Goal: Task Accomplishment & Management: Use online tool/utility

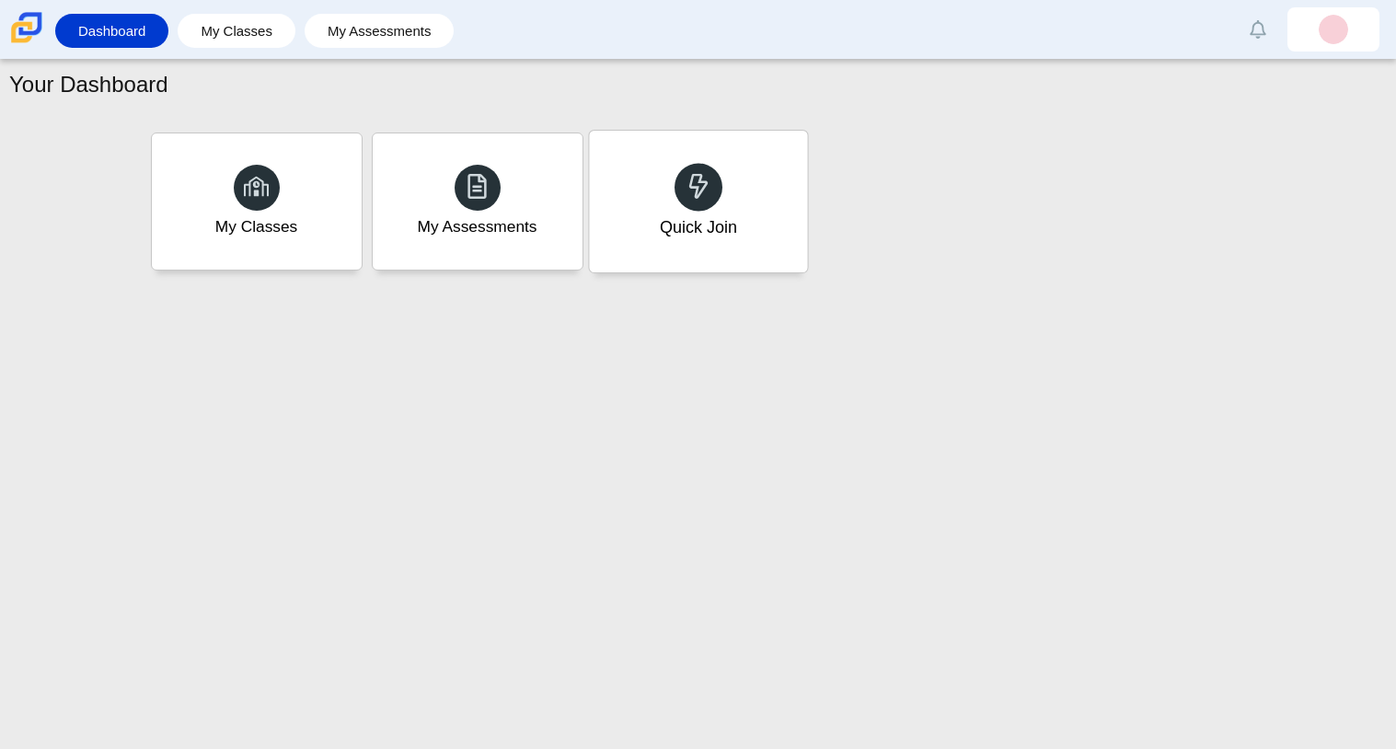
click at [699, 248] on div "Quick Join" at bounding box center [698, 202] width 218 height 142
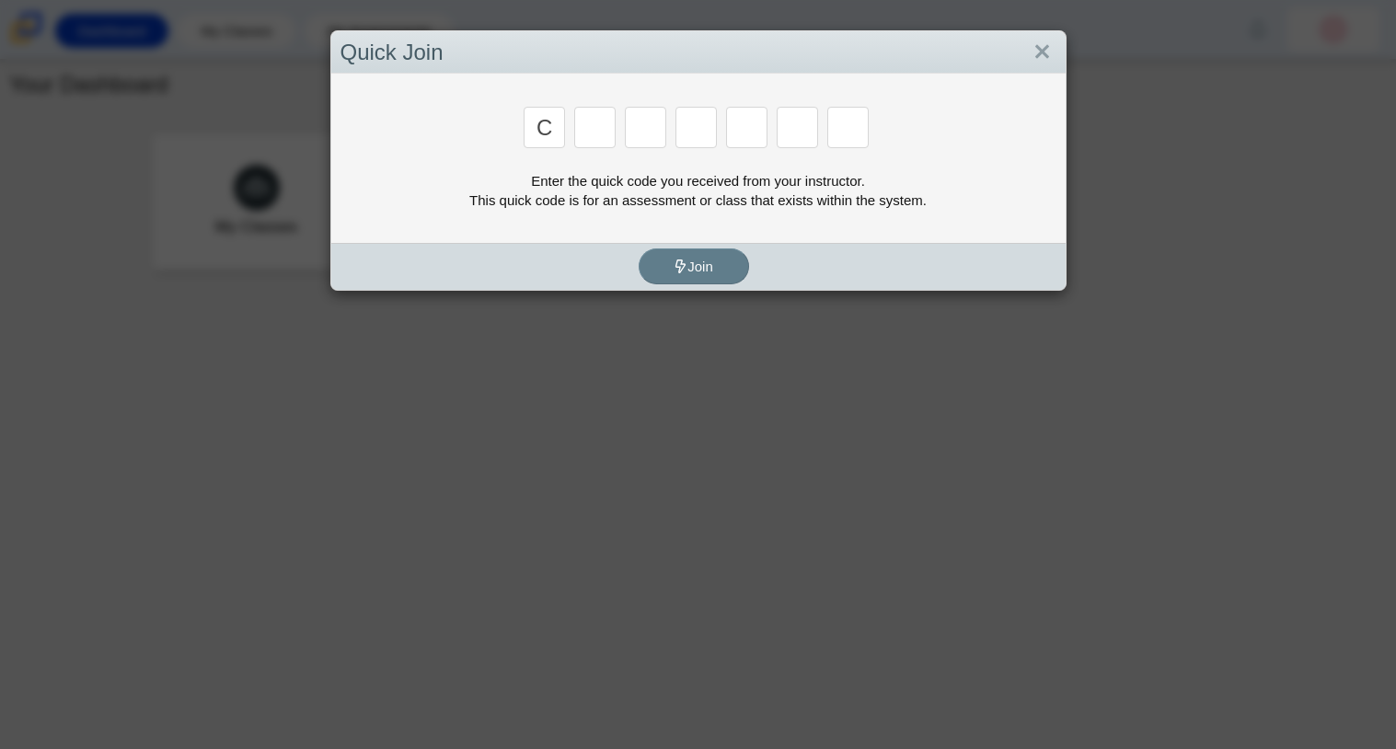
type input "c"
type input "x"
type input "h"
type input "9"
type input "m"
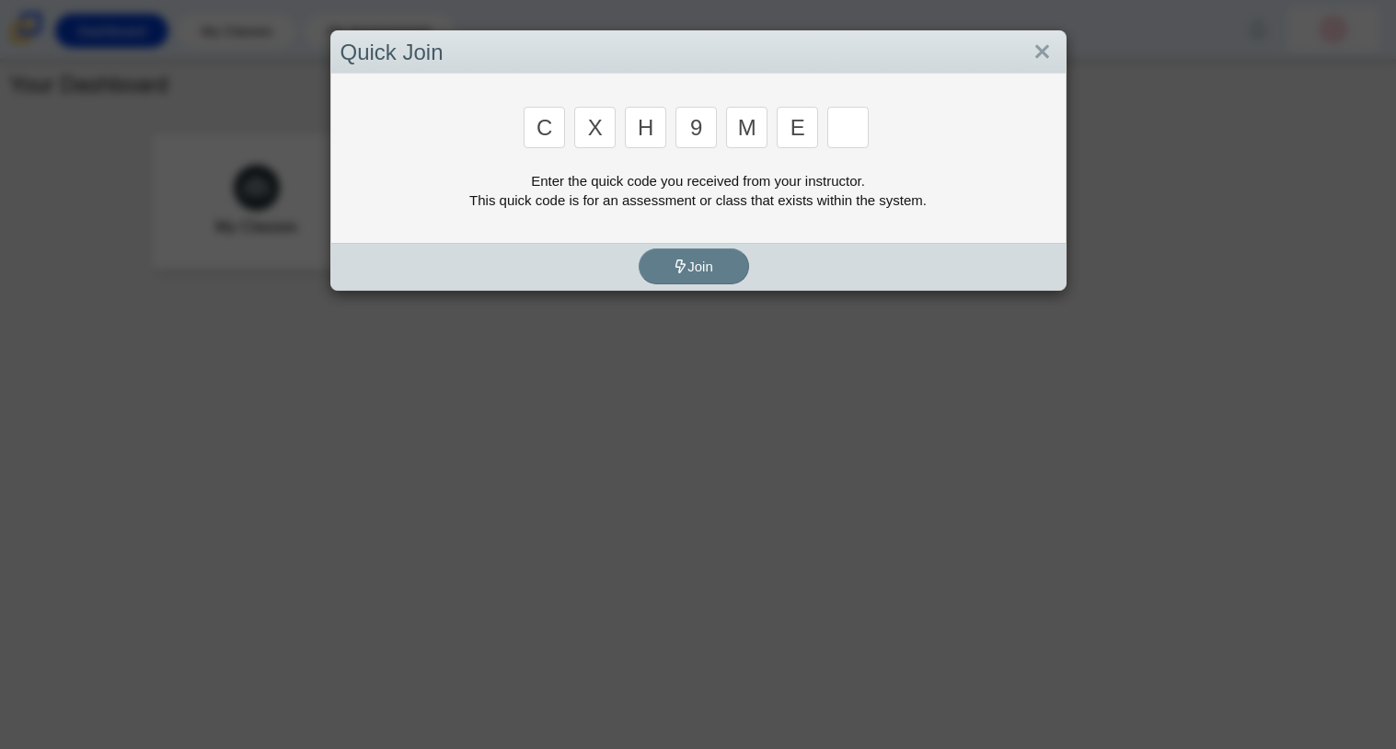
type input "e"
type input "2"
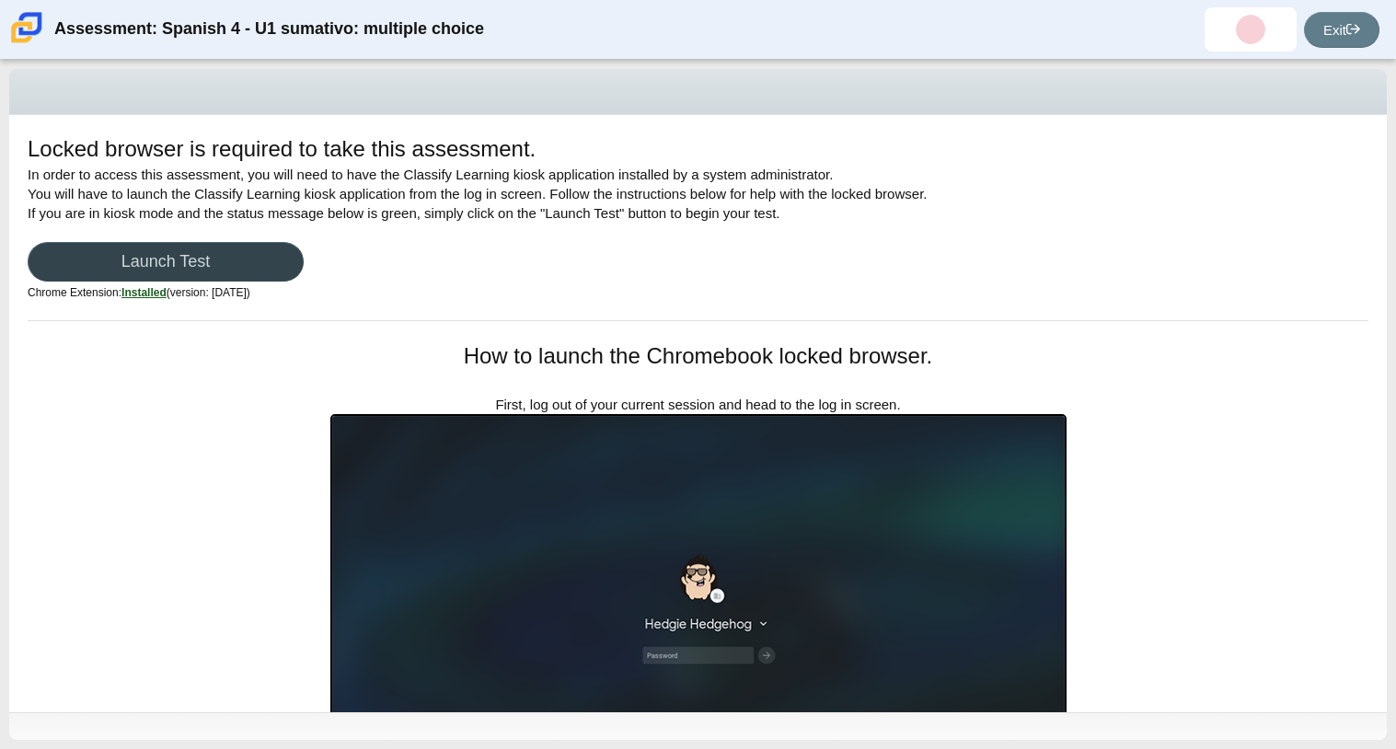
click at [169, 271] on link "Launch Test" at bounding box center [166, 262] width 276 height 40
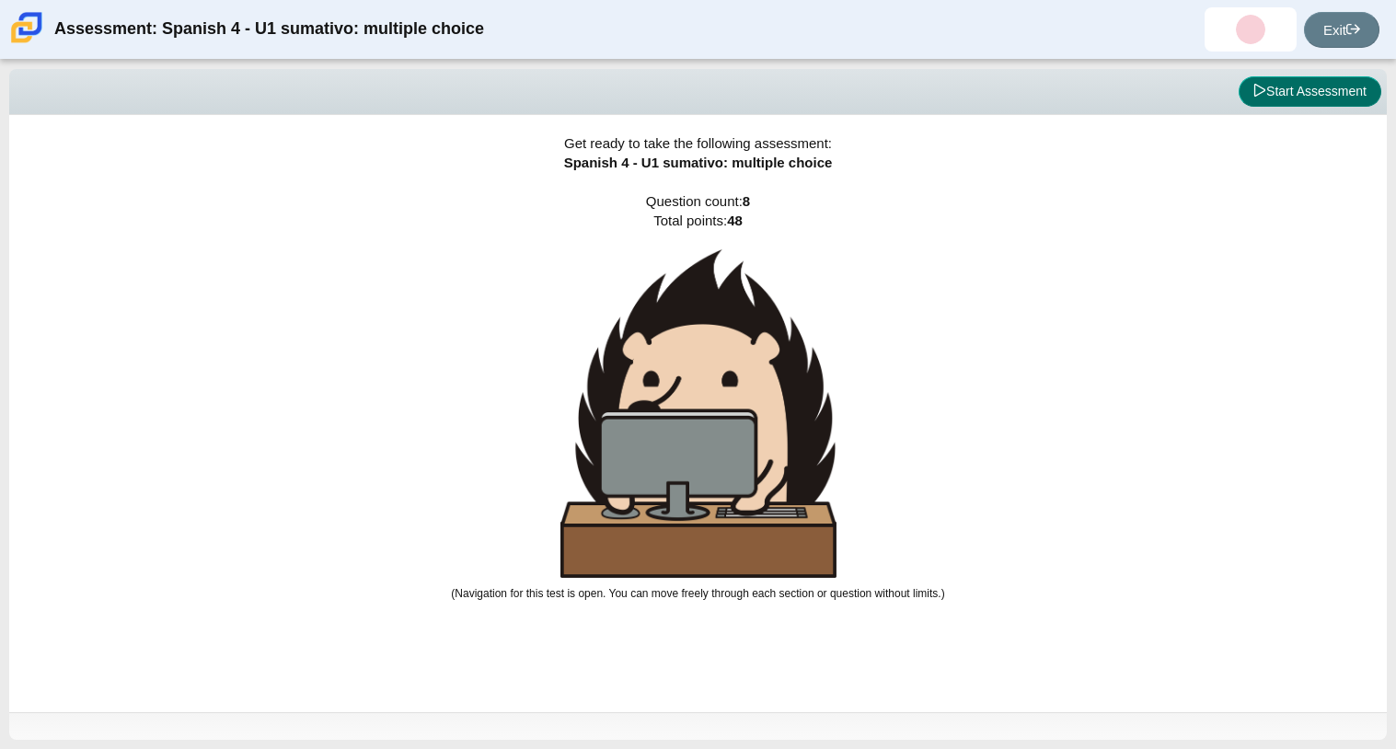
click at [1288, 88] on button "Start Assessment" at bounding box center [1310, 91] width 143 height 31
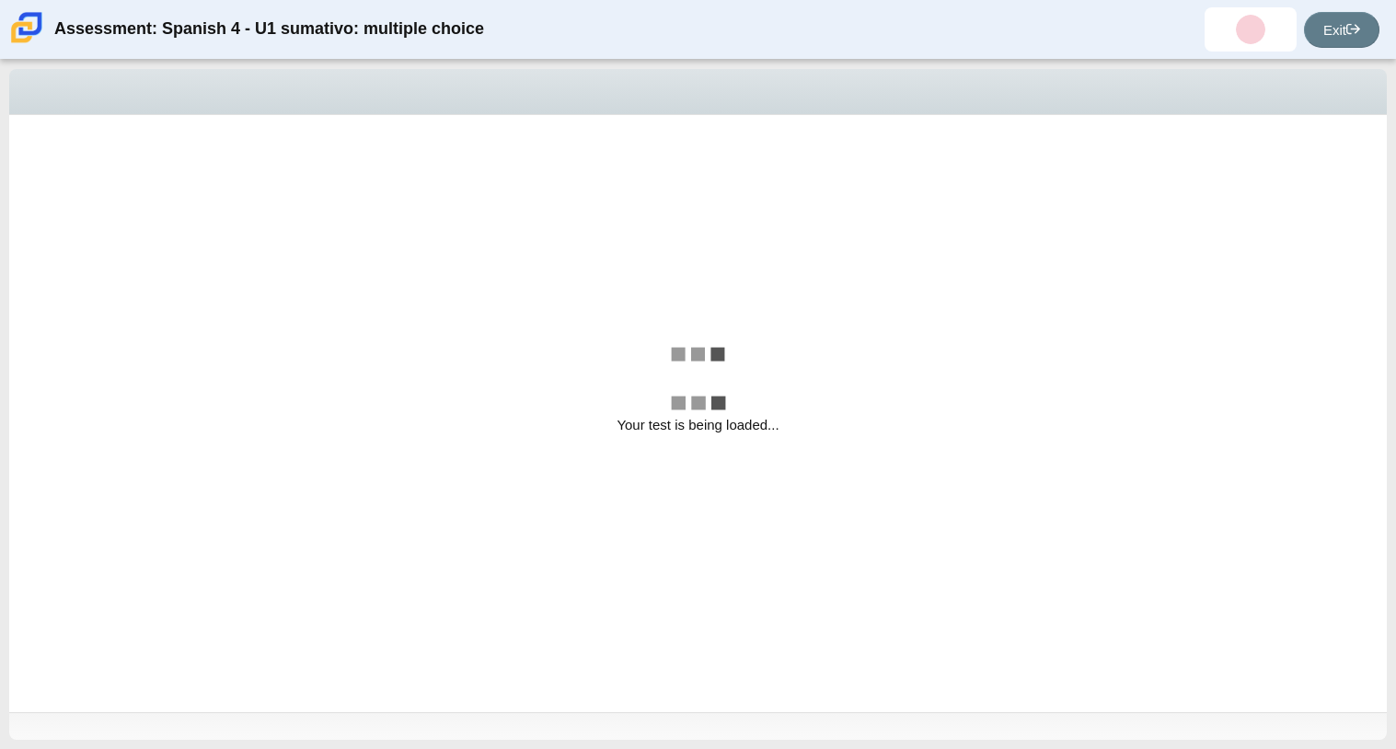
select select "a41de488-02ac-4dd5-a09b-0381ab625a77"
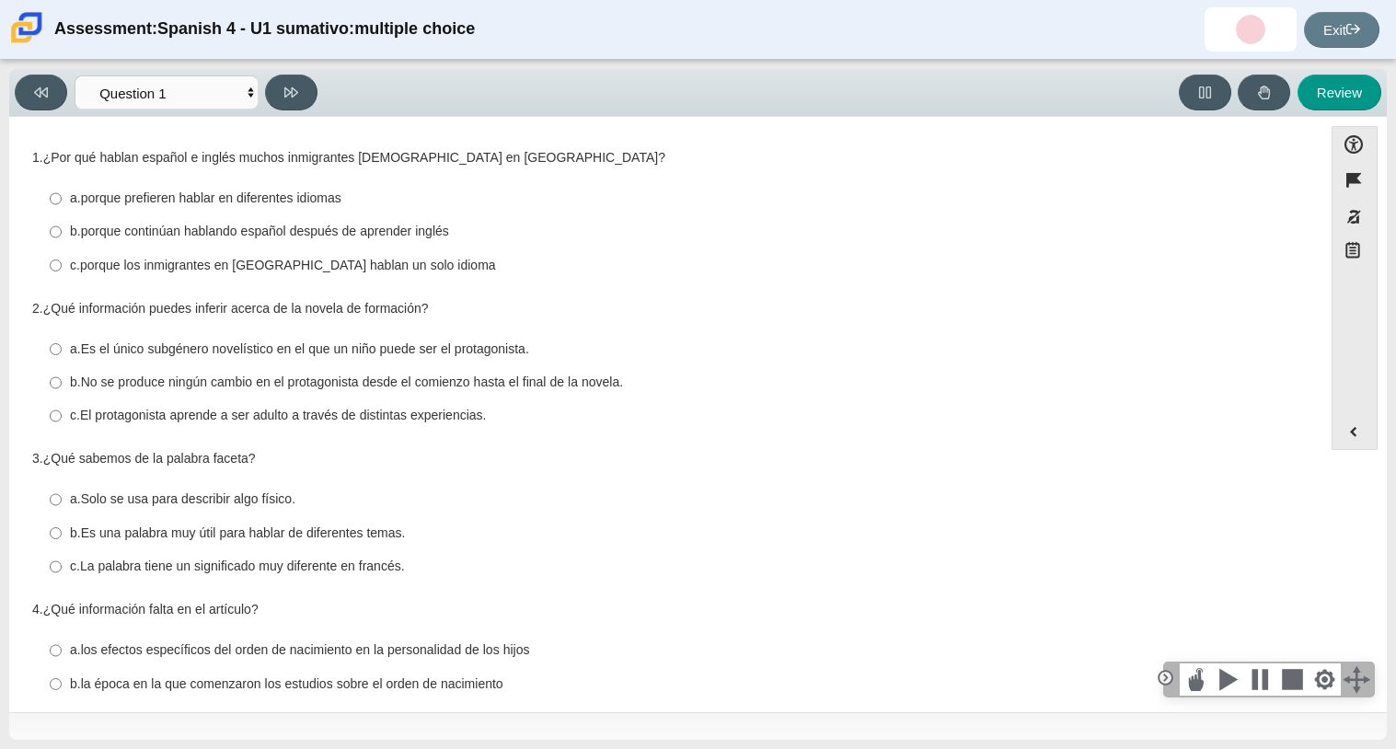
click at [349, 229] on thspan "porque continúan hablando español después de aprender inglés" at bounding box center [265, 231] width 368 height 17
click at [62, 229] on input "b. porque continúan hablando español después de aprender inglés b. porque conti…" at bounding box center [56, 231] width 12 height 33
radio input "true"
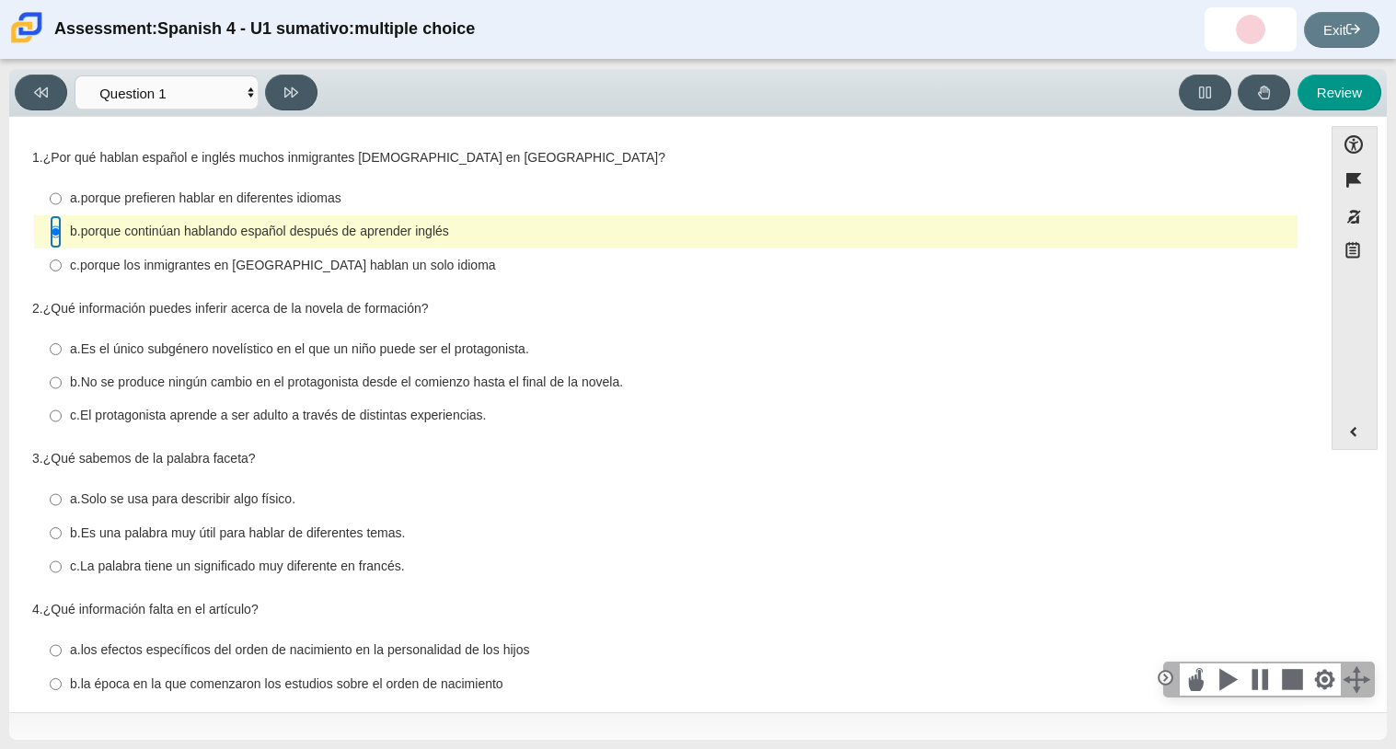
scroll to position [105, 0]
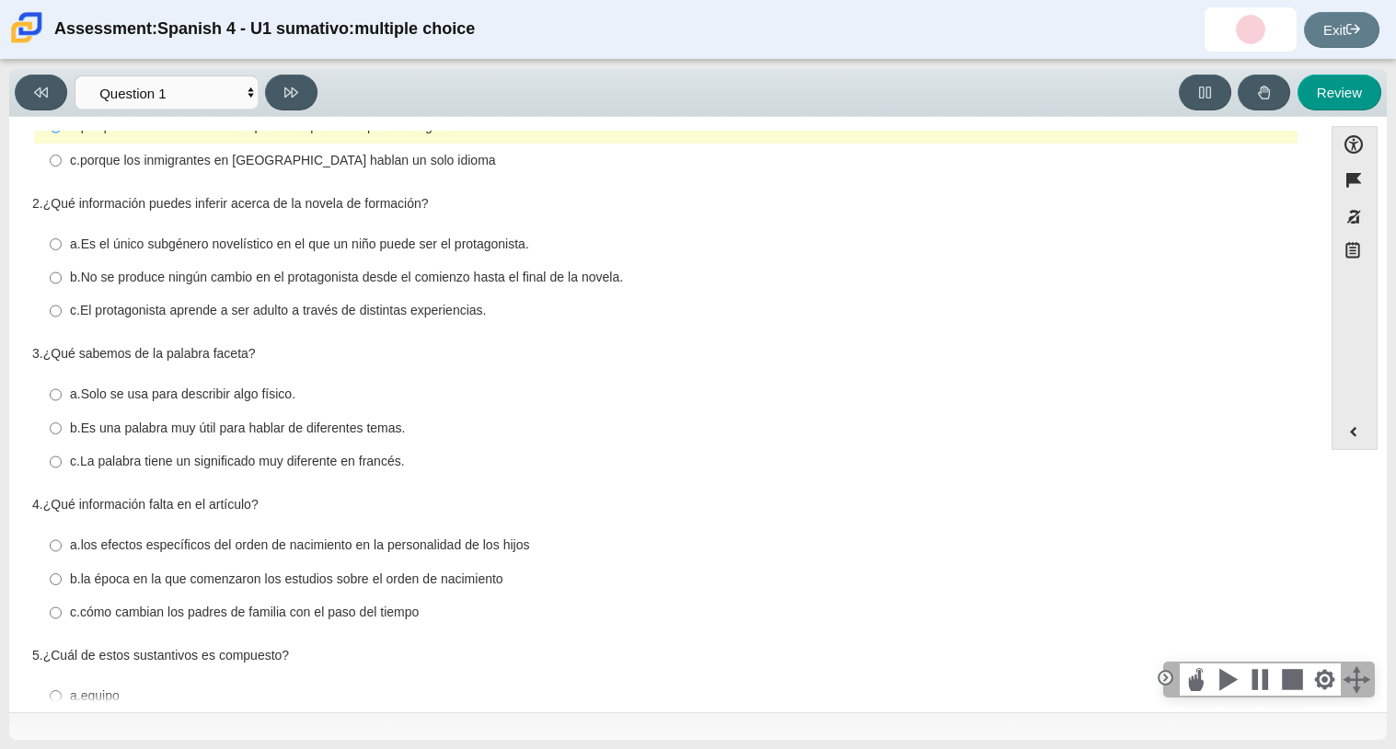
click at [230, 322] on label "c. El protagonista aprende a ser adulto a través de distintas experiencias. c. …" at bounding box center [667, 310] width 1261 height 33
click at [62, 322] on input "c. El protagonista aprende a ser adulto a través de distintas experiencias. c. …" at bounding box center [56, 310] width 12 height 33
radio input "true"
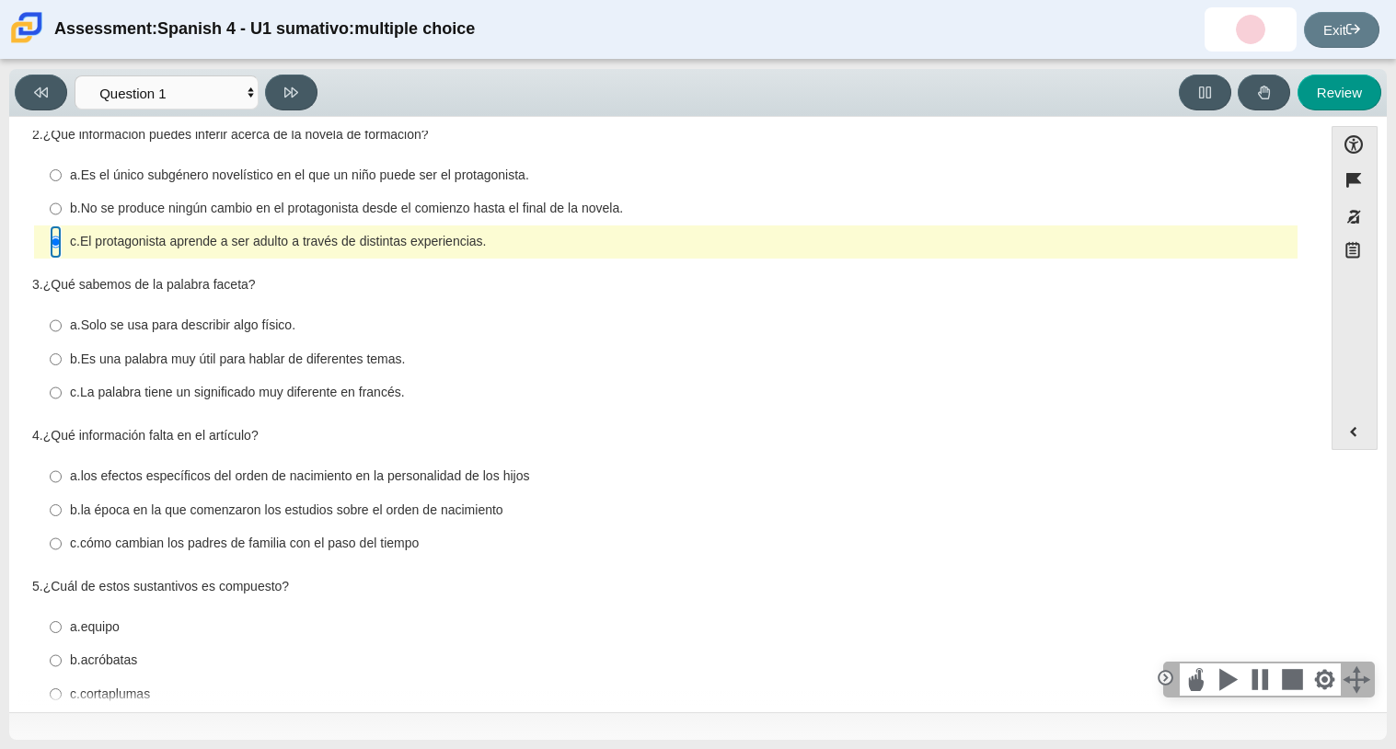
scroll to position [178, 0]
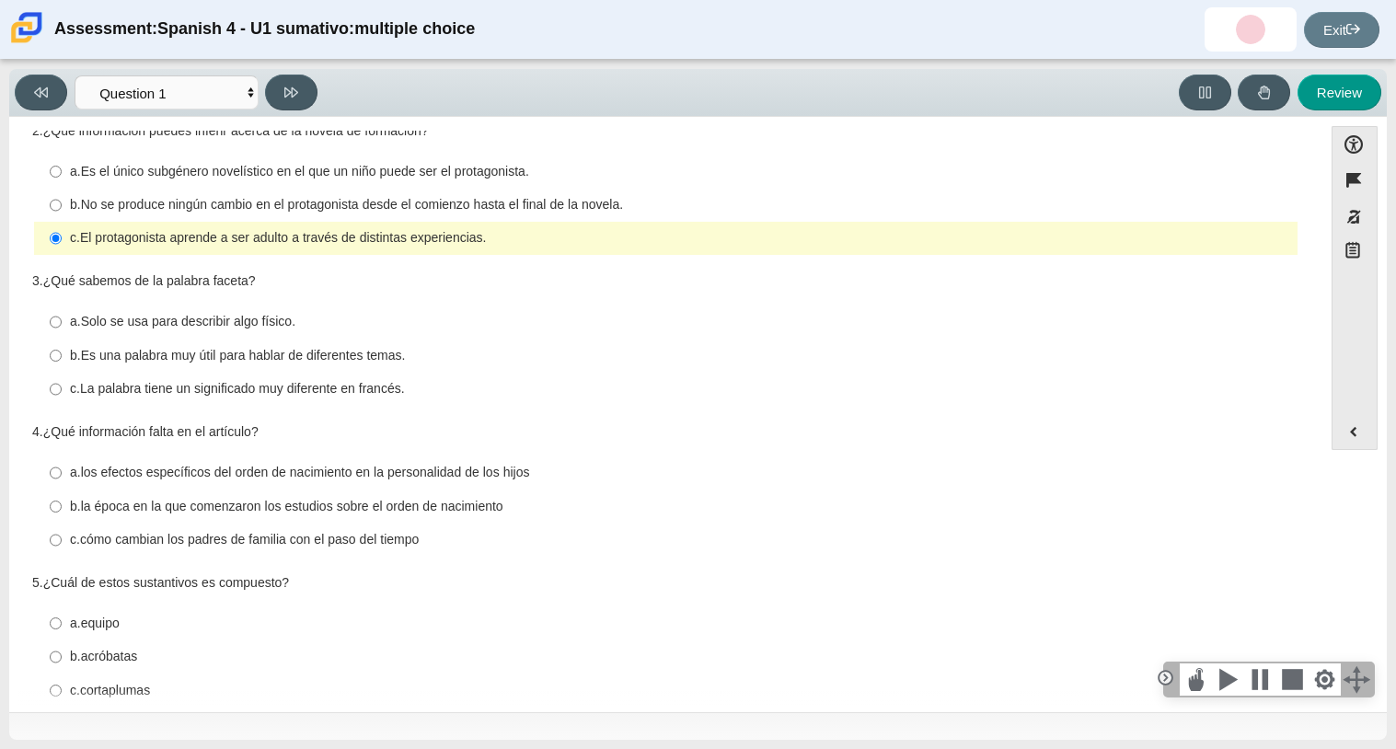
click at [388, 354] on thspan "Es una palabra muy útil para hablar de diferentes temas." at bounding box center [243, 355] width 325 height 17
click at [62, 354] on input "b. Es una palabra muy útil para hablar de diferentes temas. b. Es una palabra m…" at bounding box center [56, 355] width 12 height 33
radio input "true"
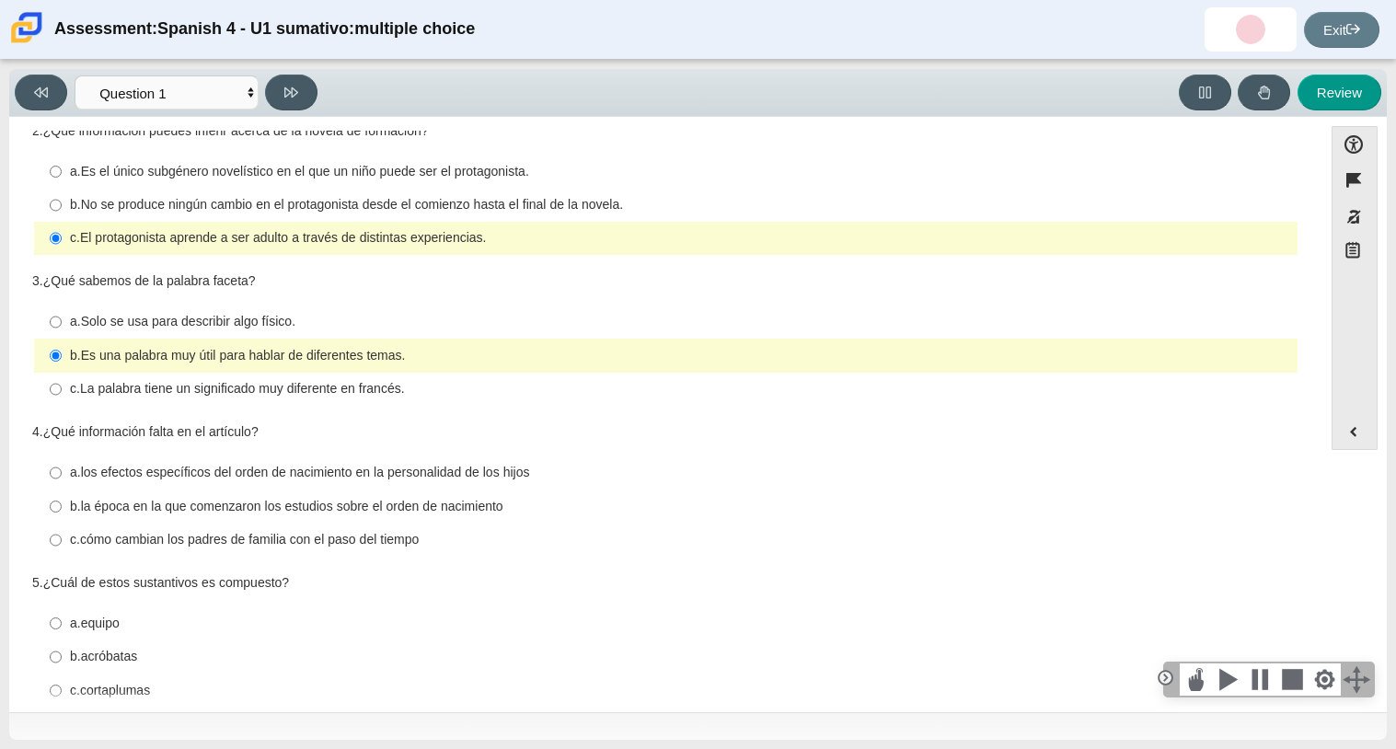
click at [546, 227] on label "c. El protagonista aprende a ser adulto a través de distintas experiencias. c. …" at bounding box center [667, 238] width 1261 height 33
click at [62, 227] on input "c. El protagonista aprende a ser adulto a través de distintas experiencias. c. …" at bounding box center [56, 238] width 12 height 33
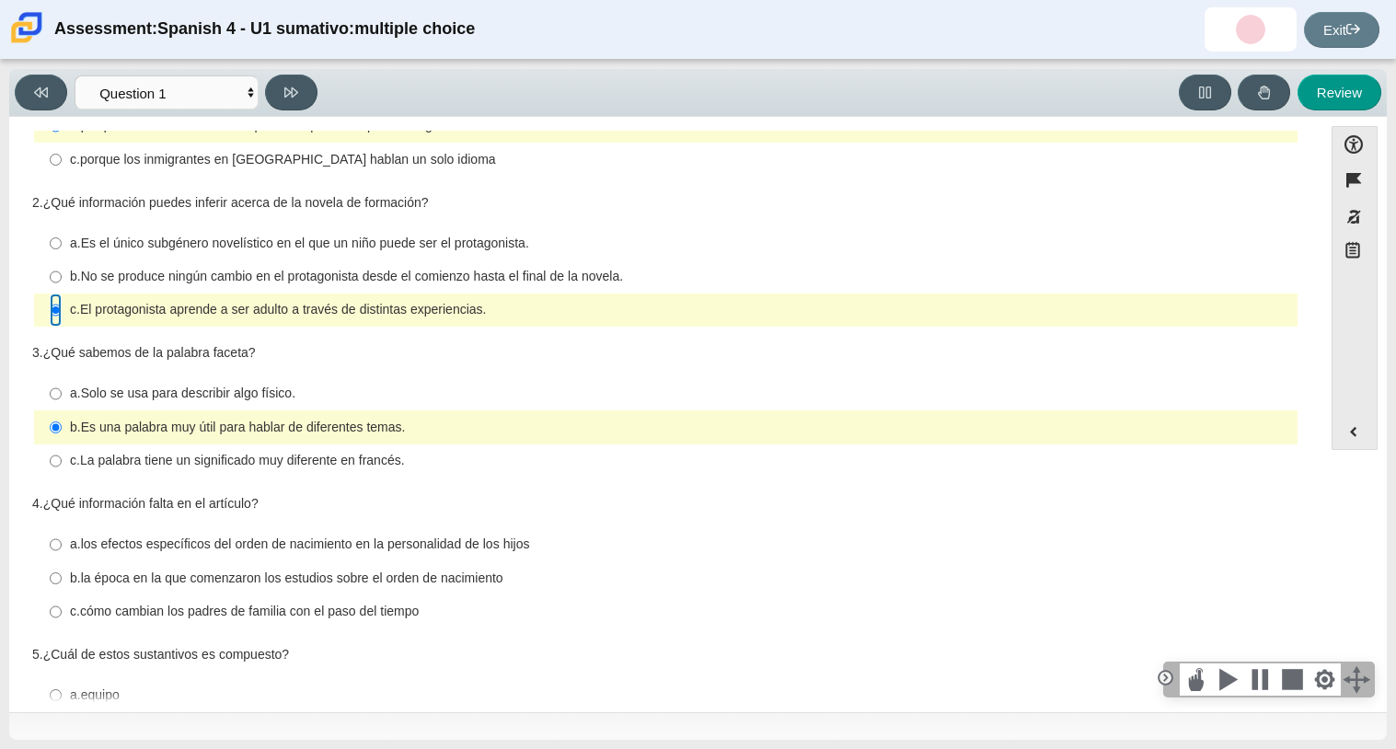
scroll to position [0, 0]
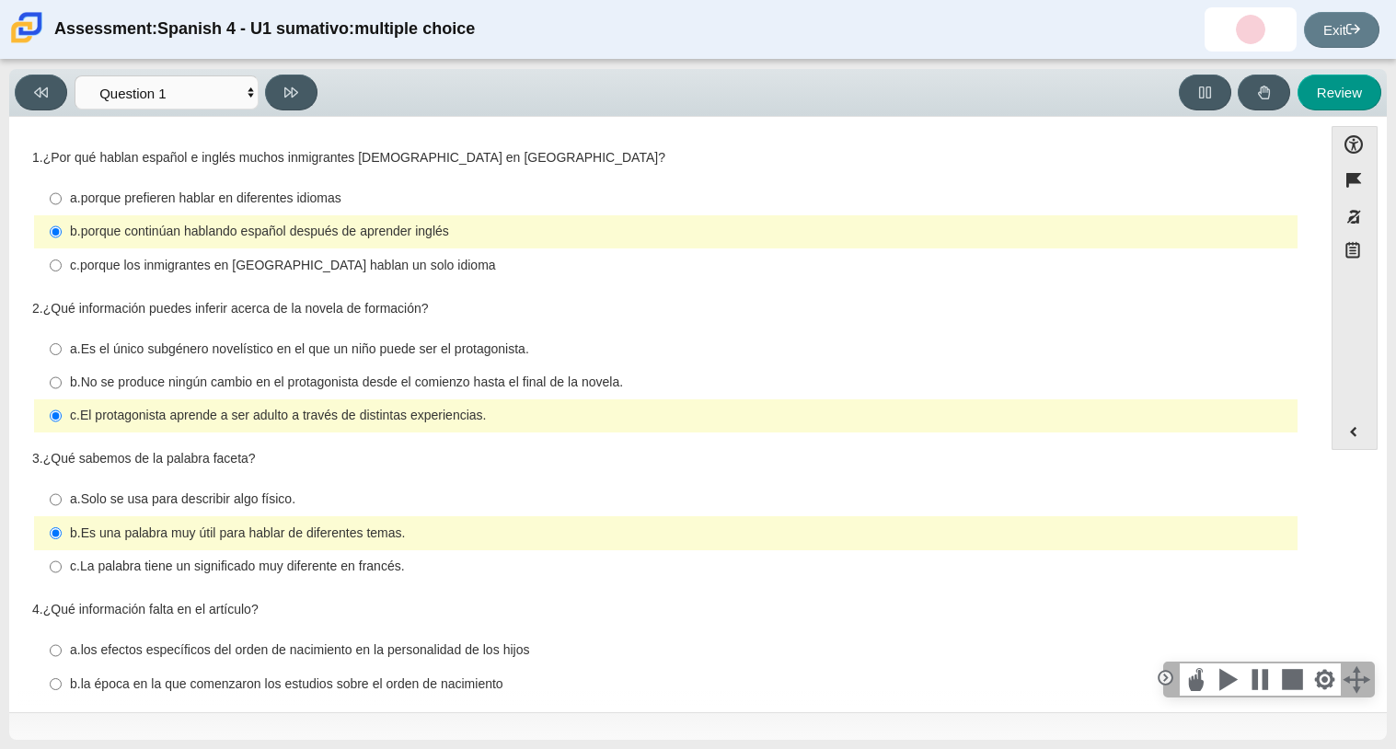
click at [244, 560] on thspan "La palabra tiene un significado muy diferente en francés." at bounding box center [242, 566] width 325 height 17
click at [62, 560] on input "c. La palabra tiene un significado muy diferente en francés. c. La palabra tien…" at bounding box center [56, 566] width 12 height 33
radio input "true"
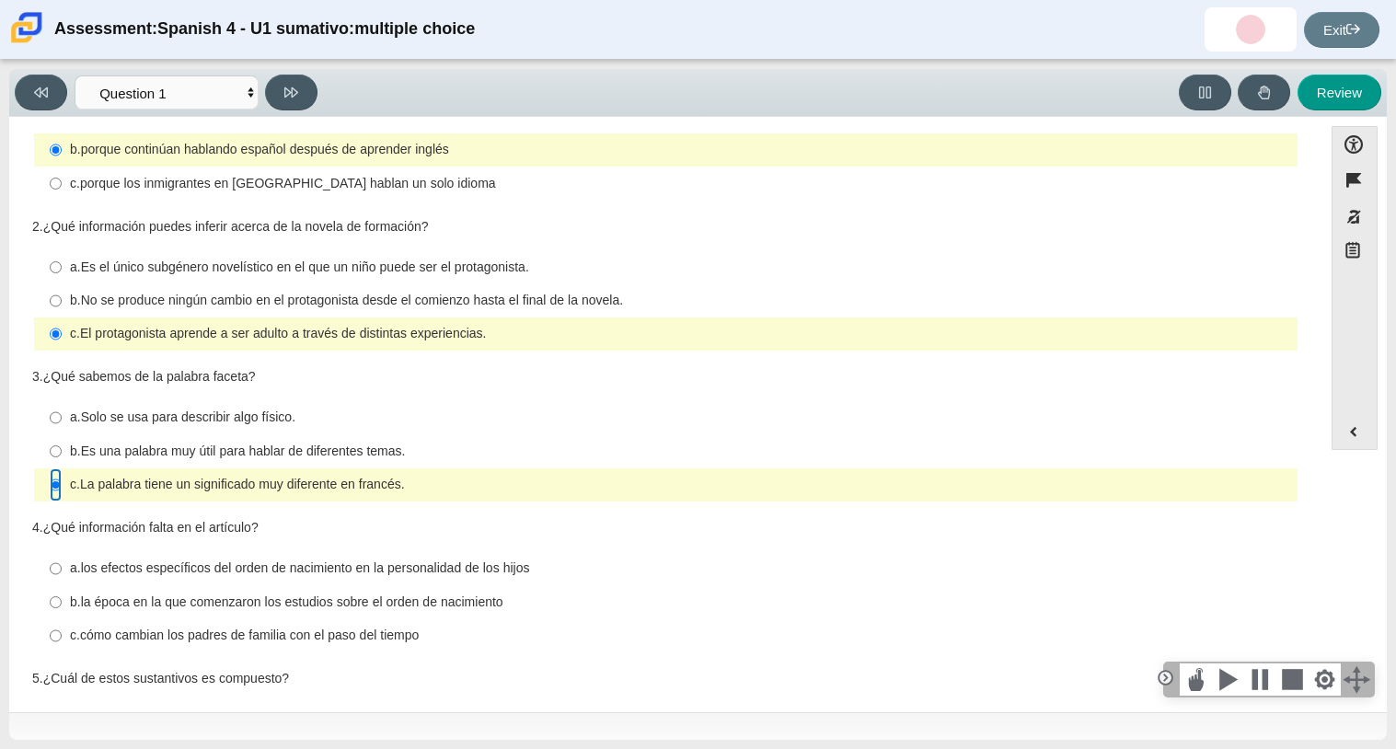
scroll to position [85, 0]
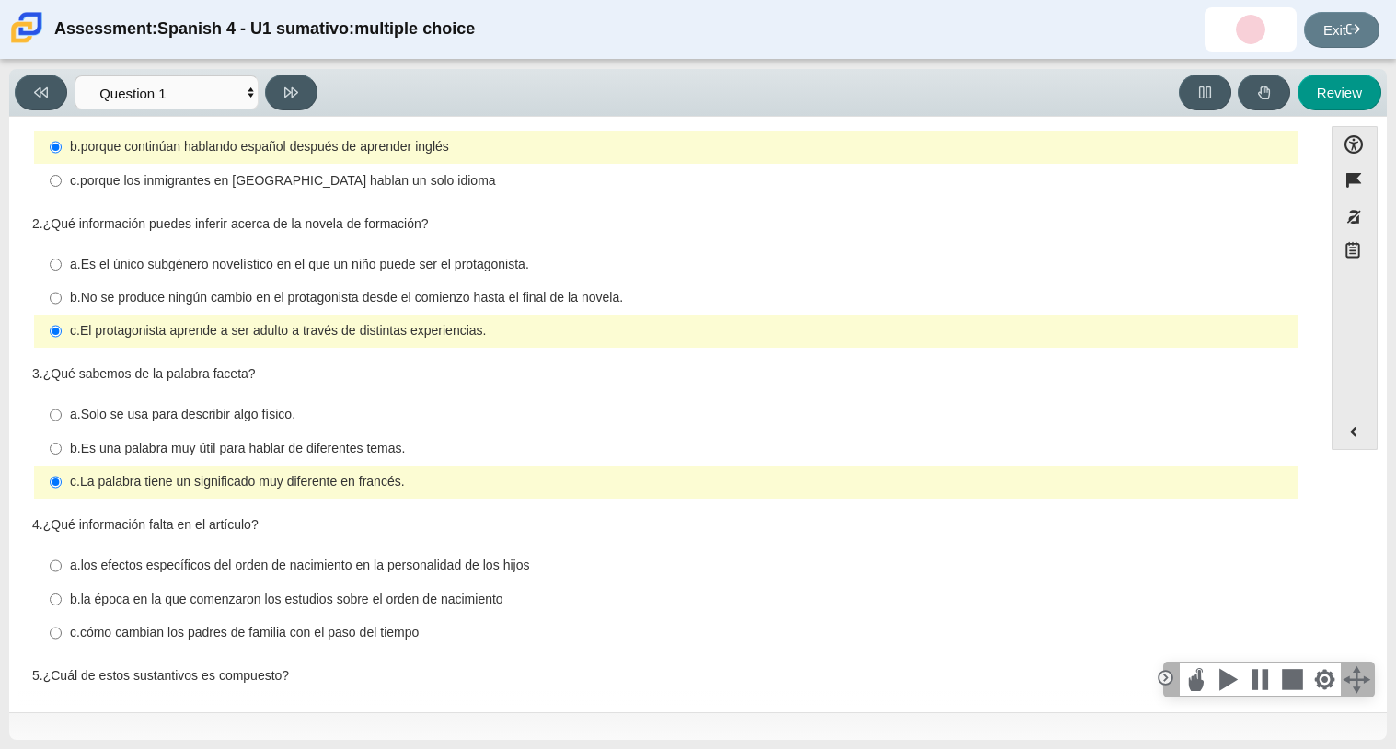
click at [406, 448] on thspan "Es una palabra muy útil para hablar de diferentes temas." at bounding box center [243, 448] width 325 height 17
click at [62, 448] on input "b. Es una palabra muy útil para hablar de diferentes temas. b. Es una palabra m…" at bounding box center [56, 448] width 12 height 33
radio input "true"
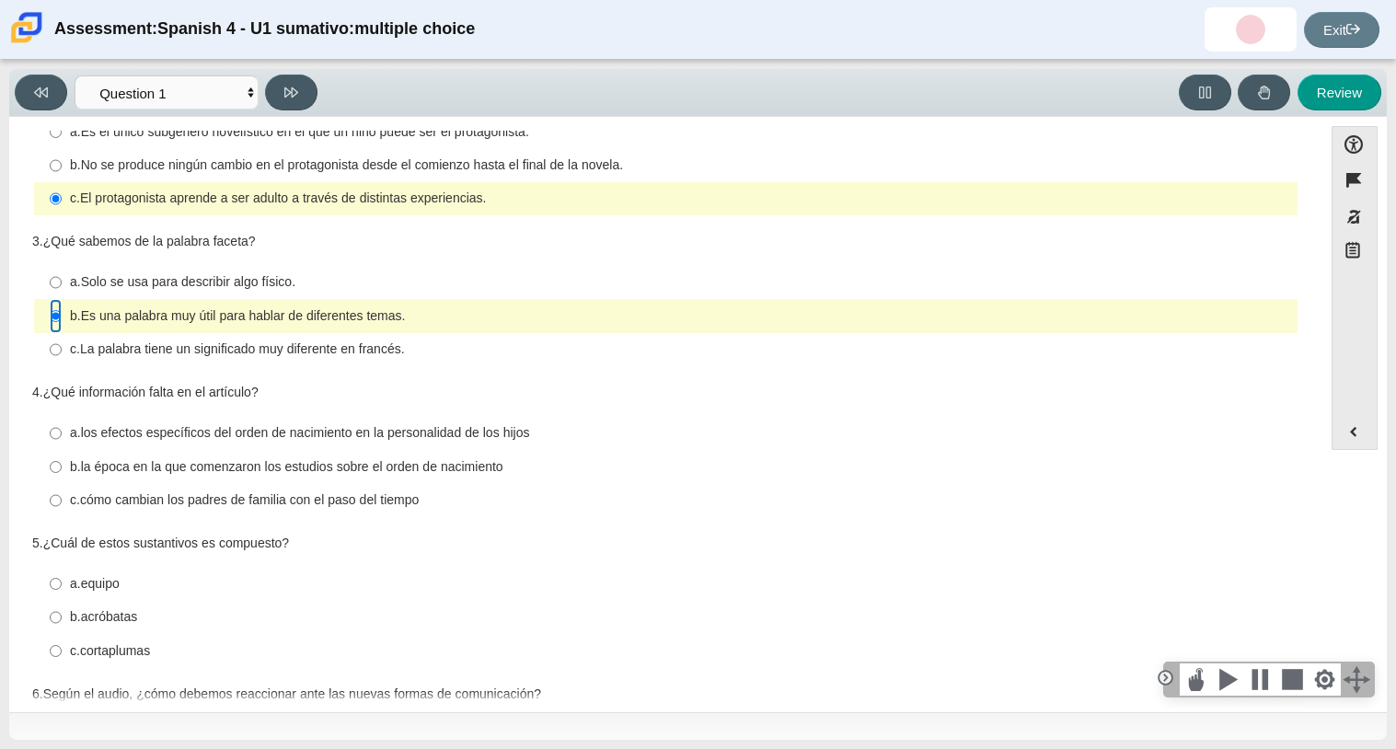
scroll to position [218, 0]
click at [293, 467] on thspan "la época en la que comenzaron los estudios sobre el orden de nacimiento" at bounding box center [292, 465] width 422 height 17
click at [62, 467] on input "b. la época en la que comenzaron los estudios sobre el orden de nacimiento b. l…" at bounding box center [56, 465] width 12 height 33
radio input "true"
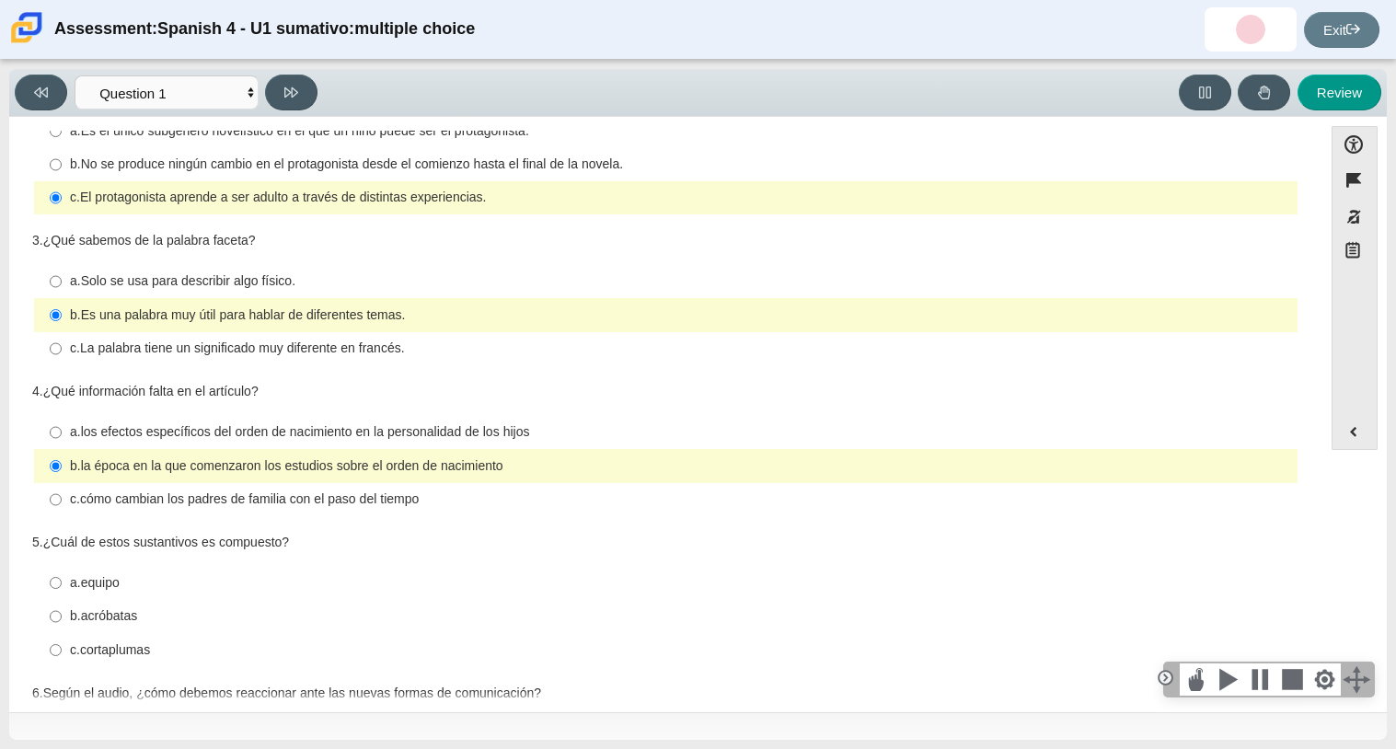
click at [306, 436] on thspan "los efectos específicos del orden de nacimiento en la personalidad de los hijos" at bounding box center [305, 431] width 449 height 17
click at [62, 436] on input "a. los efectos específicos del orden de nacimiento en la personalidad de los hi…" at bounding box center [56, 432] width 12 height 33
radio input "true"
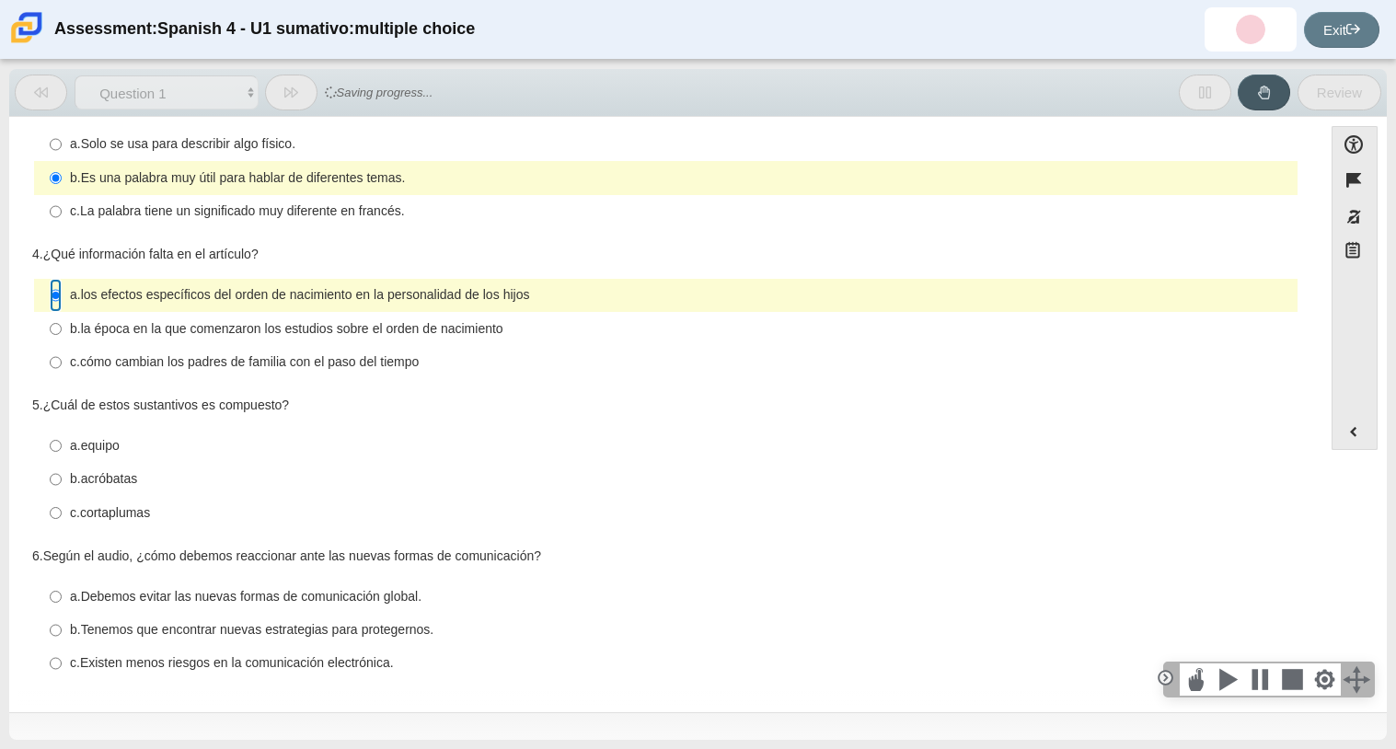
scroll to position [359, 0]
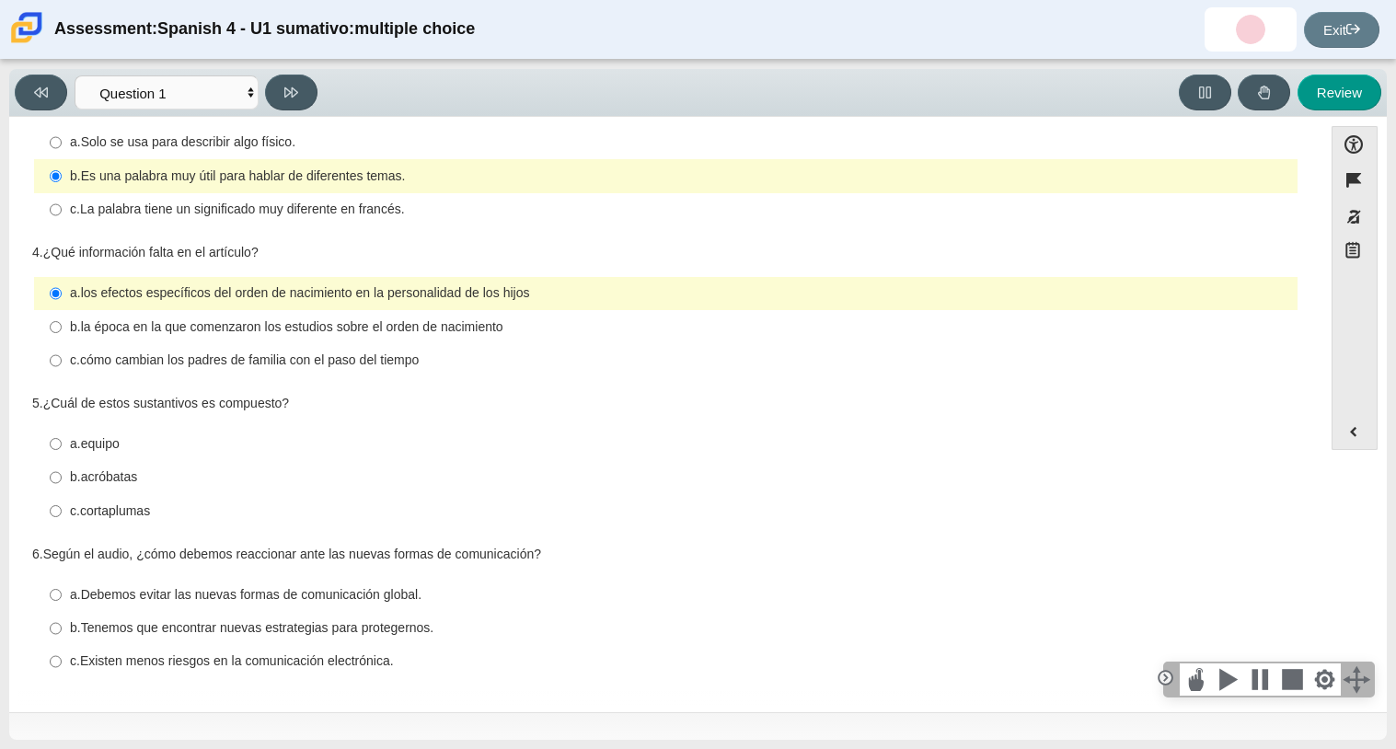
click at [116, 509] on thspan "cortaplumas" at bounding box center [115, 510] width 70 height 17
click at [62, 509] on input "c. cortaplumas c. cortaplumas" at bounding box center [56, 510] width 12 height 33
radio input "true"
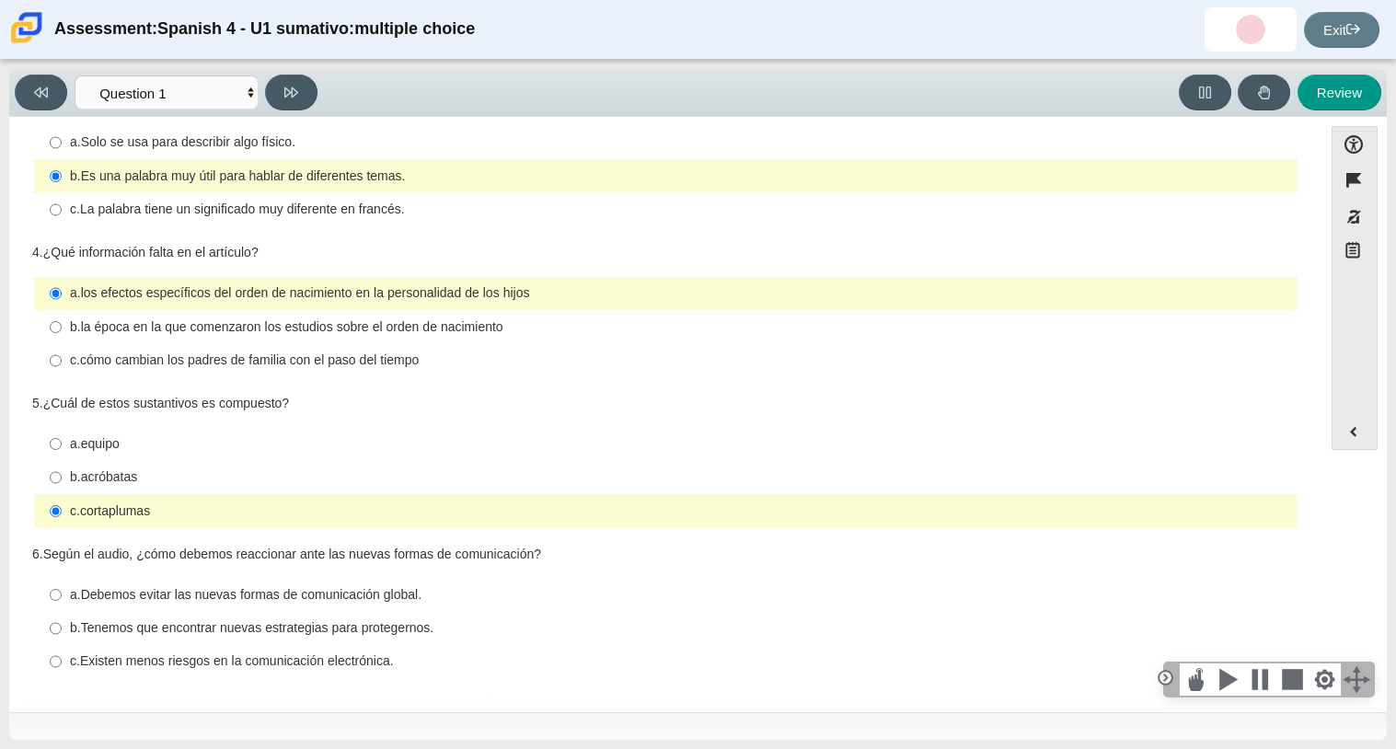
click at [147, 628] on thspan "Tenemos que encontrar nuevas estrategias para protegernos." at bounding box center [257, 627] width 353 height 17
click at [62, 628] on input "b. Tenemos que encontrar nuevas estrategias para protegernos. b. Tenemos que en…" at bounding box center [56, 628] width 12 height 33
radio input "true"
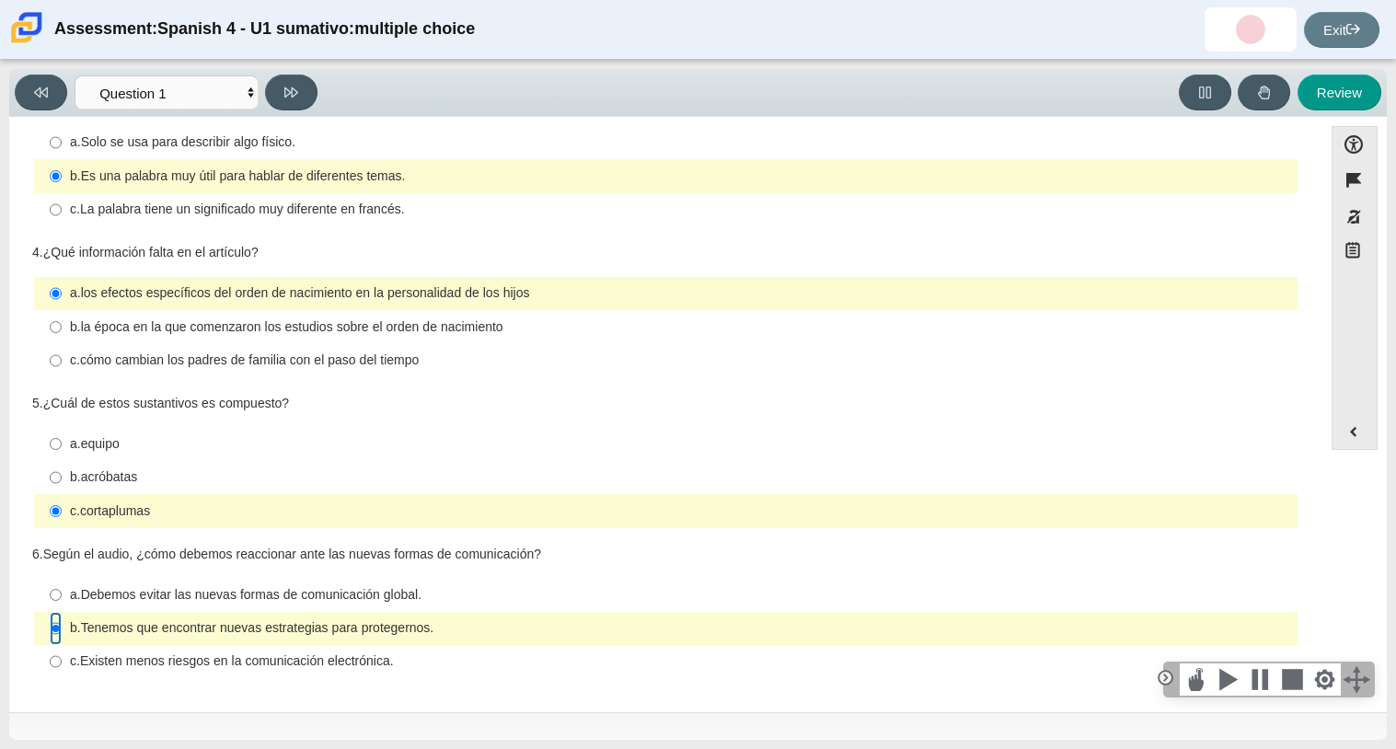
scroll to position [0, 0]
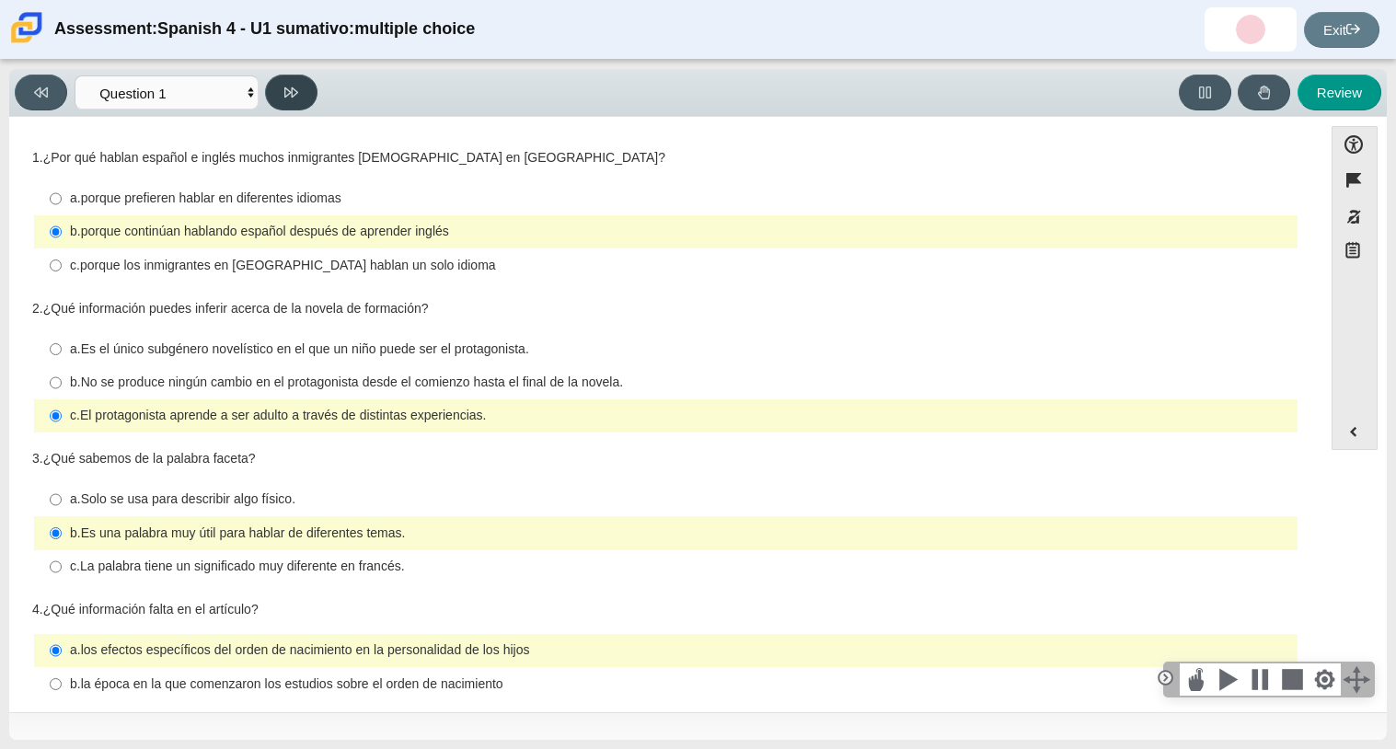
click at [290, 89] on icon at bounding box center [291, 92] width 14 height 10
select select "f076714a-6747-478e-936f-d582d2f603d1"
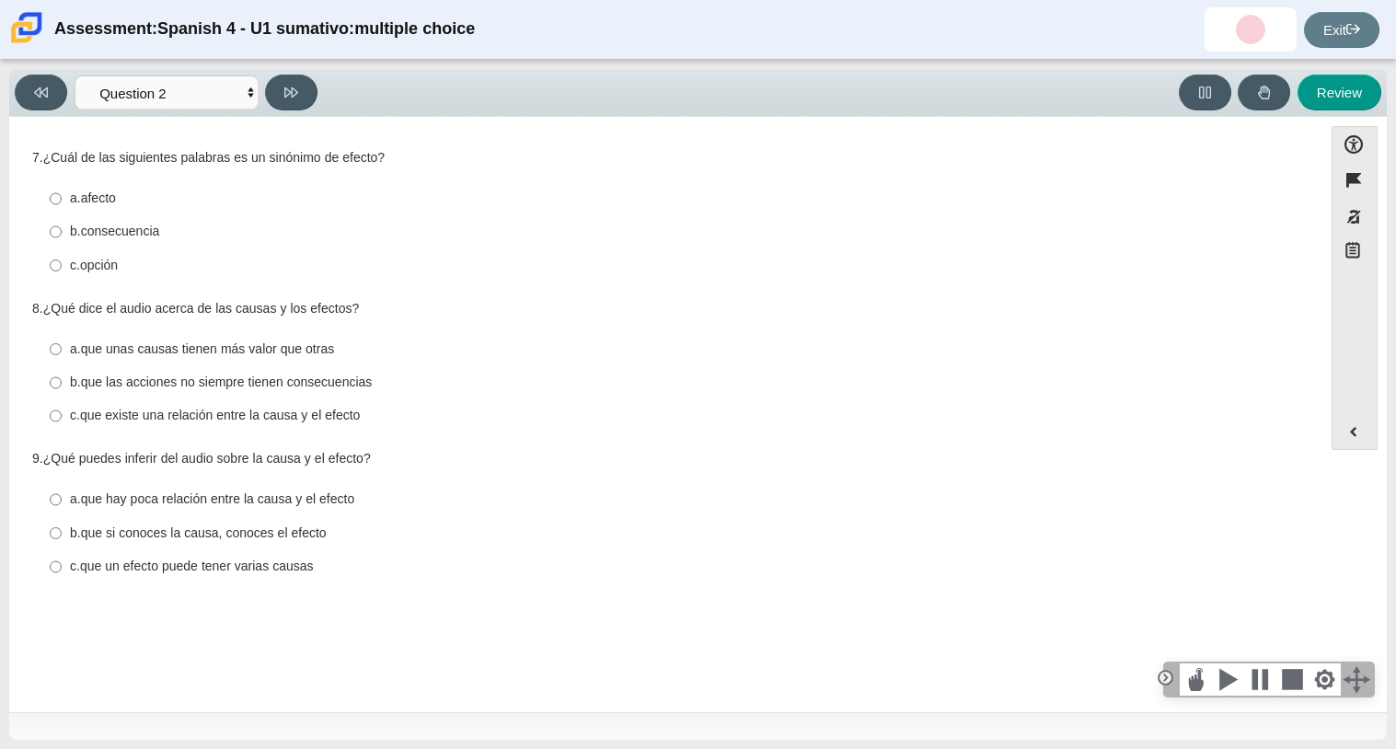
click at [222, 421] on thspan "que existe una relación entre la causa y el efecto" at bounding box center [220, 415] width 281 height 17
click at [62, 421] on input "c. que existe una relación entre la causa y el efecto c. que existe una relació…" at bounding box center [56, 415] width 12 height 33
radio input "true"
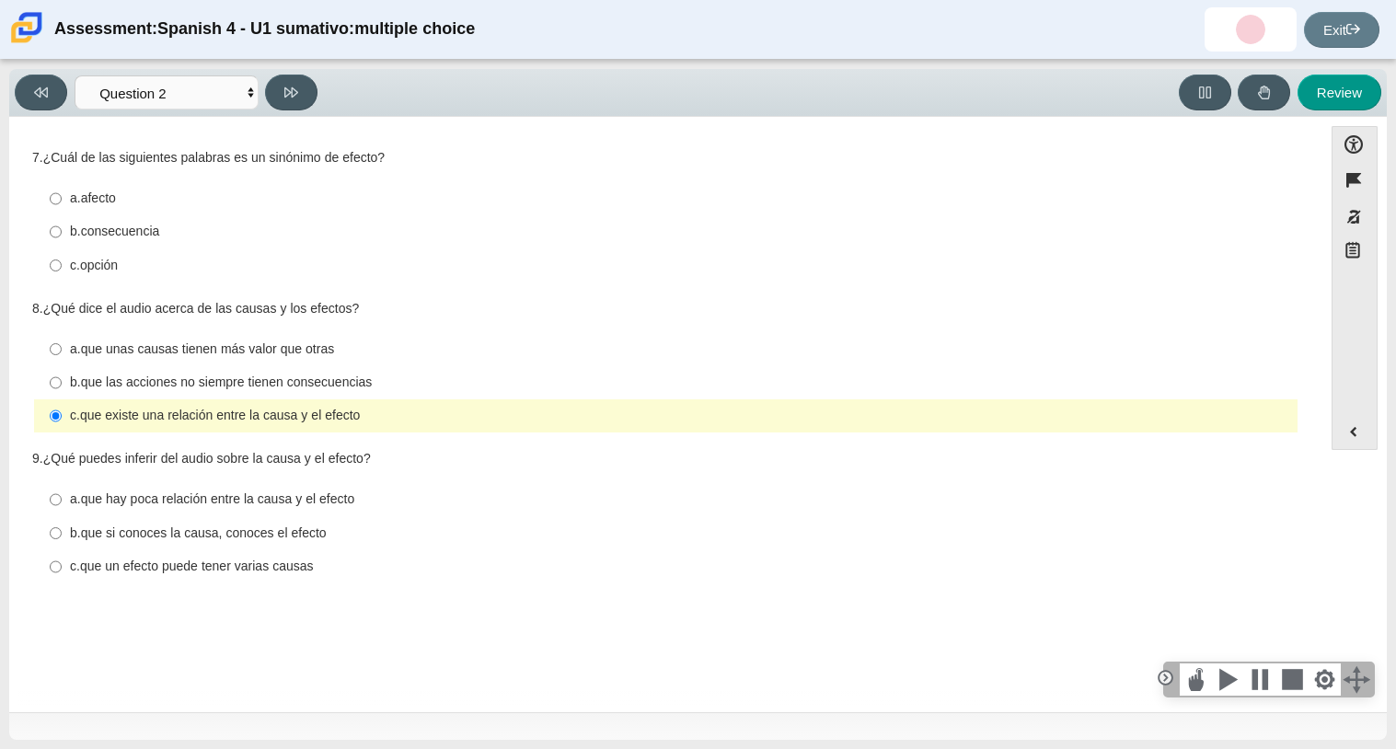
click at [211, 574] on thspan "que un efecto puede tener varias causas" at bounding box center [197, 566] width 234 height 17
click at [62, 576] on input "c. que un efecto puede tener varias causas c. que un efecto puede tener varias …" at bounding box center [56, 566] width 12 height 33
radio input "true"
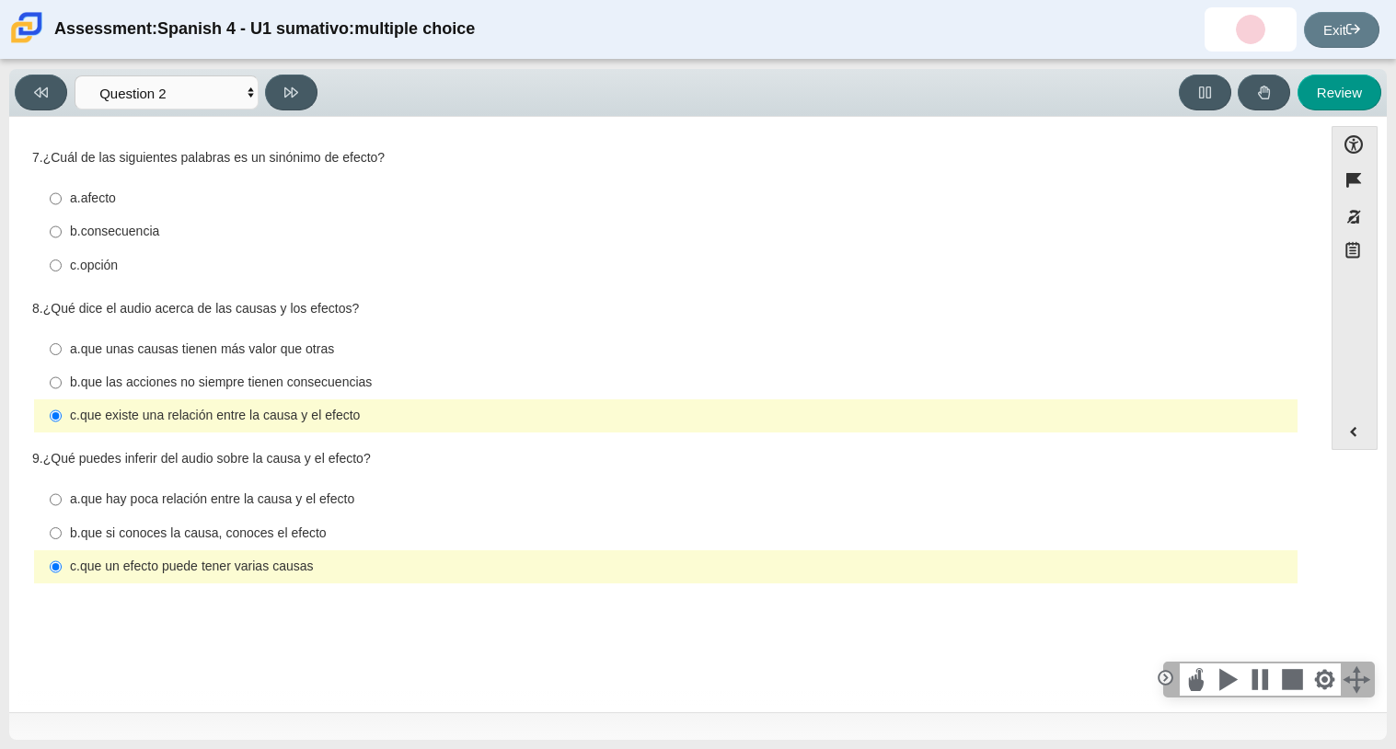
click at [136, 194] on div "a. afecto" at bounding box center [680, 199] width 1220 height 18
click at [62, 194] on input "a. afecto a. afecto" at bounding box center [56, 198] width 12 height 33
radio input "true"
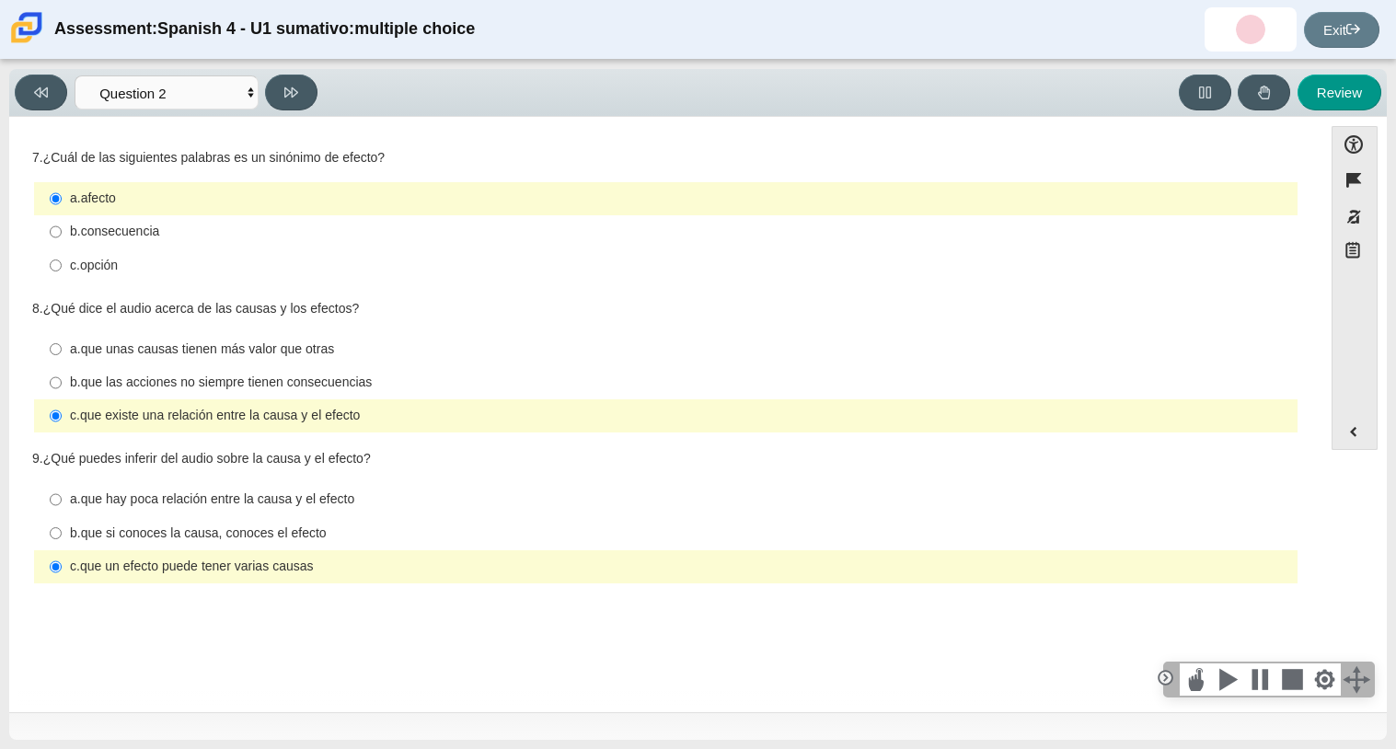
click at [273, 239] on div "b. consecuencia" at bounding box center [680, 232] width 1220 height 18
click at [62, 239] on input "b. consecuencia b. consecuencia" at bounding box center [56, 231] width 12 height 33
radio input "true"
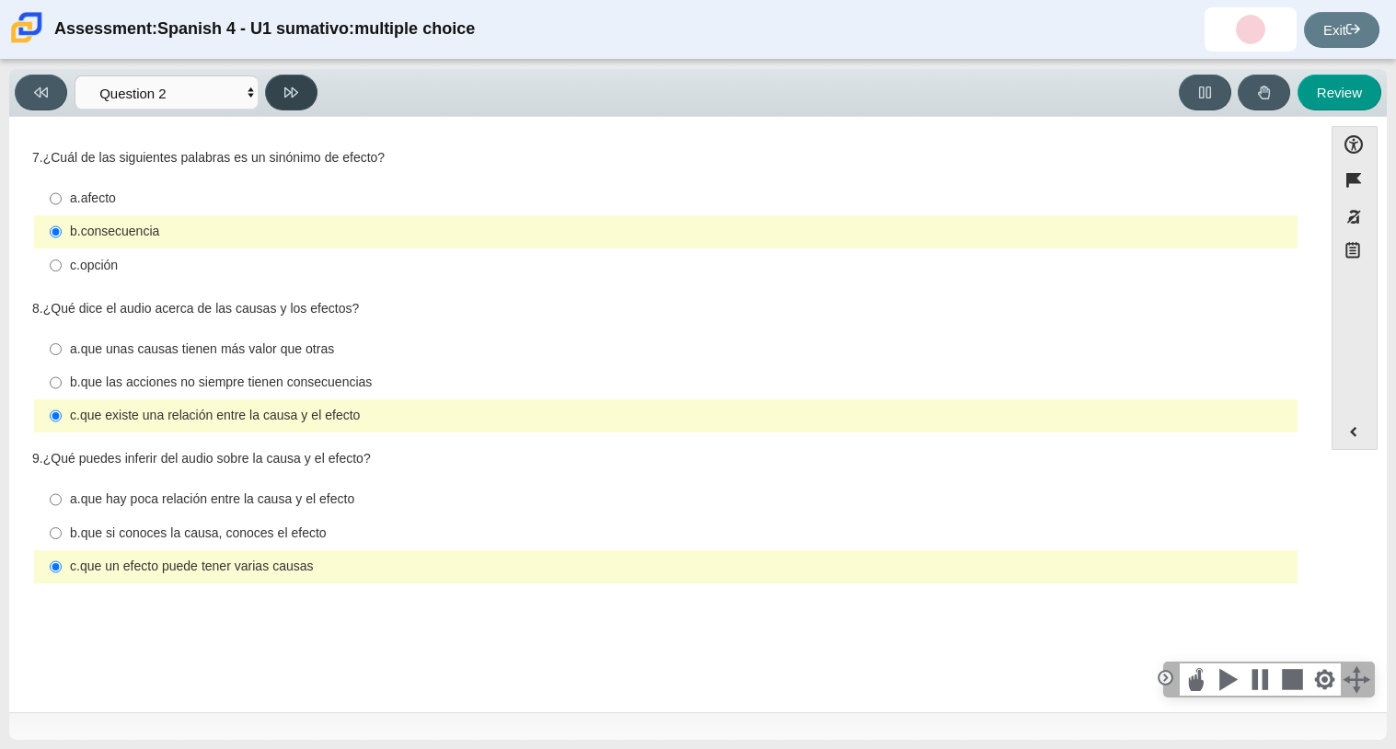
click at [285, 90] on icon at bounding box center [291, 93] width 14 height 14
select select "955d698b-f94a-4dc0-b255-03112f50ff9e"
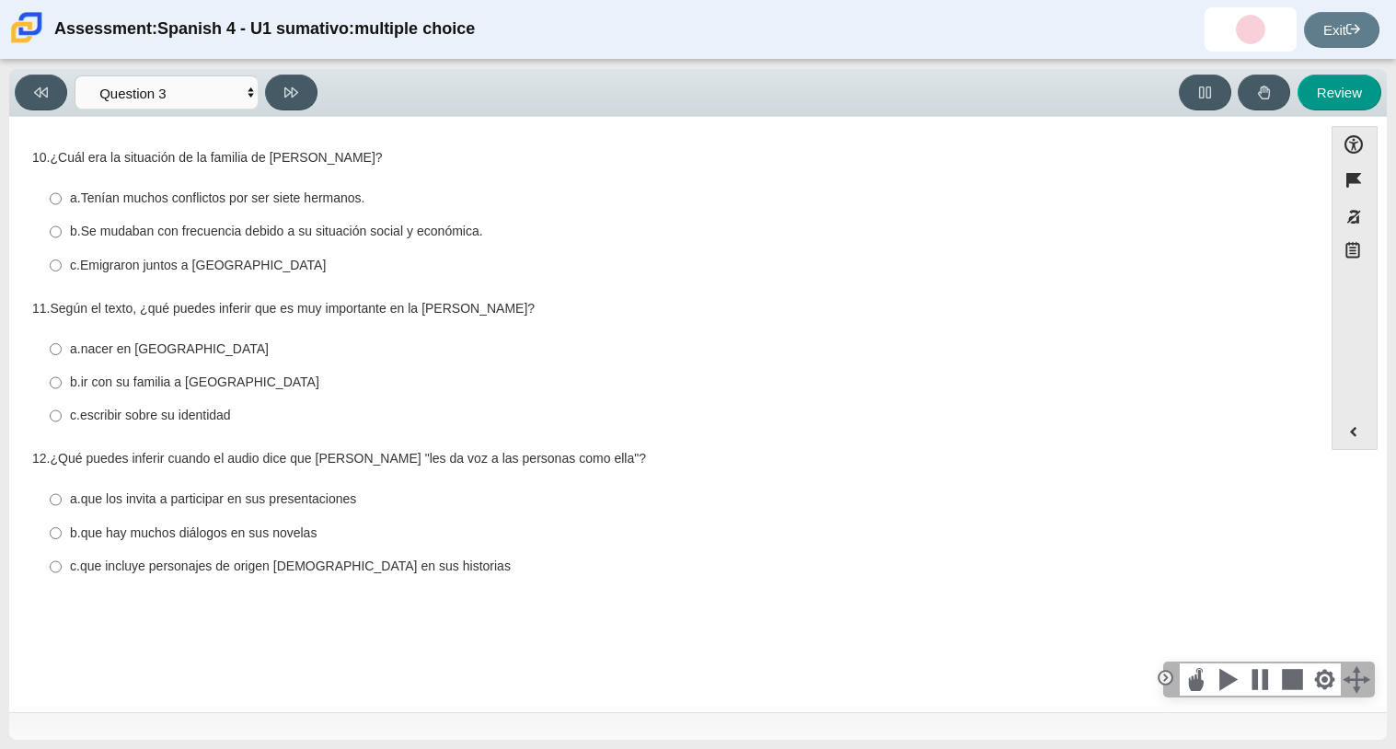
click at [377, 229] on thspan "Se mudaban con frecuencia debido a su situación social y económica." at bounding box center [282, 231] width 402 height 17
click at [62, 229] on input "b. Se mudaban con frecuencia debido a su situación social y económica. b. Se mu…" at bounding box center [56, 231] width 12 height 33
radio input "true"
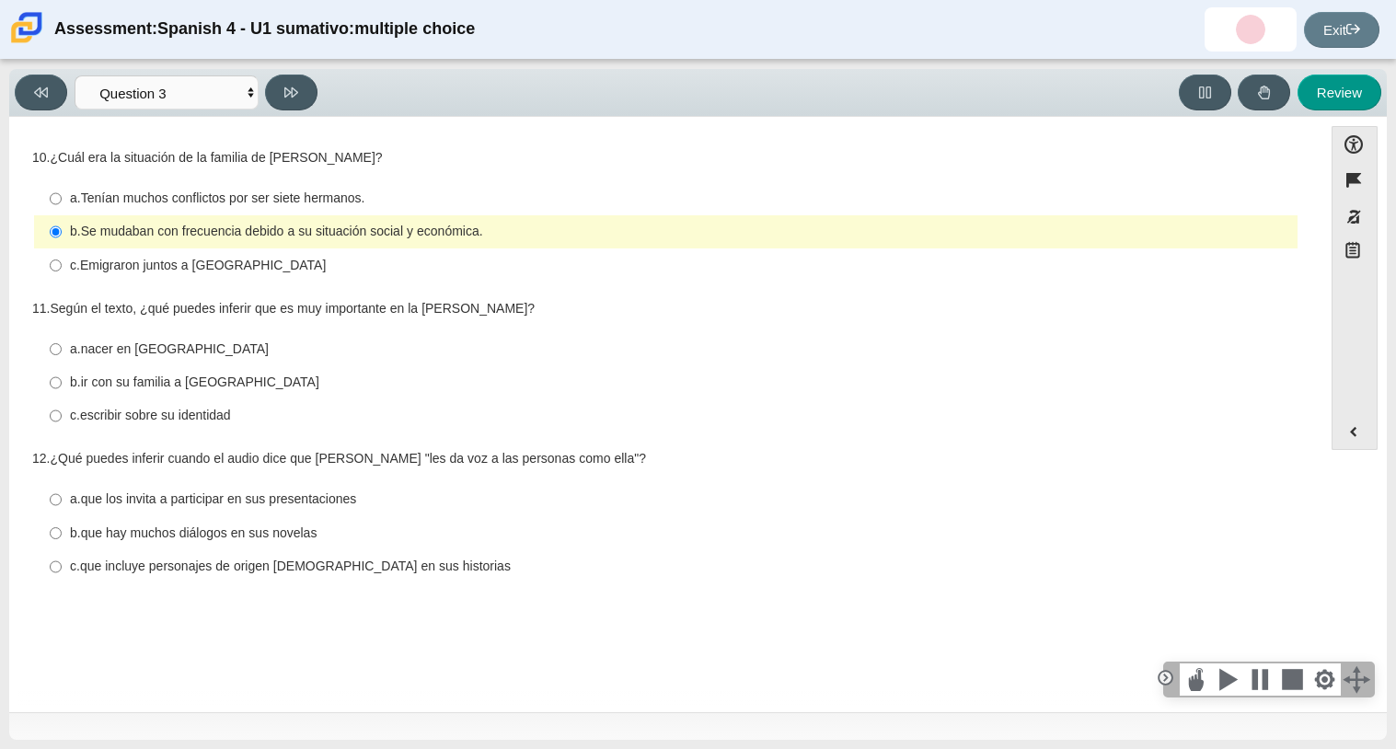
click at [208, 569] on thspan "que incluye personajes de origen mexicano en sus historias" at bounding box center [295, 566] width 431 height 17
click at [62, 569] on input "c. que incluye personajes de origen mexicano en sus historias c. que incluye pe…" at bounding box center [56, 566] width 12 height 33
radio input "true"
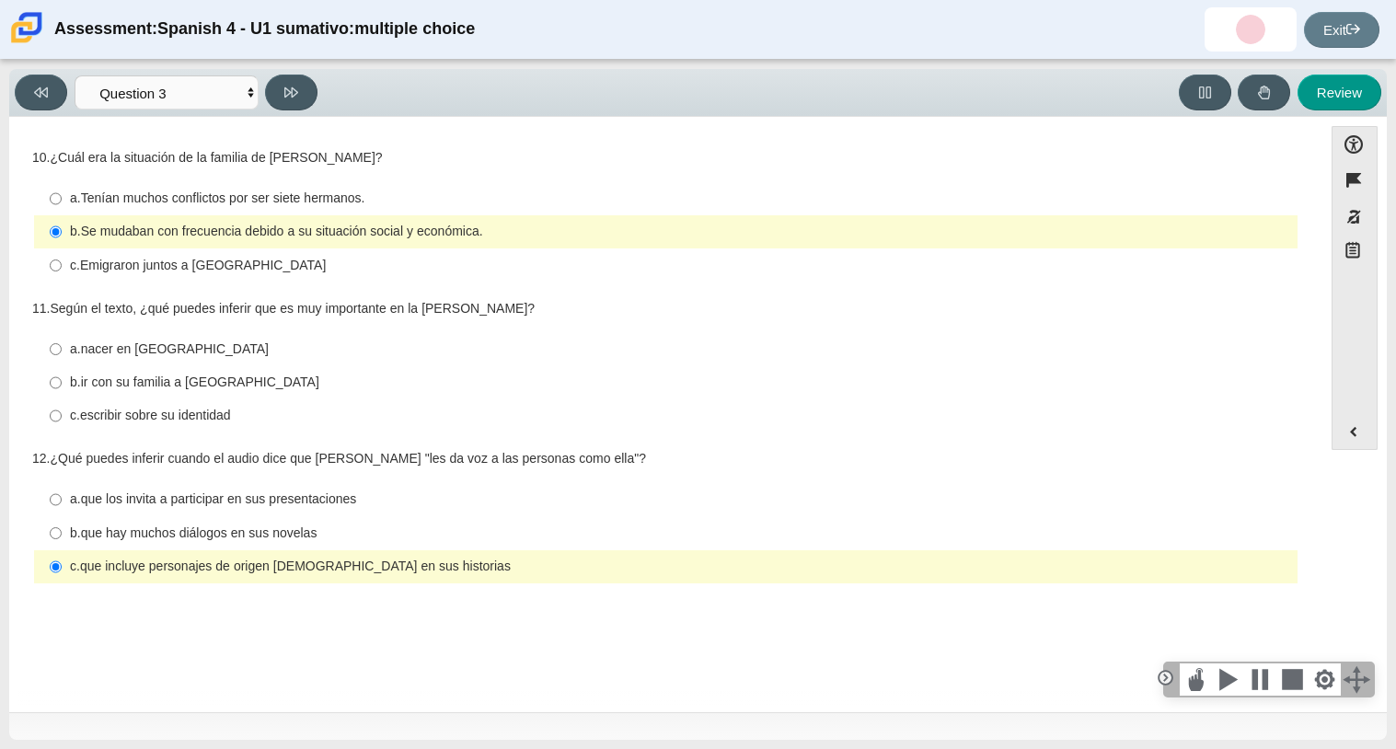
click at [94, 417] on thspan "escribir sobre su identidad" at bounding box center [155, 415] width 151 height 17
click at [62, 417] on input "c. escribir sobre su identidad c. escribir sobre su identidad" at bounding box center [56, 415] width 12 height 33
radio input "true"
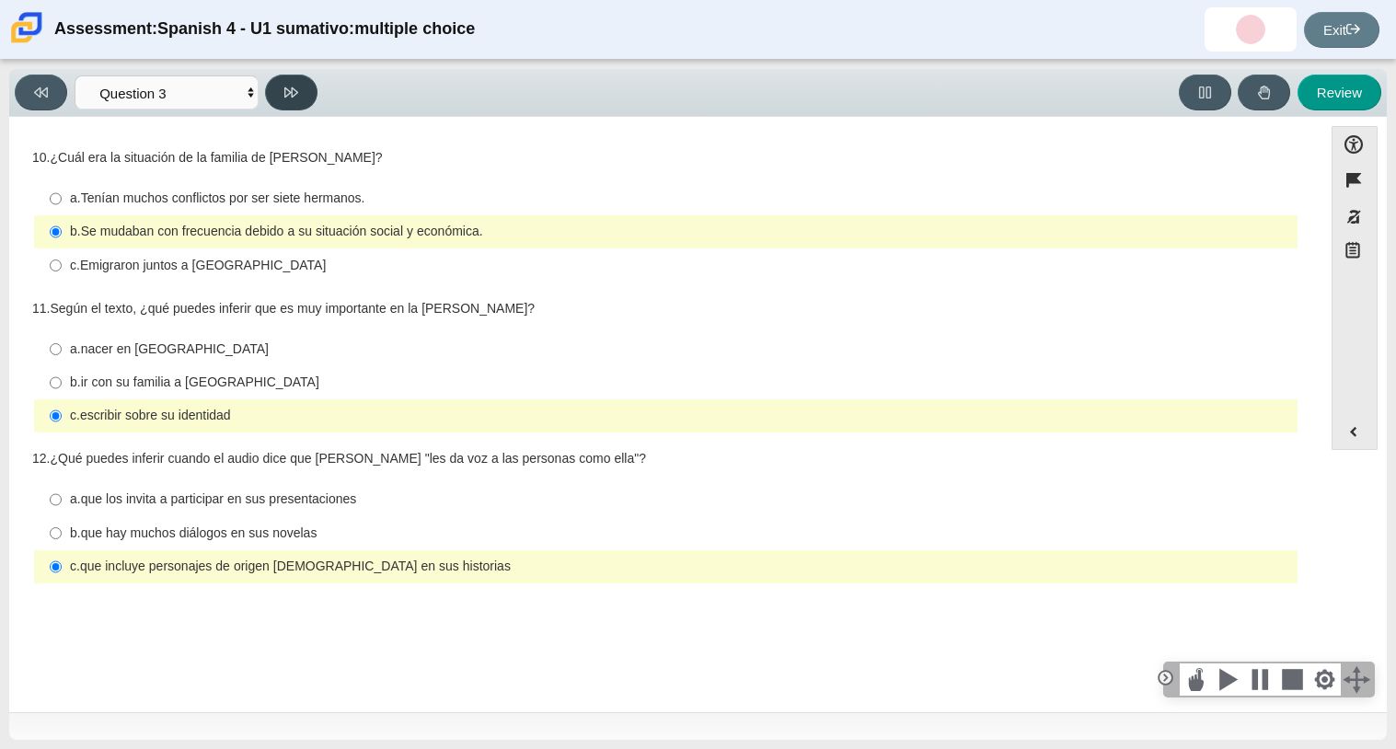
click at [306, 83] on button at bounding box center [291, 93] width 52 height 36
select select "390cf710-00ed-41bc-9fa6-d48920198324"
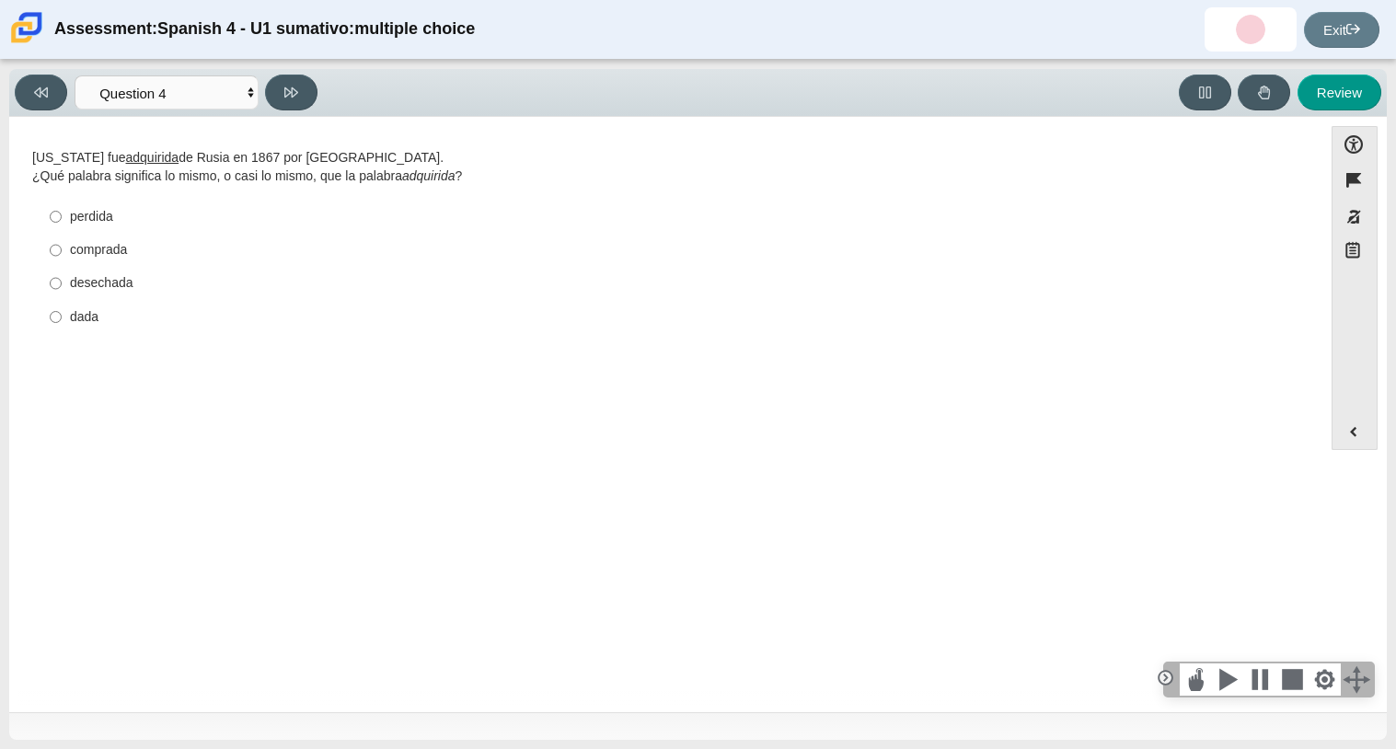
click at [93, 312] on div "dada" at bounding box center [680, 317] width 1220 height 18
click at [62, 312] on input "dada dada" at bounding box center [56, 316] width 12 height 33
radio input "true"
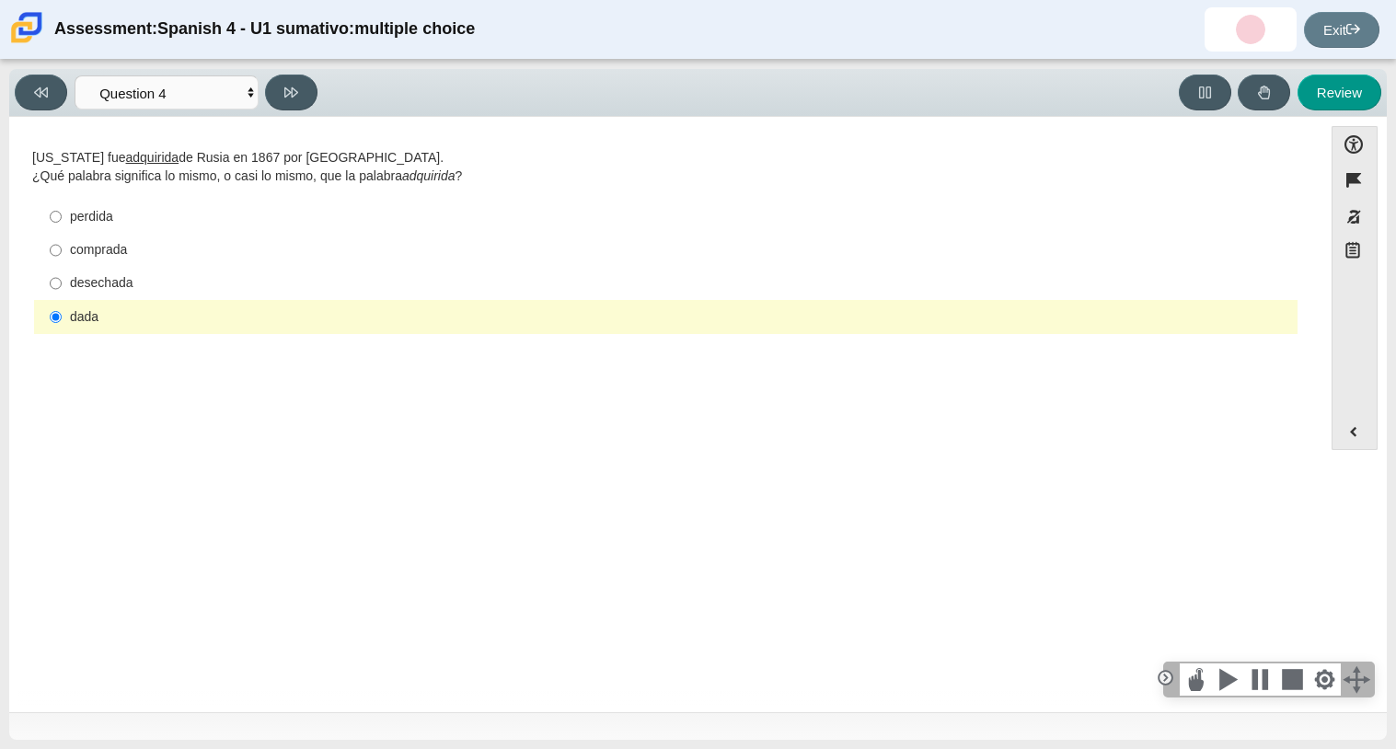
click at [216, 261] on label "comprada comprada" at bounding box center [667, 250] width 1261 height 33
click at [62, 261] on input "comprada comprada" at bounding box center [56, 250] width 12 height 33
radio input "true"
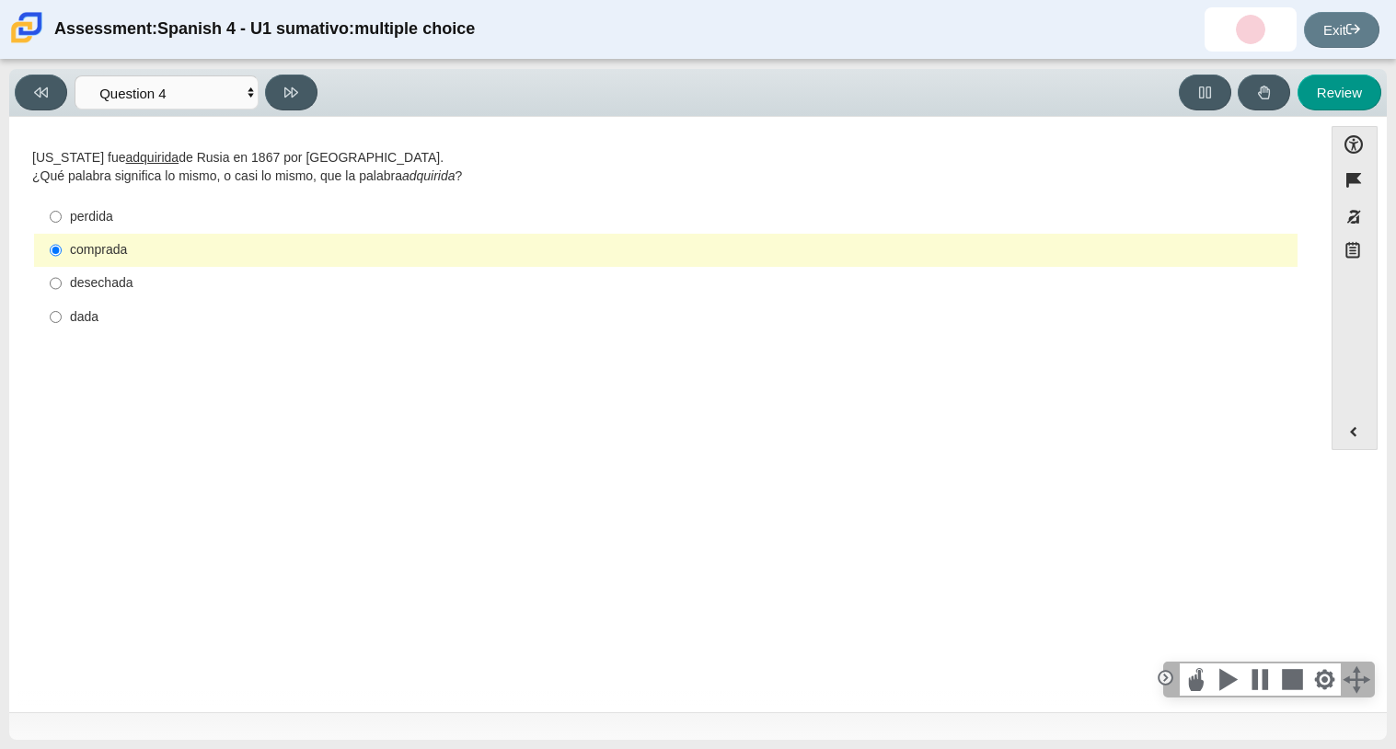
click at [206, 298] on label "desechada desechada" at bounding box center [667, 283] width 1261 height 33
click at [62, 298] on input "desechada desechada" at bounding box center [56, 283] width 12 height 33
radio input "true"
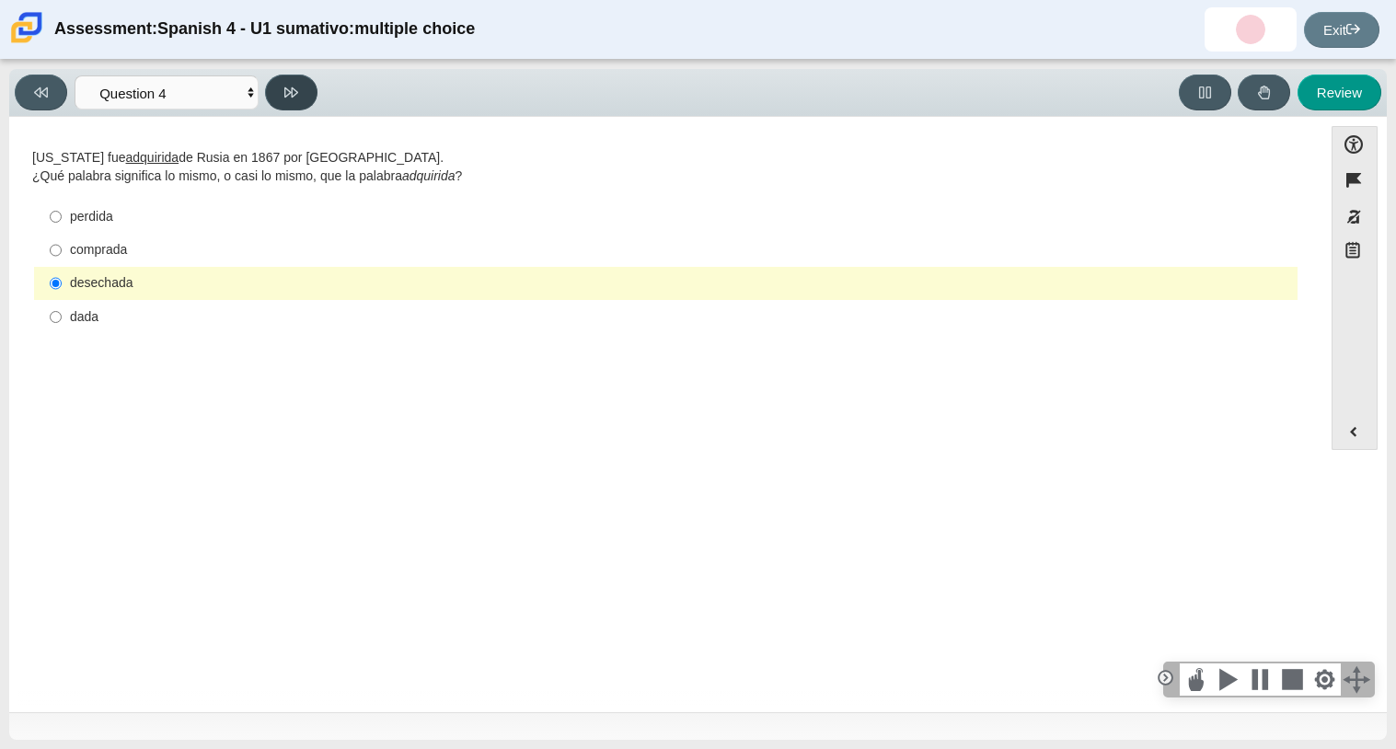
click at [271, 90] on button at bounding box center [291, 93] width 52 height 36
select select "de5bc71e-117a-4bdd-886d-d95d03d193af"
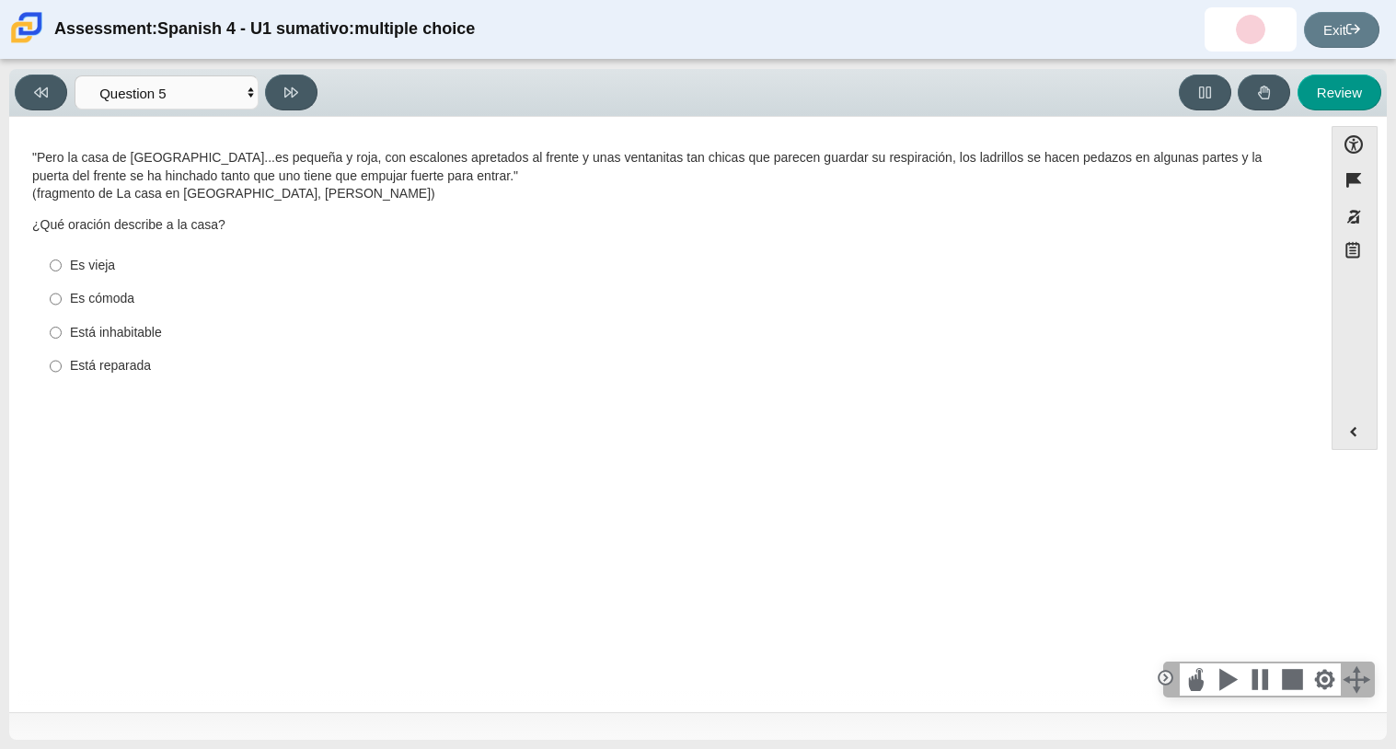
click at [112, 264] on div "Es vieja" at bounding box center [680, 266] width 1220 height 18
click at [62, 264] on input "Es vieja Es vieja" at bounding box center [56, 264] width 12 height 33
radio input "true"
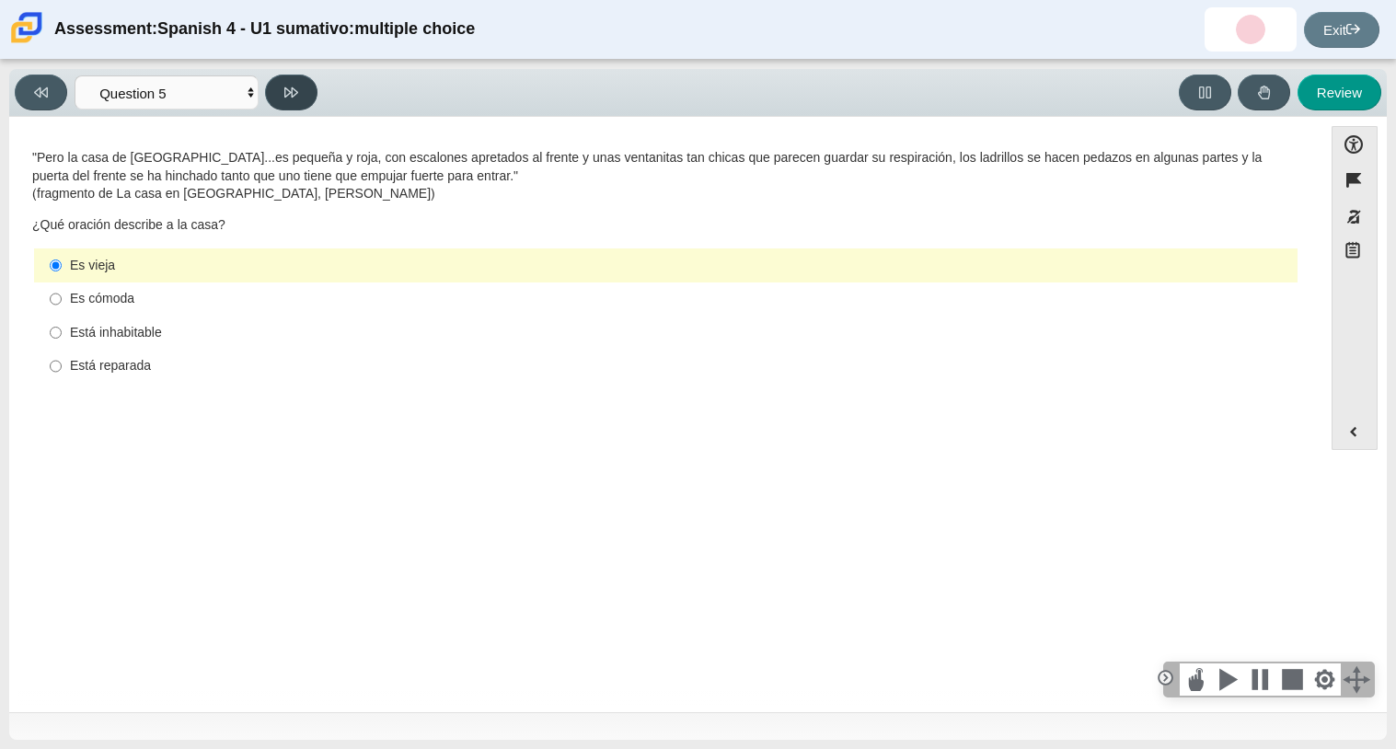
click at [295, 93] on icon at bounding box center [291, 92] width 14 height 10
select select "ad9780d8-5edb-414e-87ea-0bcd5a75287a"
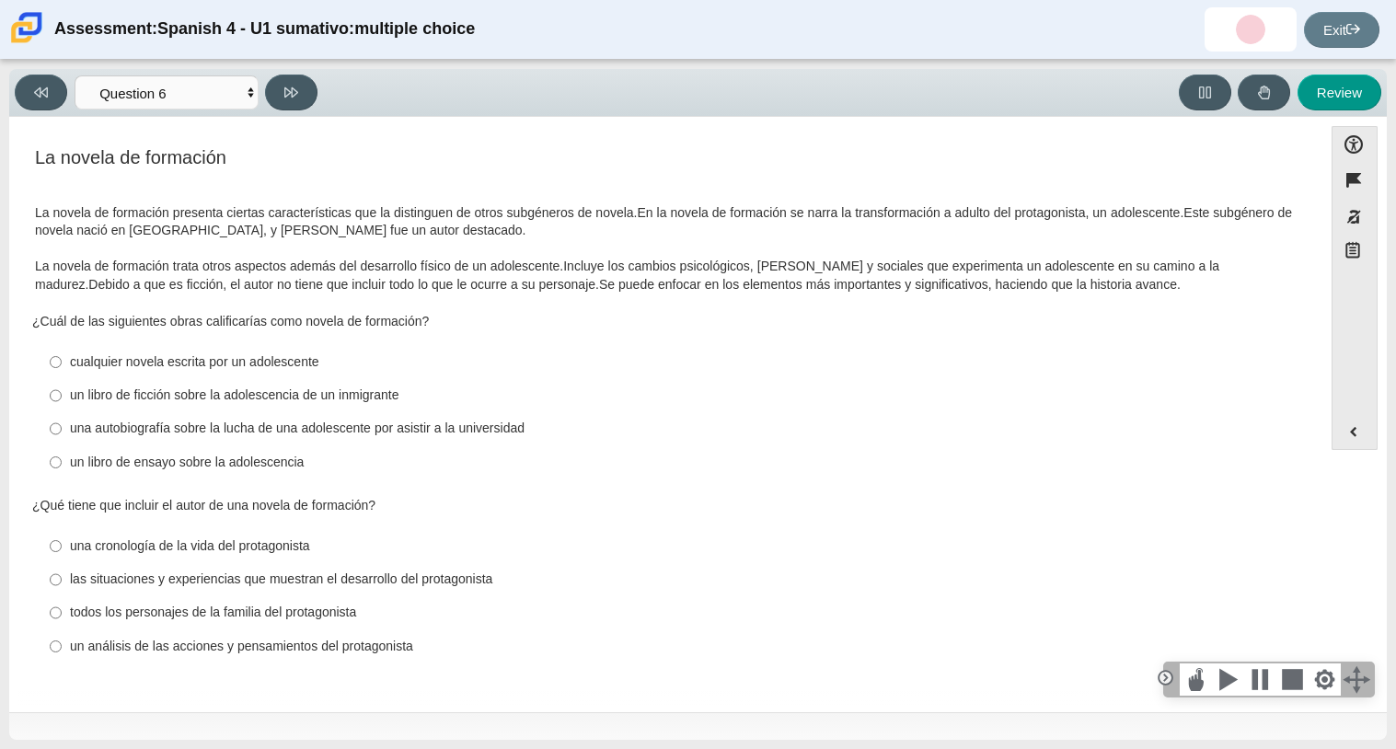
click at [113, 421] on div "una autobiografía sobre la lucha de una adolescente por asistir a la universidad" at bounding box center [680, 429] width 1220 height 18
click at [62, 421] on input "una autobiografía sobre la lucha de una adolescente por asistir a la universida…" at bounding box center [56, 428] width 12 height 33
radio input "true"
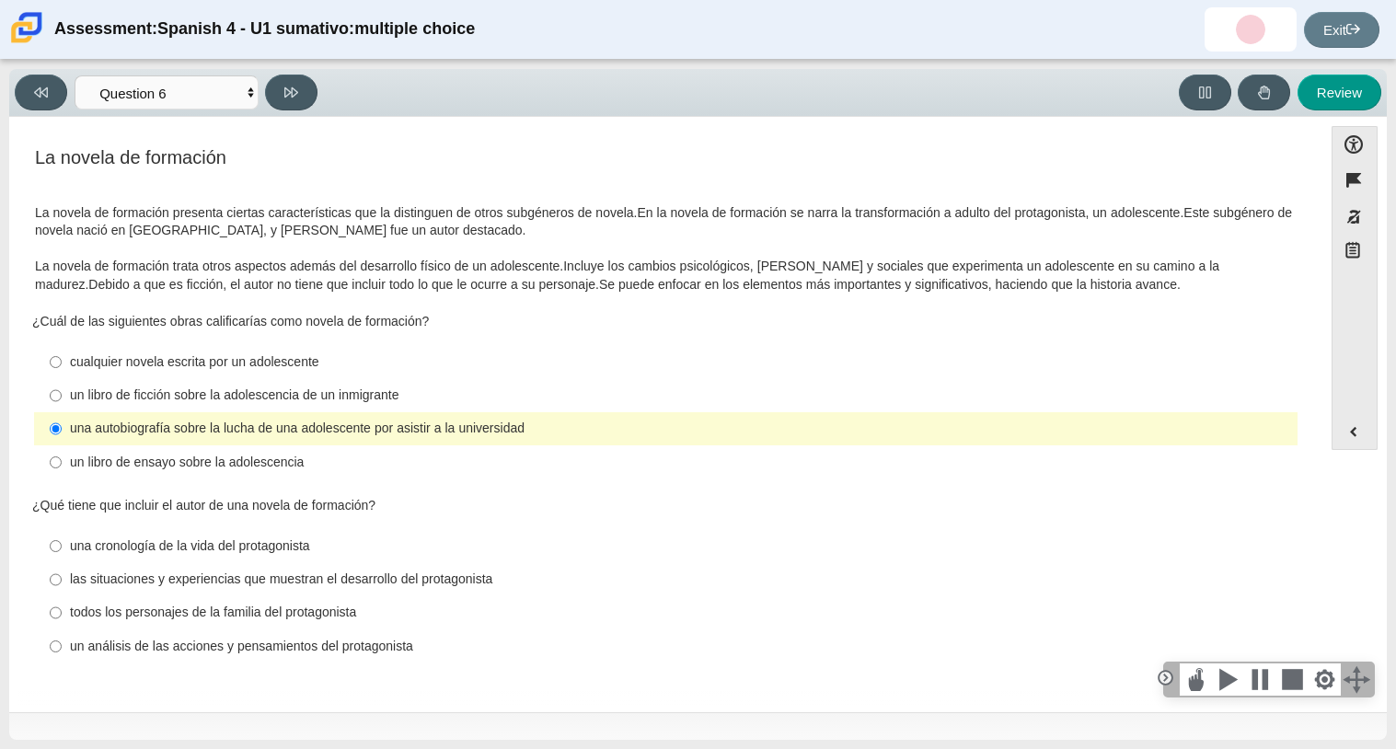
click at [121, 390] on div "un libro de ficción sobre la adolescencia de un inmigrante" at bounding box center [680, 395] width 1220 height 18
click at [62, 390] on input "un libro de ficción sobre la adolescencia de un inmigrante un libro de ficción …" at bounding box center [56, 395] width 12 height 33
radio input "true"
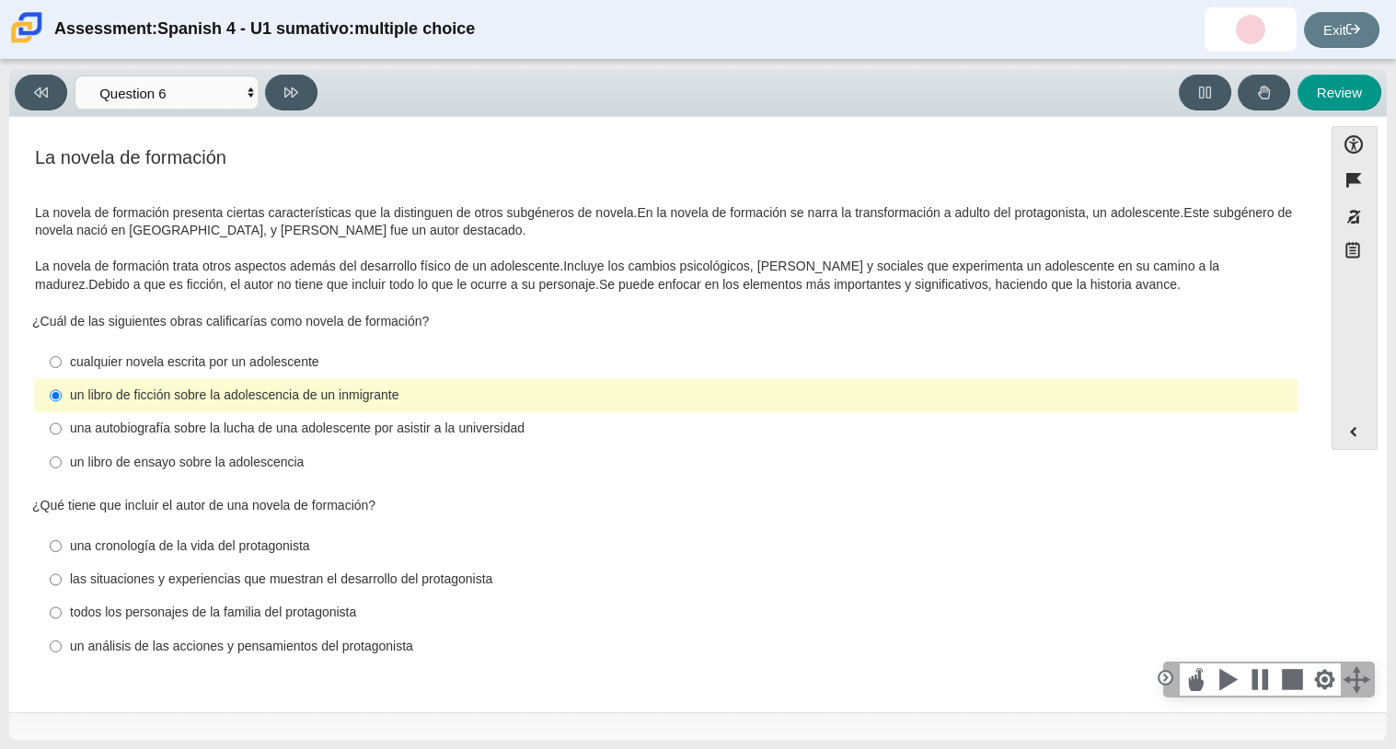
click at [206, 576] on div "las situaciones y experiencias que muestran el desarrollo del protagonista" at bounding box center [680, 580] width 1220 height 18
click at [62, 576] on input "las situaciones y experiencias que muestran el desarrollo del protagonista las …" at bounding box center [56, 579] width 12 height 33
radio input "true"
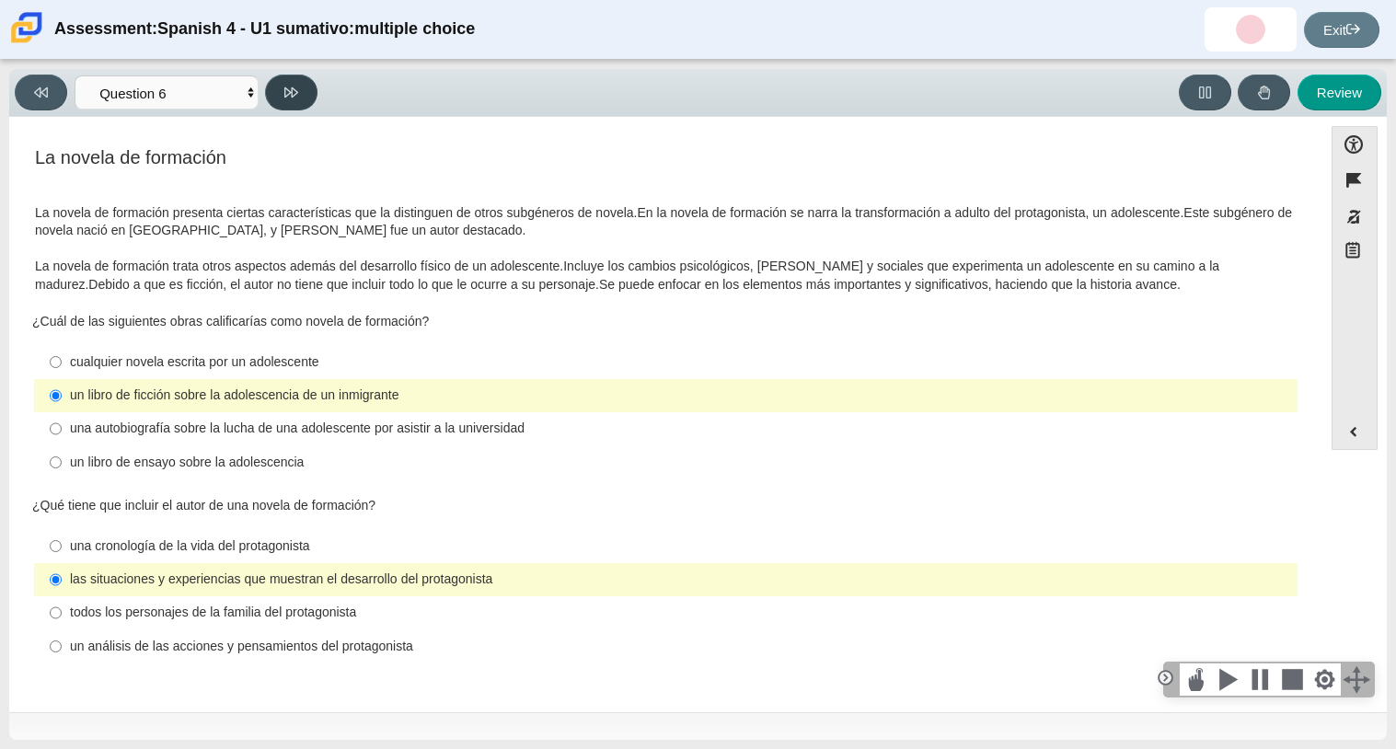
click at [288, 93] on icon at bounding box center [291, 92] width 14 height 10
select select "6168cc92-63b6-45d3-a929-0b9cba560165"
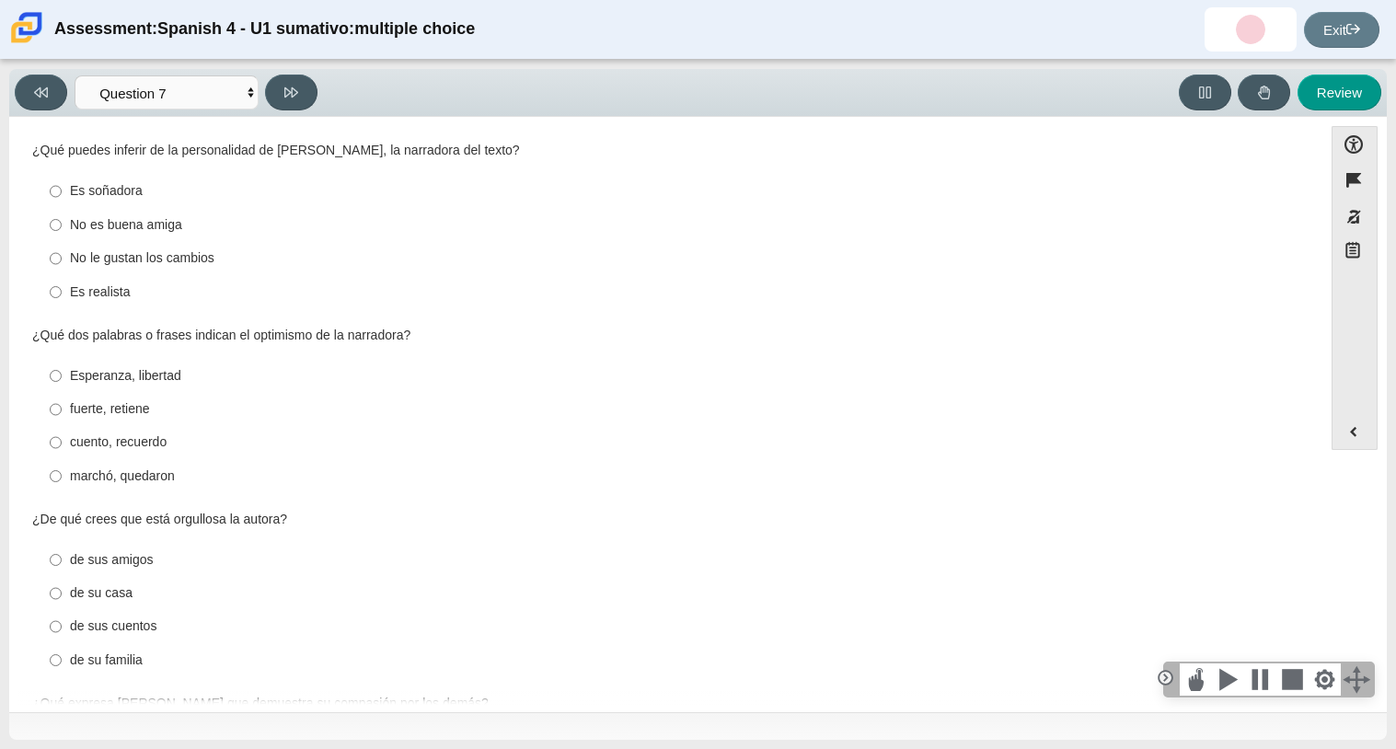
scroll to position [467, 0]
click at [110, 198] on div "Es soñadora" at bounding box center [680, 190] width 1220 height 18
click at [62, 198] on input "Es soñadora Es soñadora" at bounding box center [56, 190] width 12 height 33
radio input "true"
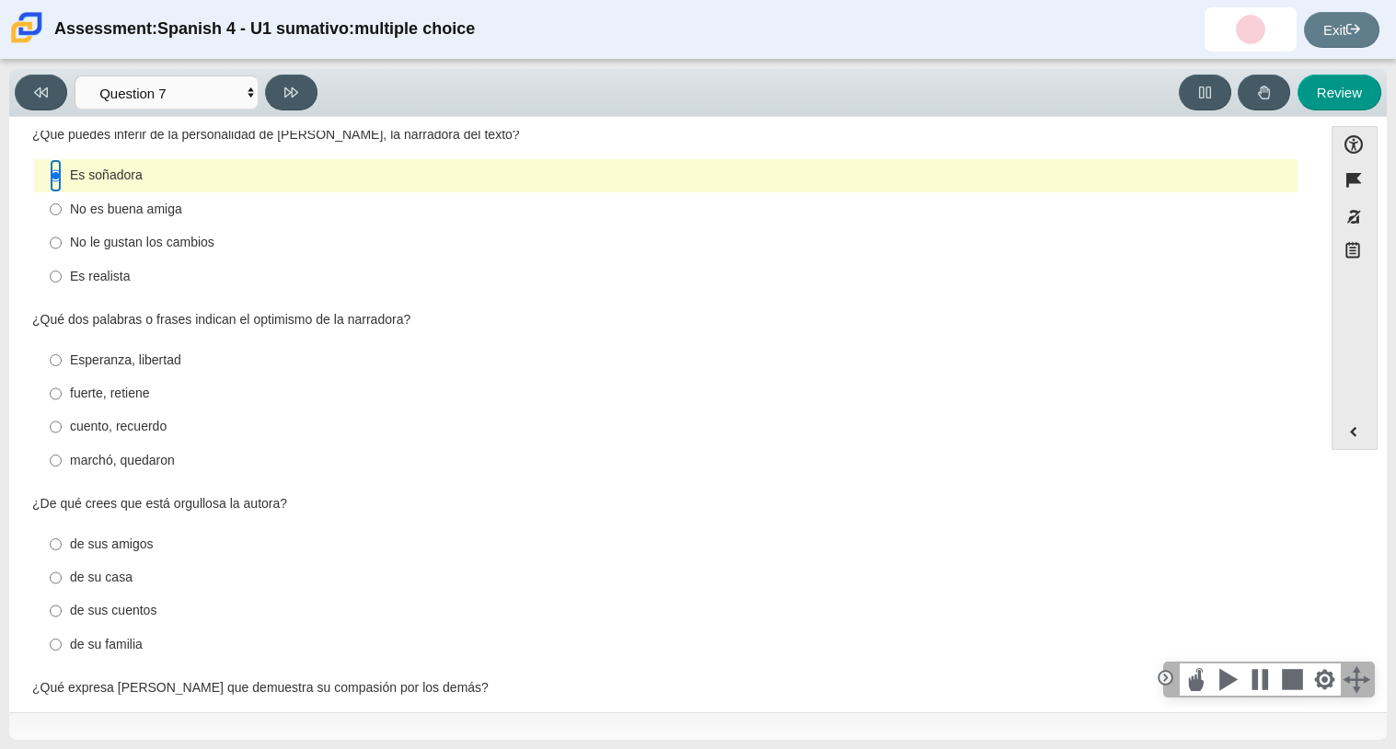
scroll to position [484, 0]
click at [113, 346] on label "Esperanza, libertad Esperanza, libertad" at bounding box center [667, 357] width 1261 height 33
click at [62, 346] on input "Esperanza, libertad Esperanza, libertad" at bounding box center [56, 357] width 12 height 33
radio input "true"
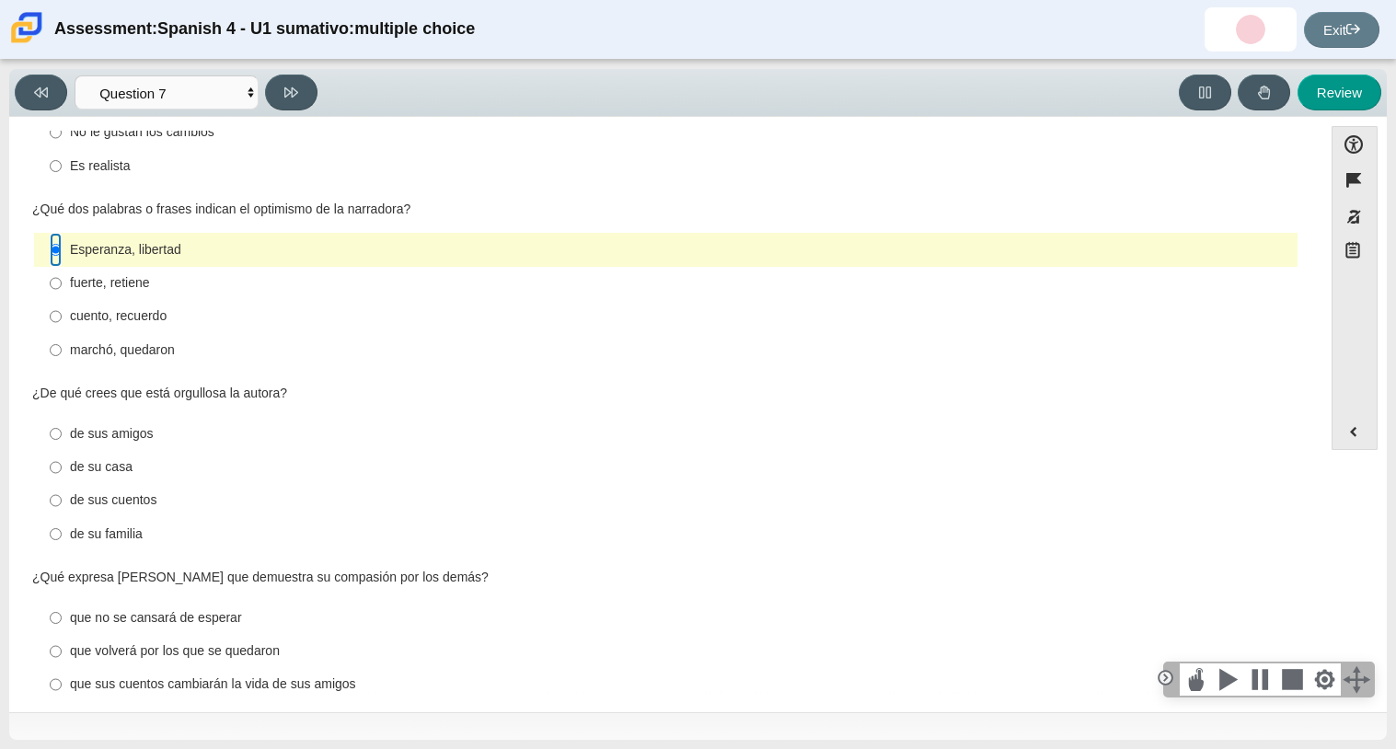
scroll to position [617, 0]
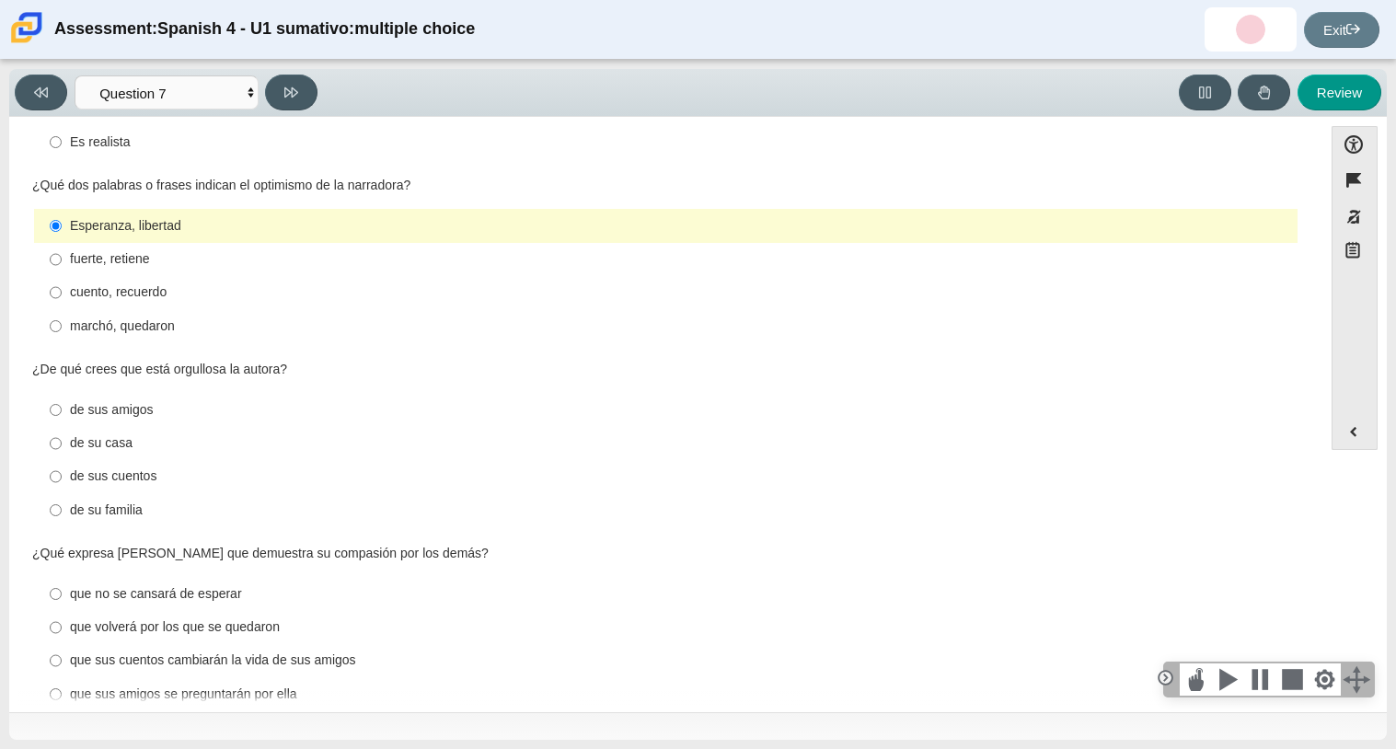
click at [121, 481] on div "de sus cuentos" at bounding box center [680, 476] width 1220 height 18
click at [62, 481] on input "de sus cuentos de sus cuentos" at bounding box center [56, 476] width 12 height 33
radio input "true"
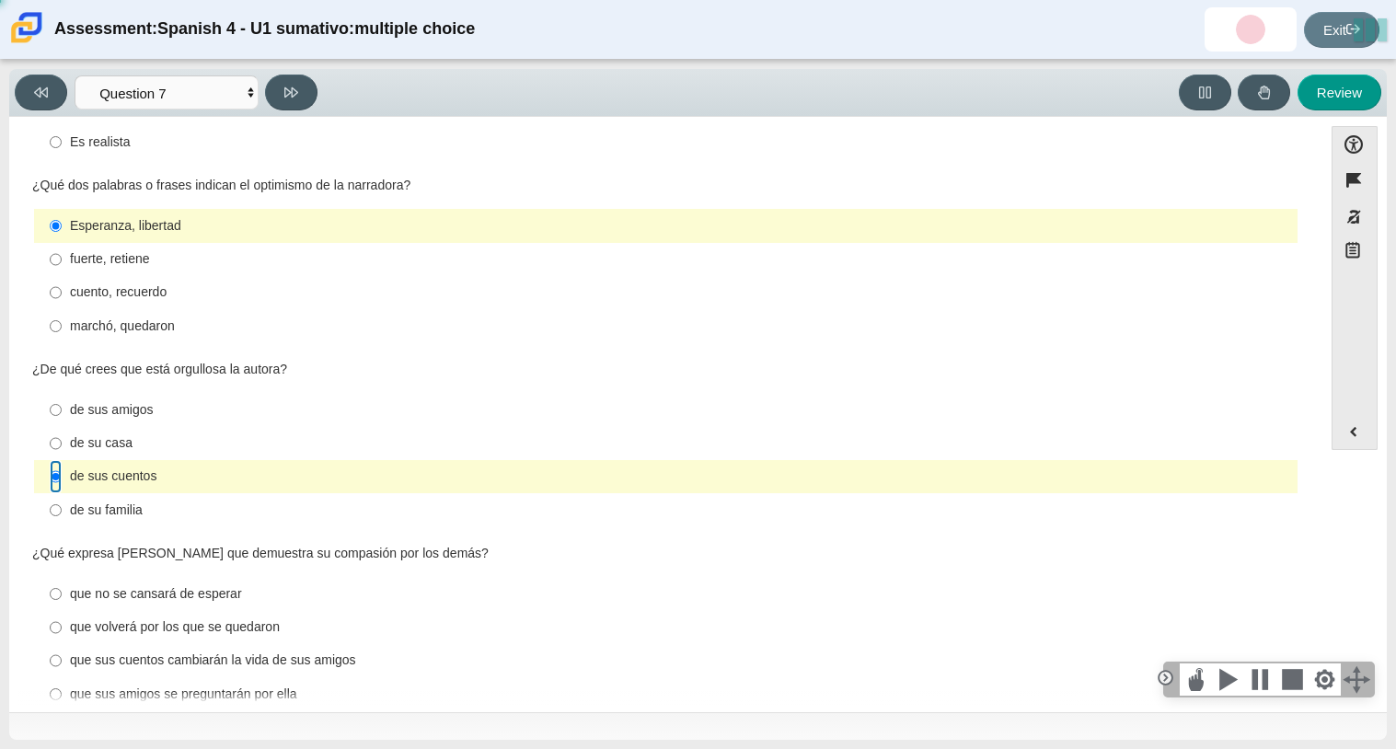
scroll to position [651, 0]
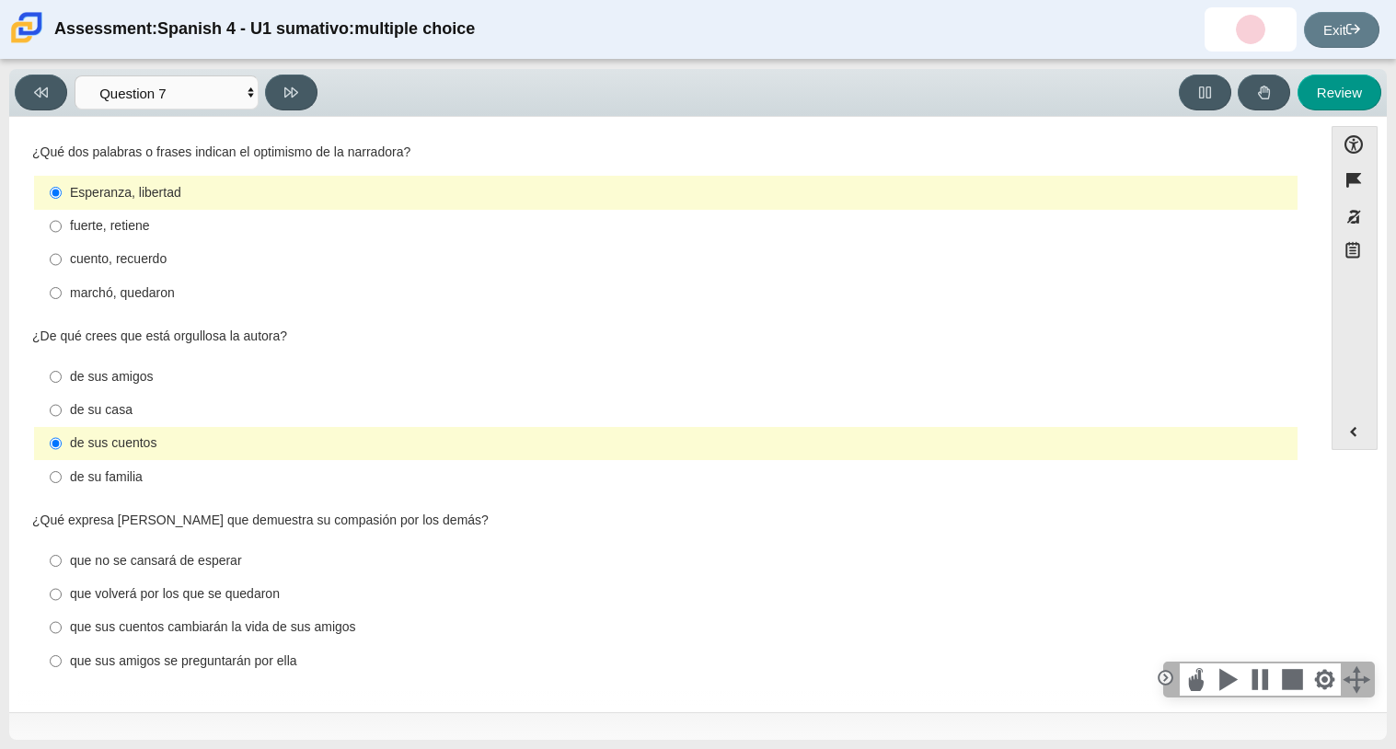
click at [133, 594] on div "que volverá por los que se quedaron" at bounding box center [680, 594] width 1220 height 18
click at [62, 594] on input "que volverá por los que se quedaron que volverá por los que se quedaron" at bounding box center [56, 594] width 12 height 33
radio input "true"
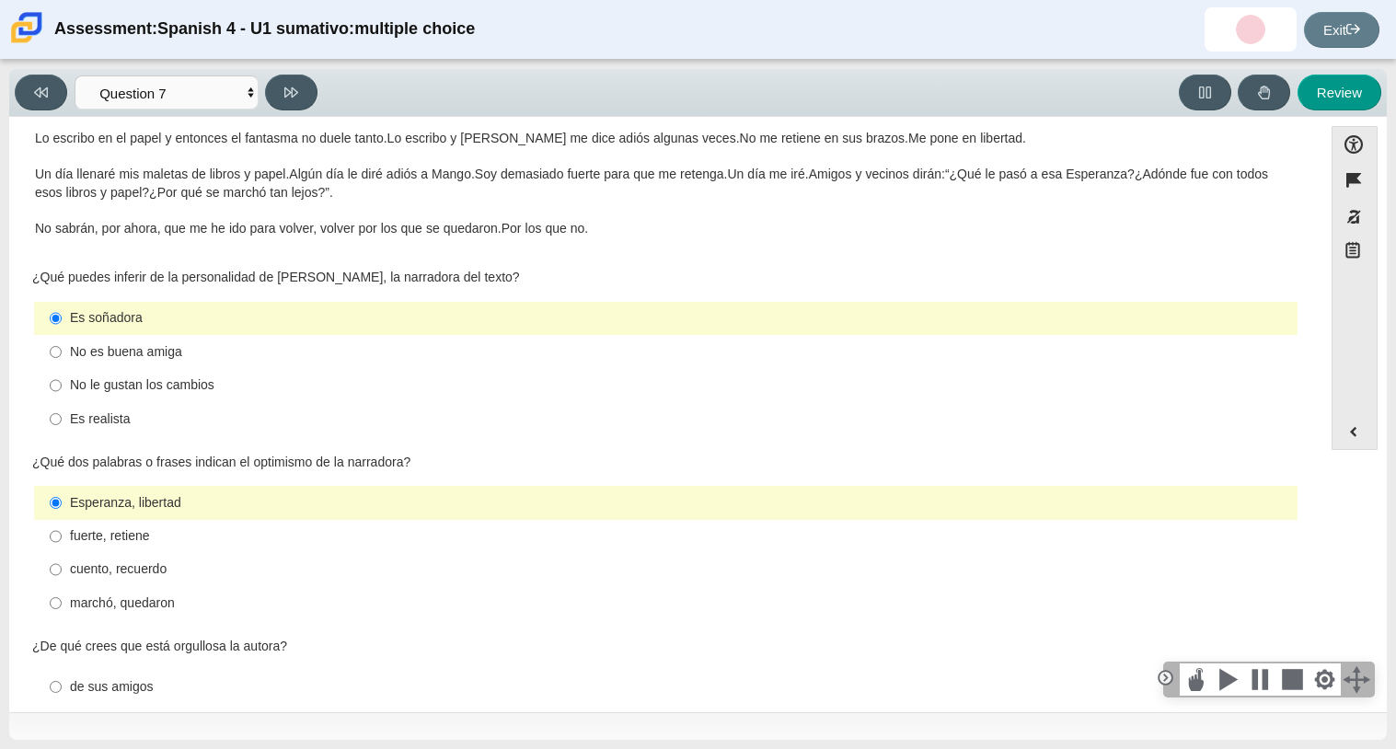
scroll to position [363, 0]
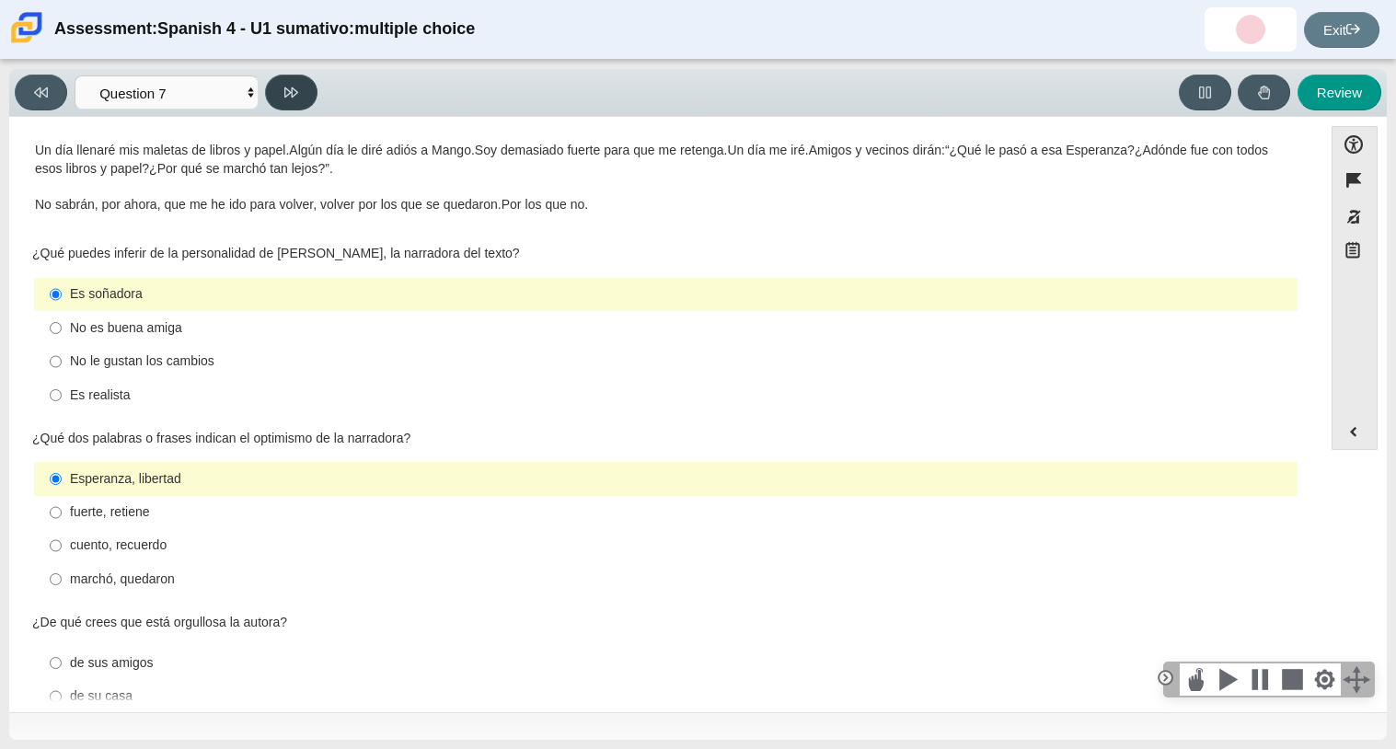
click at [294, 86] on icon at bounding box center [291, 93] width 14 height 14
select select "98fe3b59-0d4b-482f-94e6-cc4dee5e60d3"
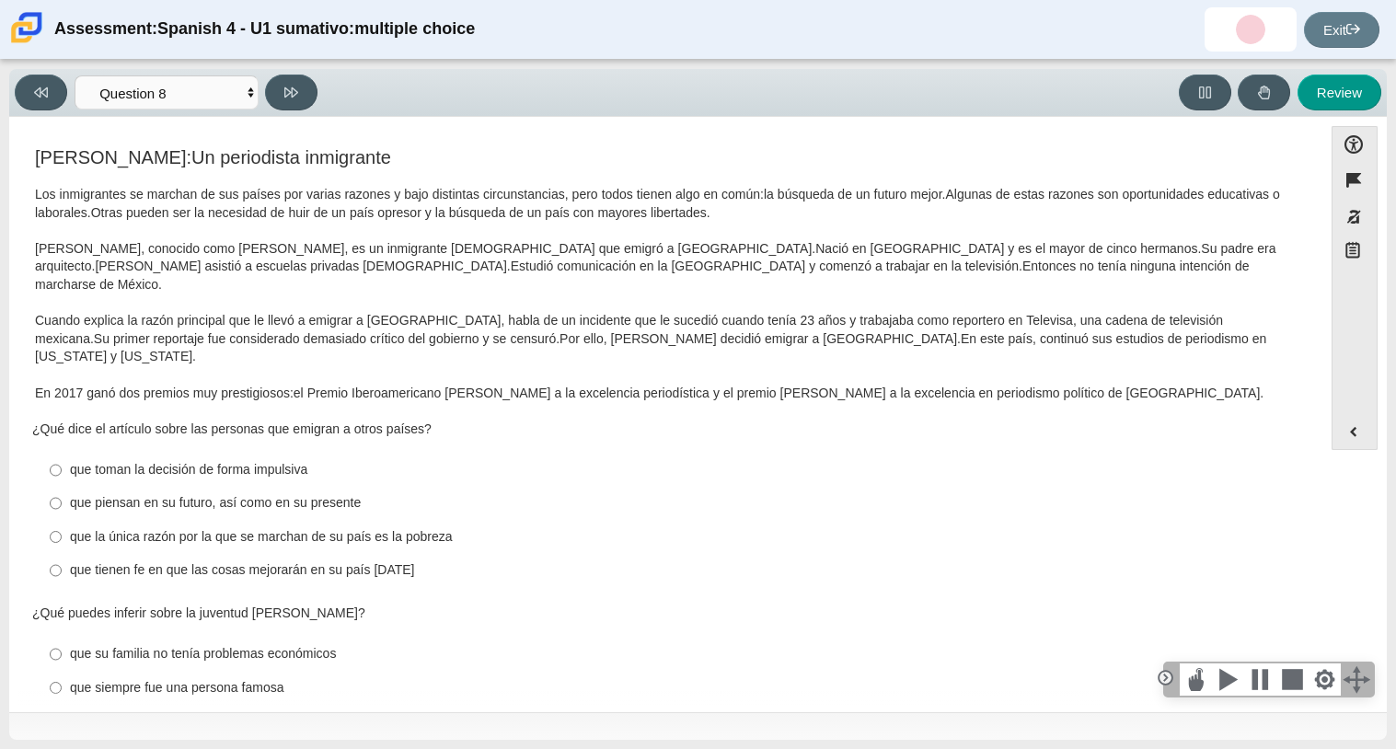
click at [77, 421] on div "¿Qué dice el artículo sobre las personas que emigran a otros países?" at bounding box center [665, 430] width 1267 height 18
click at [185, 494] on div "que piensan en su futuro, así como en su presente" at bounding box center [680, 503] width 1220 height 18
click at [62, 487] on input "que piensan en su futuro, así como en su presente que piensan en su futuro, así…" at bounding box center [56, 503] width 12 height 33
radio input "true"
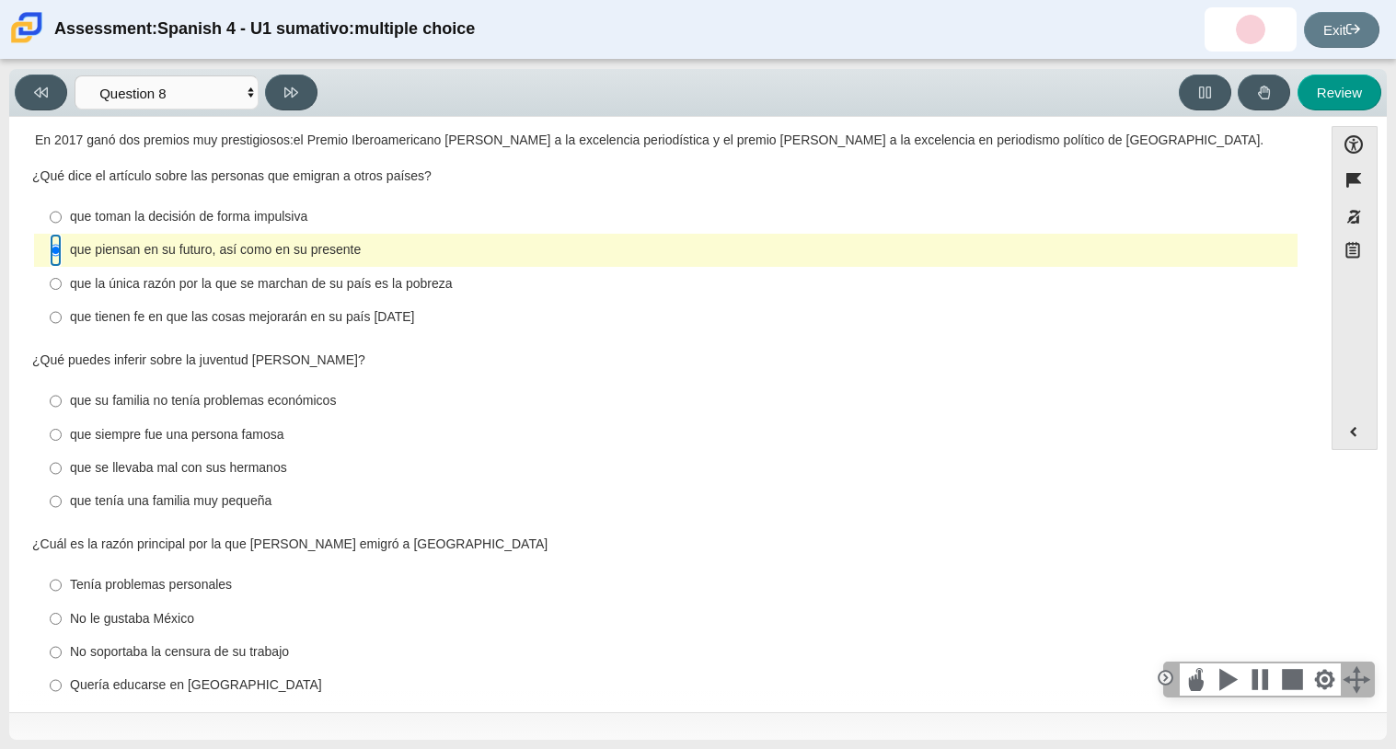
scroll to position [254, 0]
click at [34, 93] on icon at bounding box center [41, 93] width 14 height 14
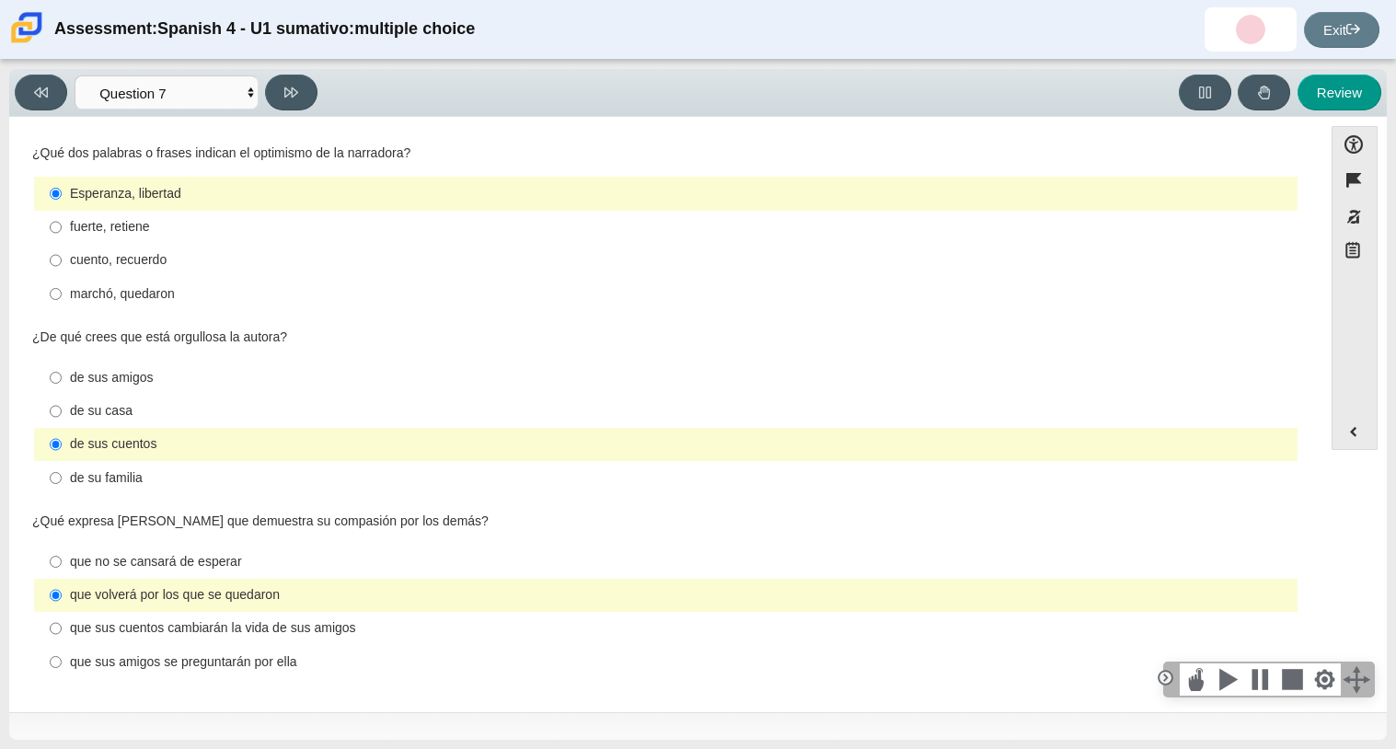
scroll to position [651, 0]
click at [284, 86] on icon at bounding box center [291, 93] width 14 height 14
select select "98fe3b59-0d4b-482f-94e6-cc4dee5e60d3"
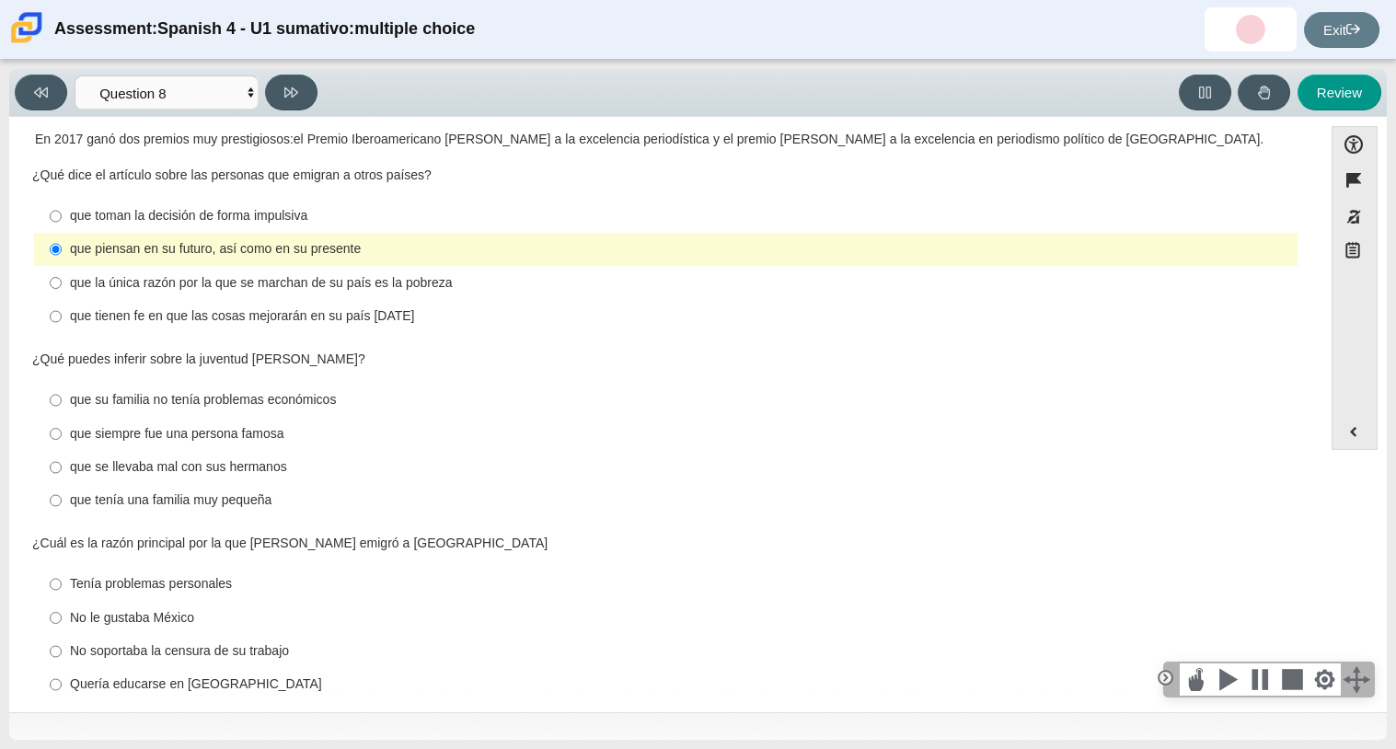
click at [324, 207] on div "que toman la decisión de forma impulsiva" at bounding box center [680, 216] width 1220 height 18
click at [62, 200] on input "que toman la decisión de forma impulsiva que toman la decisión de forma impulsi…" at bounding box center [56, 216] width 12 height 33
radio input "true"
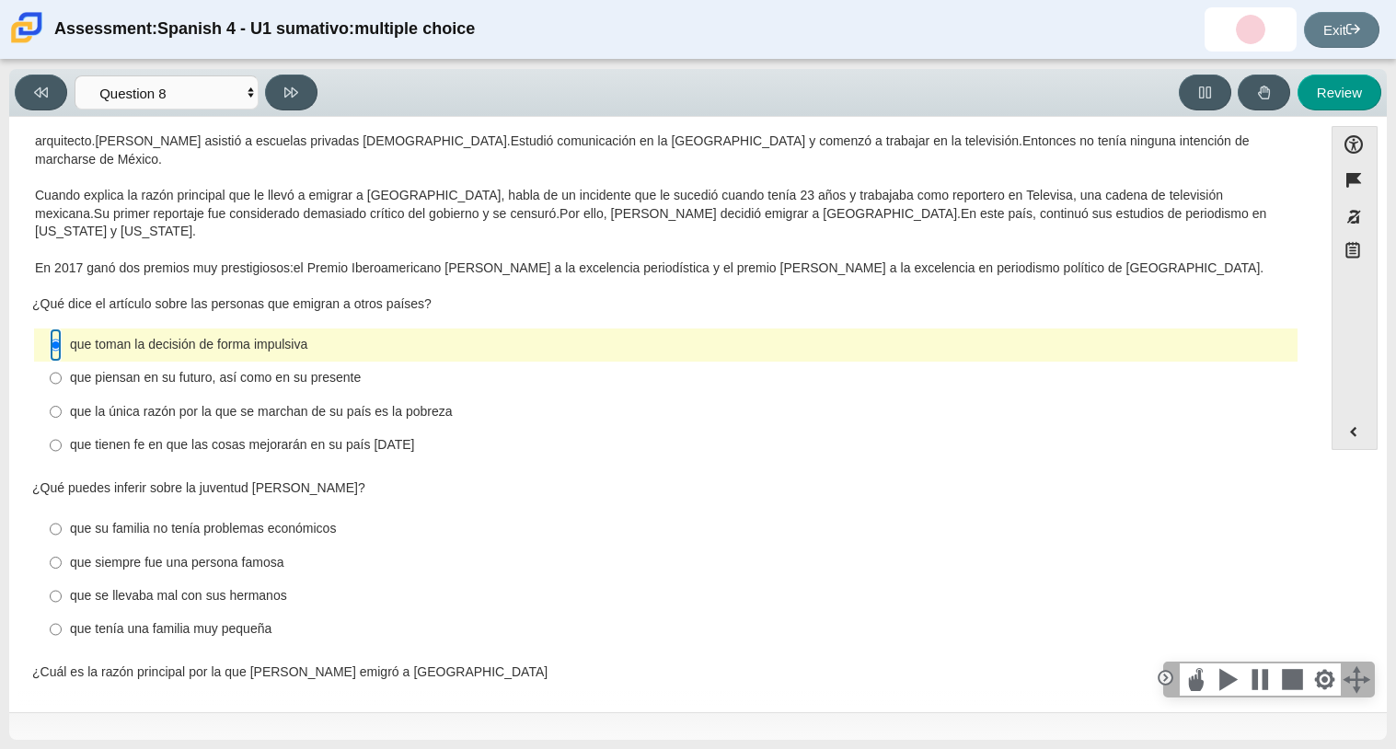
scroll to position [128, 0]
click at [235, 517] on div "que su familia no tenía problemas económicos" at bounding box center [680, 526] width 1220 height 18
click at [62, 510] on input "que su familia no tenía problemas económicos que su familia no tenía problemas …" at bounding box center [56, 526] width 12 height 33
radio input "true"
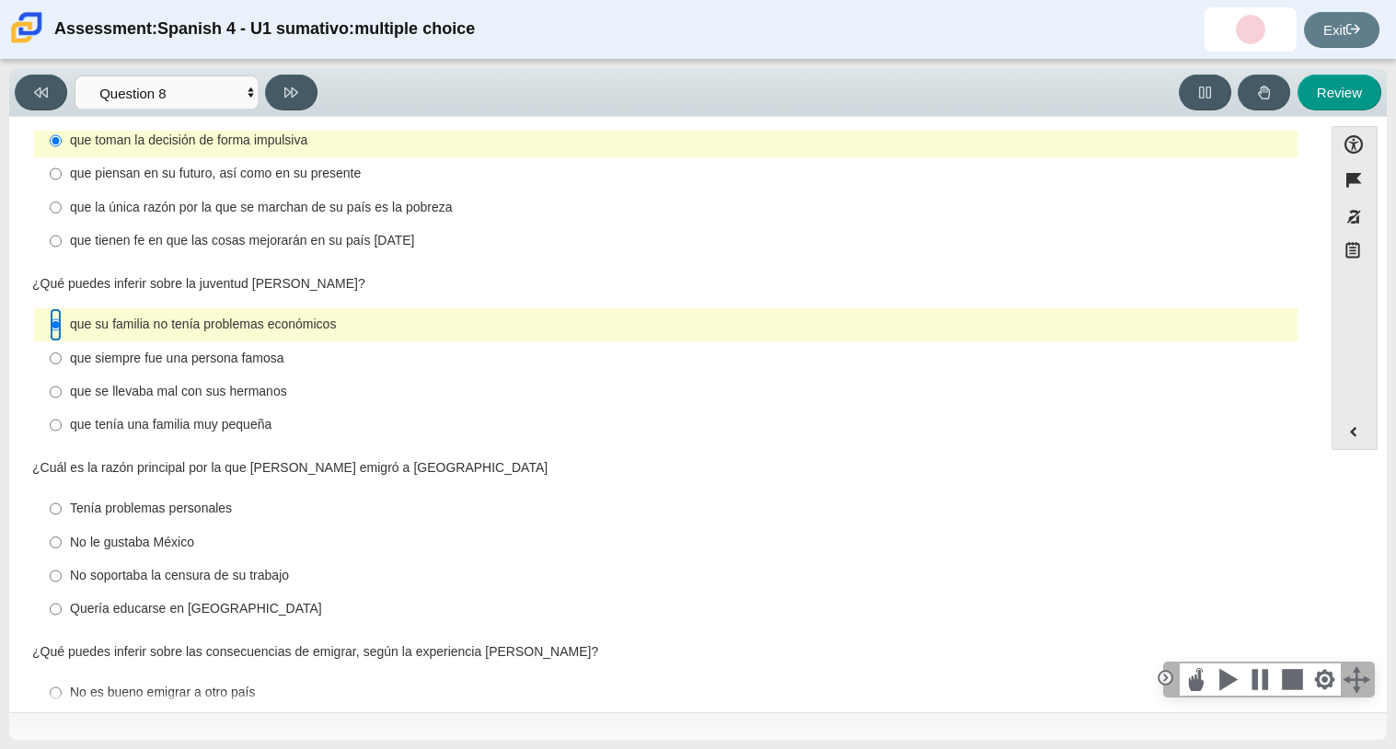
scroll to position [352, 0]
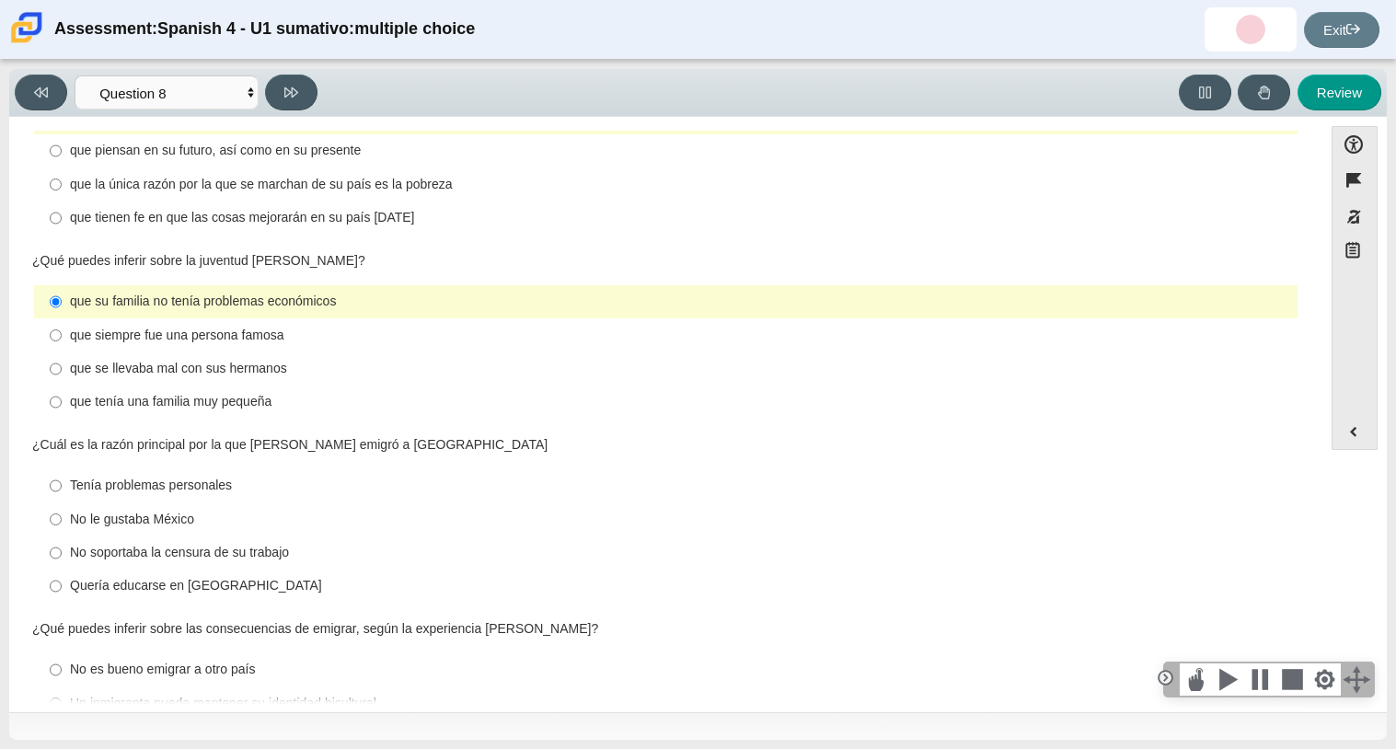
click at [187, 544] on div "No soportaba la censura de su trabajo" at bounding box center [680, 553] width 1220 height 18
click at [62, 536] on input "No soportaba la censura de su trabajo No soportaba la censura de su trabajo" at bounding box center [56, 552] width 12 height 33
radio input "true"
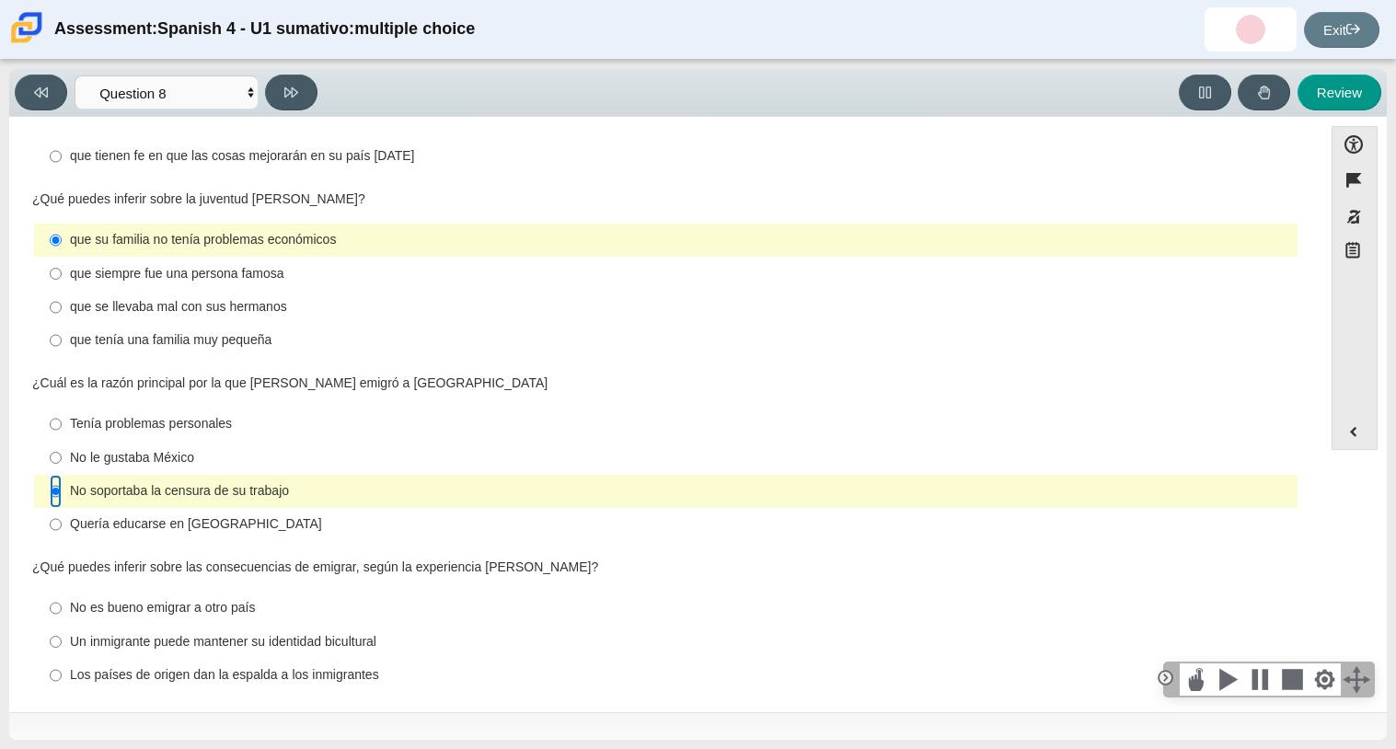
scroll to position [427, 0]
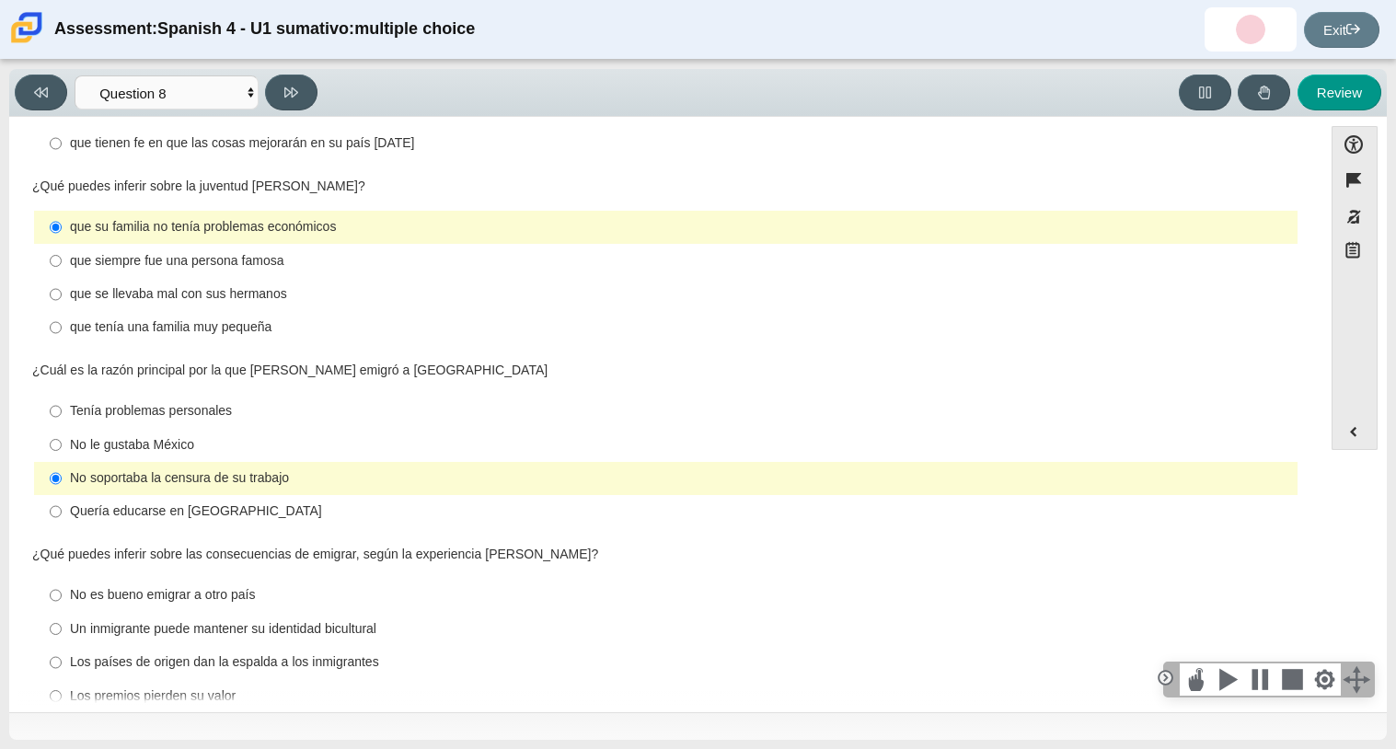
click at [156, 620] on div "Un inmigrante puede mantener su identidad bicultural" at bounding box center [680, 629] width 1220 height 18
click at [62, 612] on input "Un inmigrante puede mantener su identidad bicultural Un inmigrante puede manten…" at bounding box center [56, 628] width 12 height 33
radio input "true"
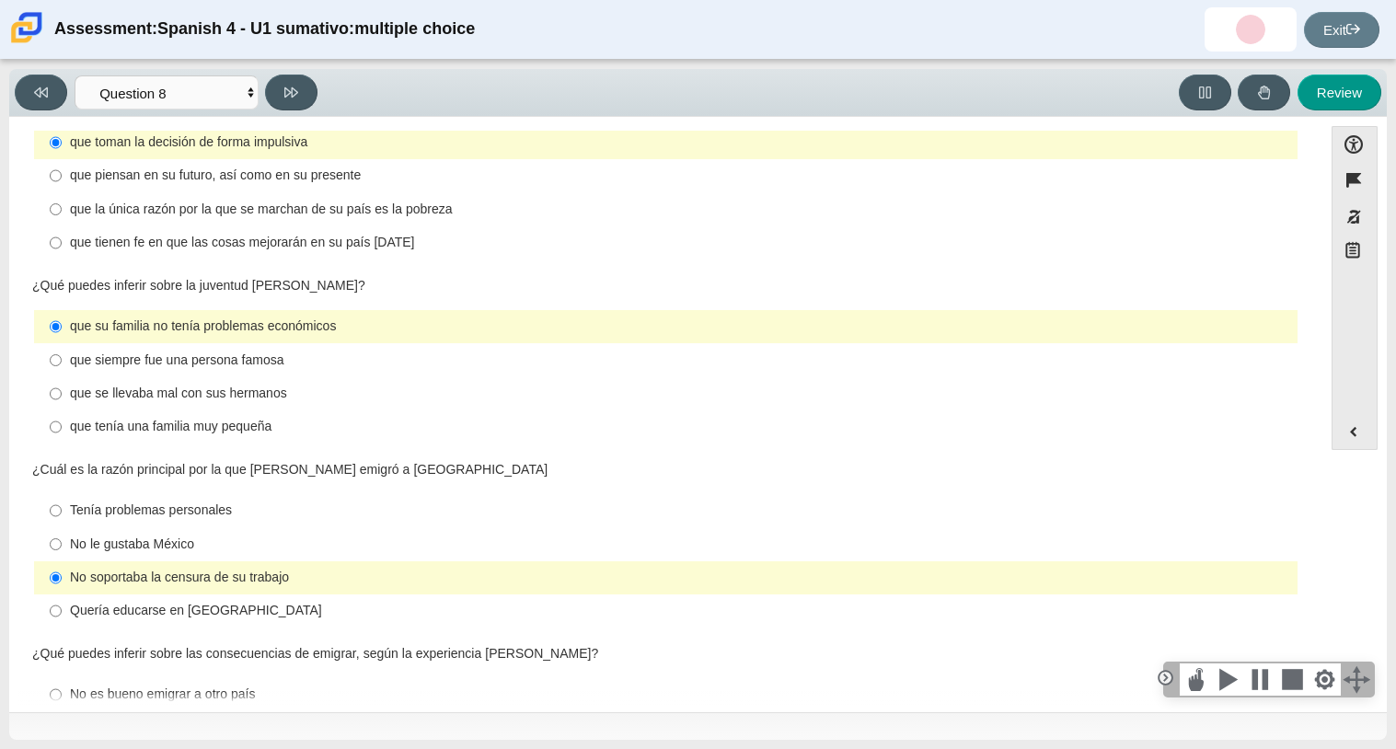
scroll to position [0, 0]
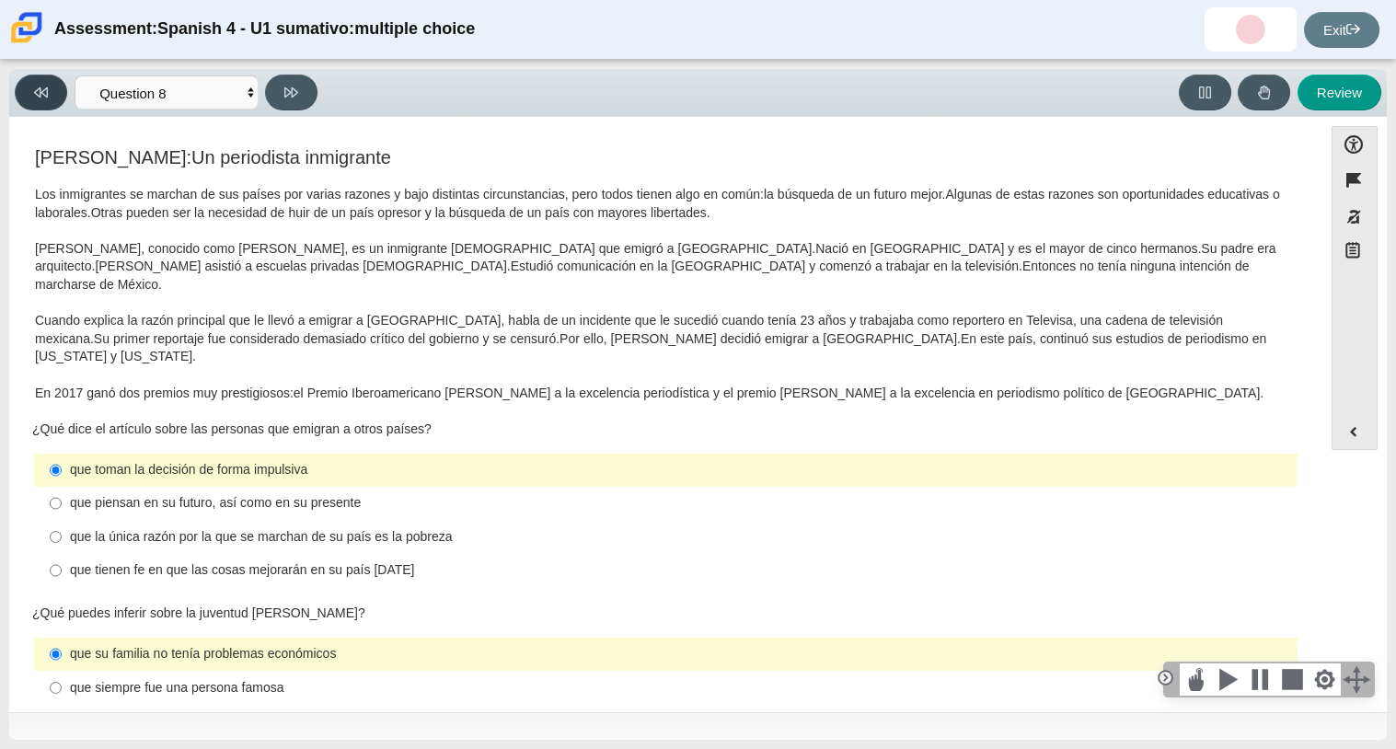
click at [52, 86] on button at bounding box center [41, 93] width 52 height 36
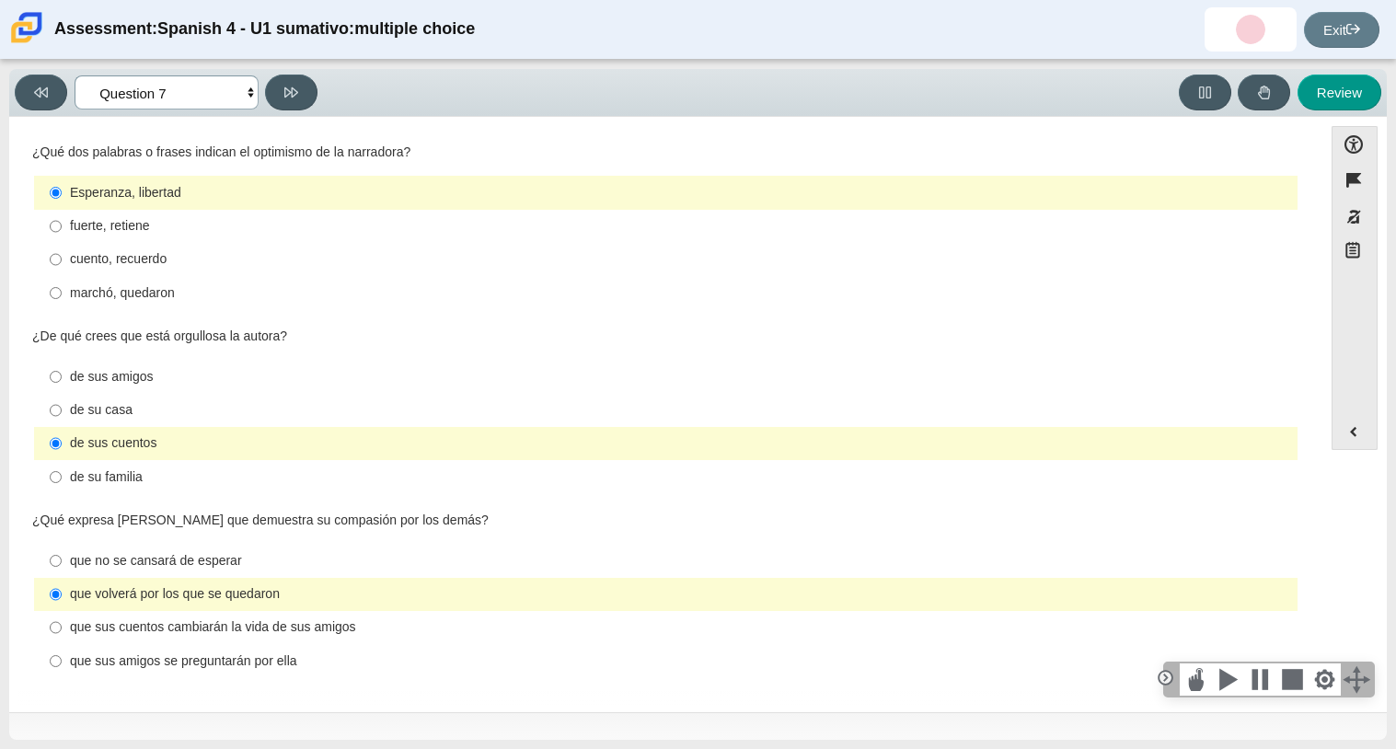
click at [117, 93] on select "Comprensión auditiva Question 1 Question 2 Question 3 Comprensión de lectura Qu…" at bounding box center [167, 92] width 184 height 34
select select "390cf710-00ed-41bc-9fa6-d48920198324"
click at [75, 75] on select "Comprensión auditiva Question 1 Question 2 Question 3 Comprensión de lectura Qu…" at bounding box center [167, 92] width 184 height 34
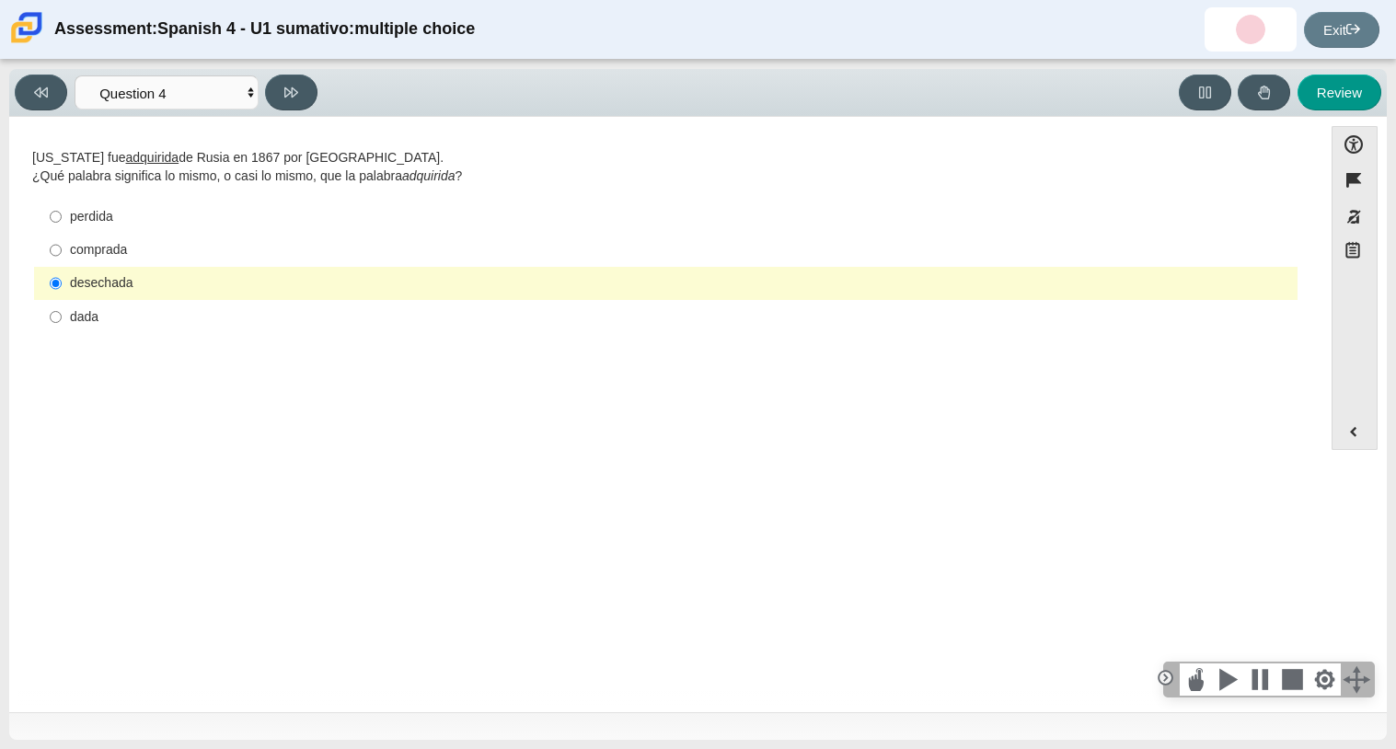
click at [209, 263] on label "comprada comprada" at bounding box center [667, 250] width 1261 height 33
click at [62, 263] on input "comprada comprada" at bounding box center [56, 250] width 12 height 33
radio input "true"
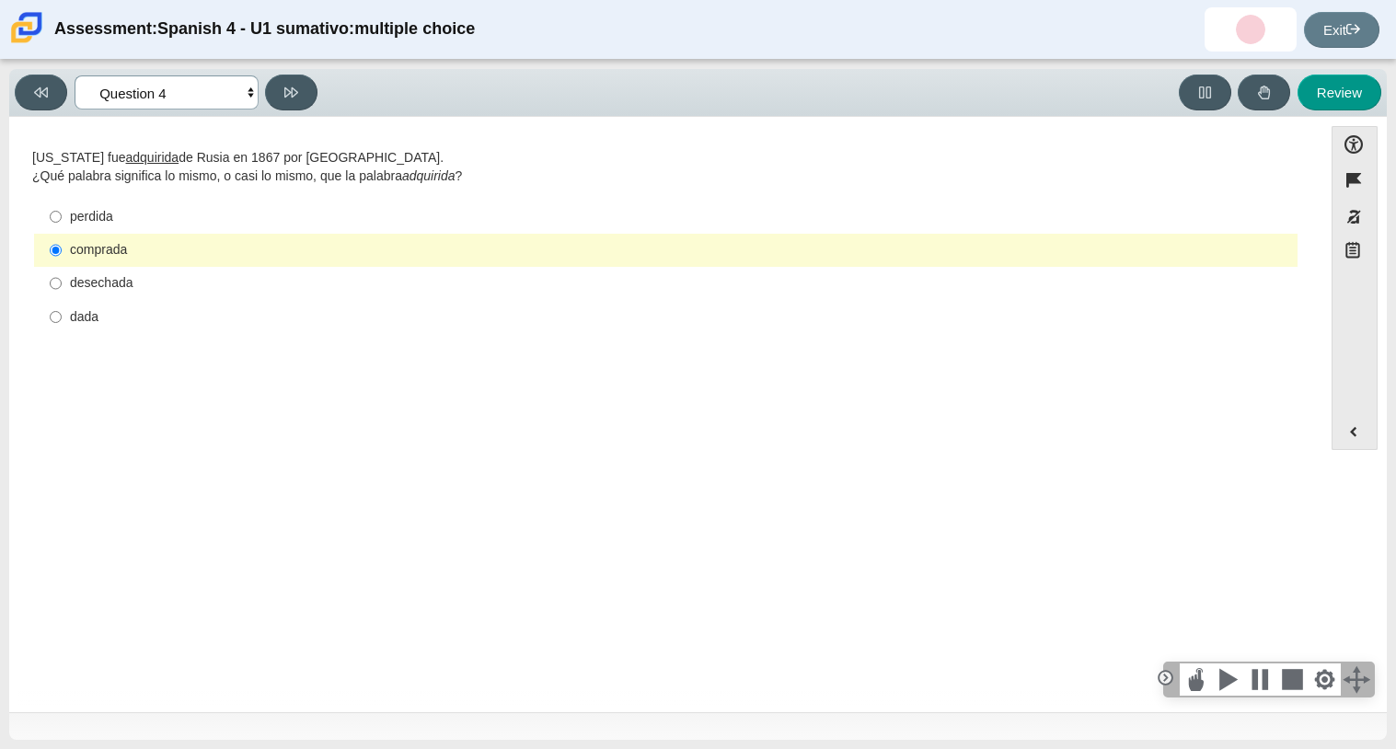
click at [144, 82] on select "Comprensión auditiva Question 1 Question 2 Question 3 Comprensión de lectura Qu…" at bounding box center [167, 92] width 184 height 34
click at [75, 75] on select "Comprensión auditiva Question 1 Question 2 Question 3 Comprensión de lectura Qu…" at bounding box center [167, 92] width 184 height 34
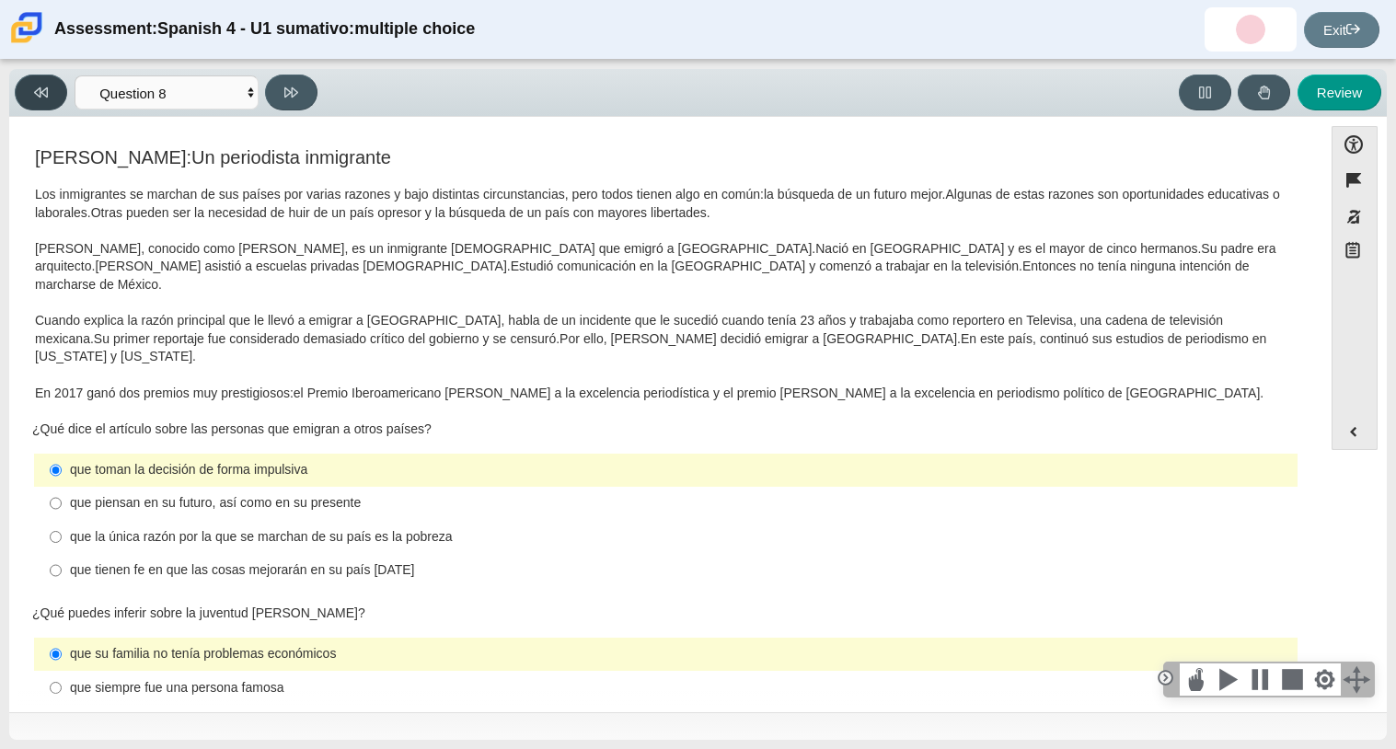
click at [35, 104] on button at bounding box center [41, 93] width 52 height 36
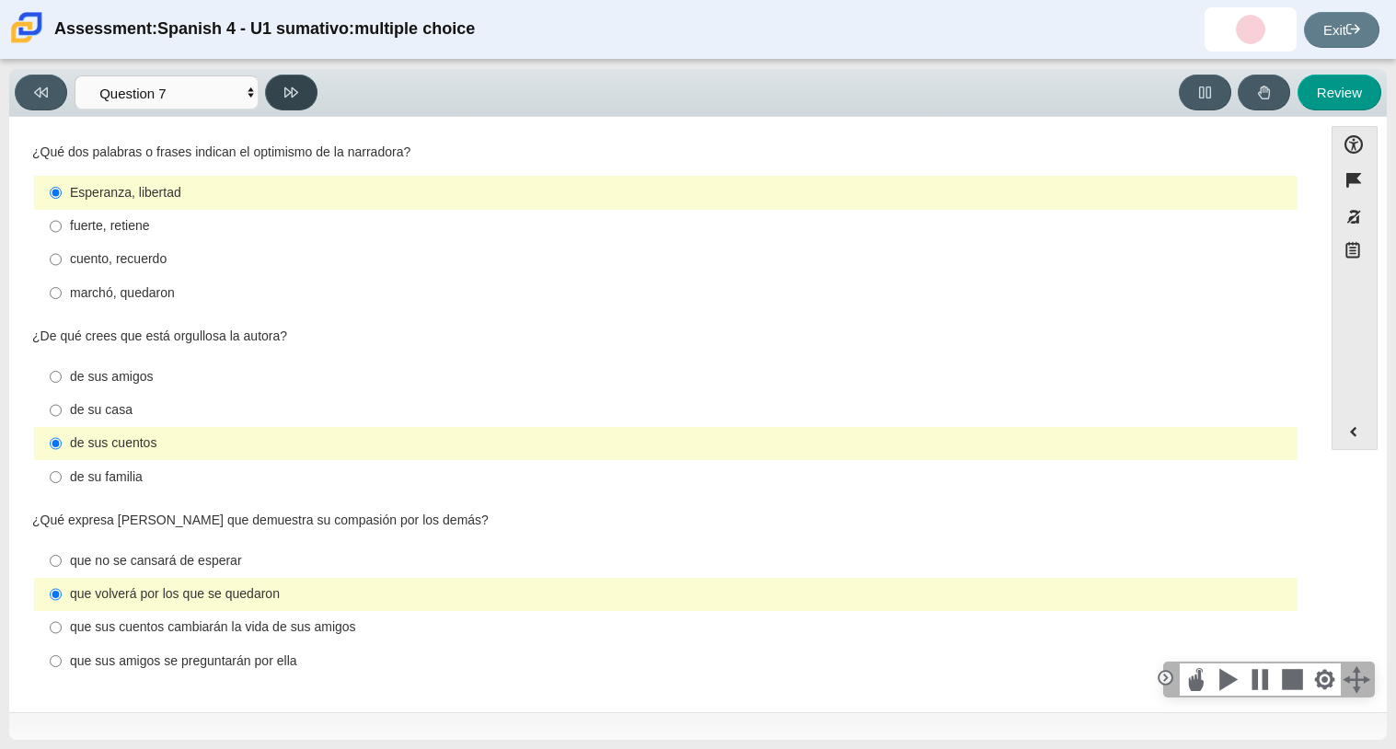
click at [289, 80] on button at bounding box center [291, 93] width 52 height 36
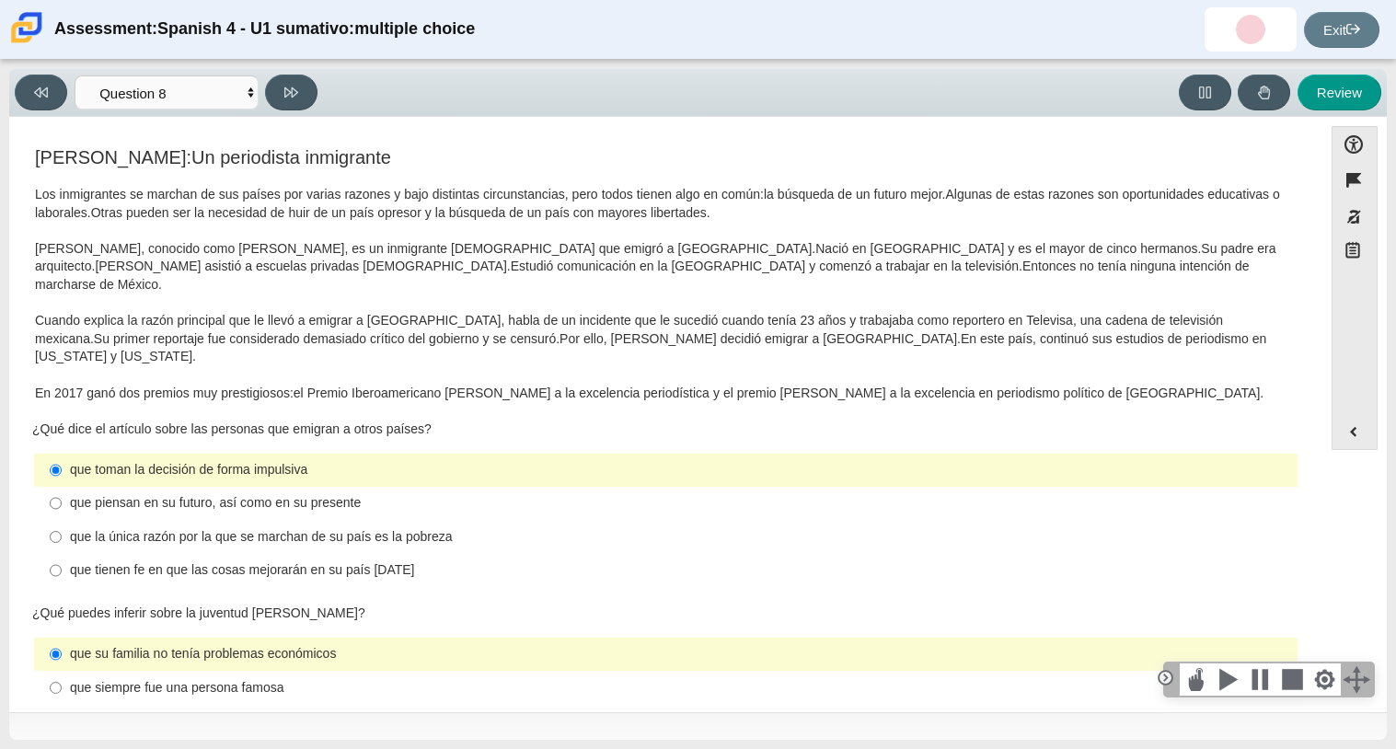
scroll to position [427, 0]
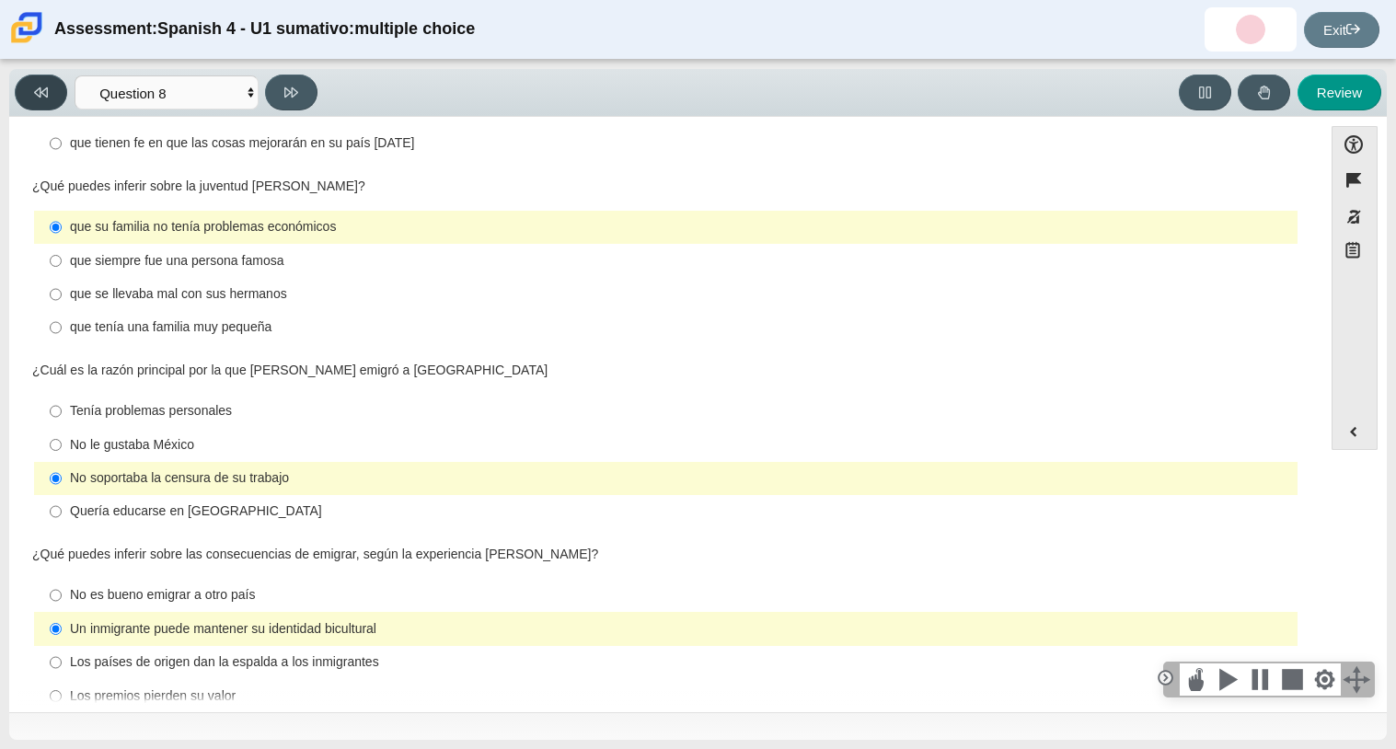
click at [60, 87] on button at bounding box center [41, 93] width 52 height 36
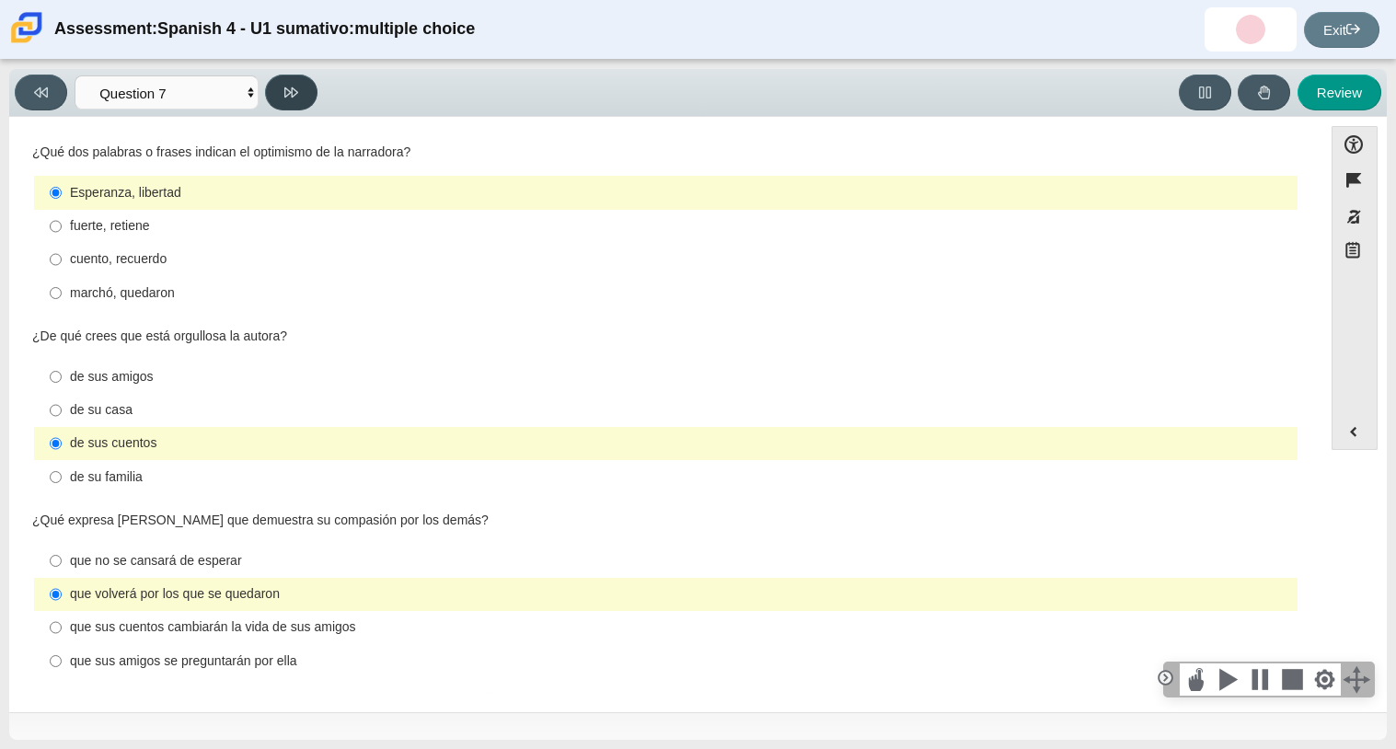
click at [292, 90] on icon at bounding box center [291, 92] width 14 height 10
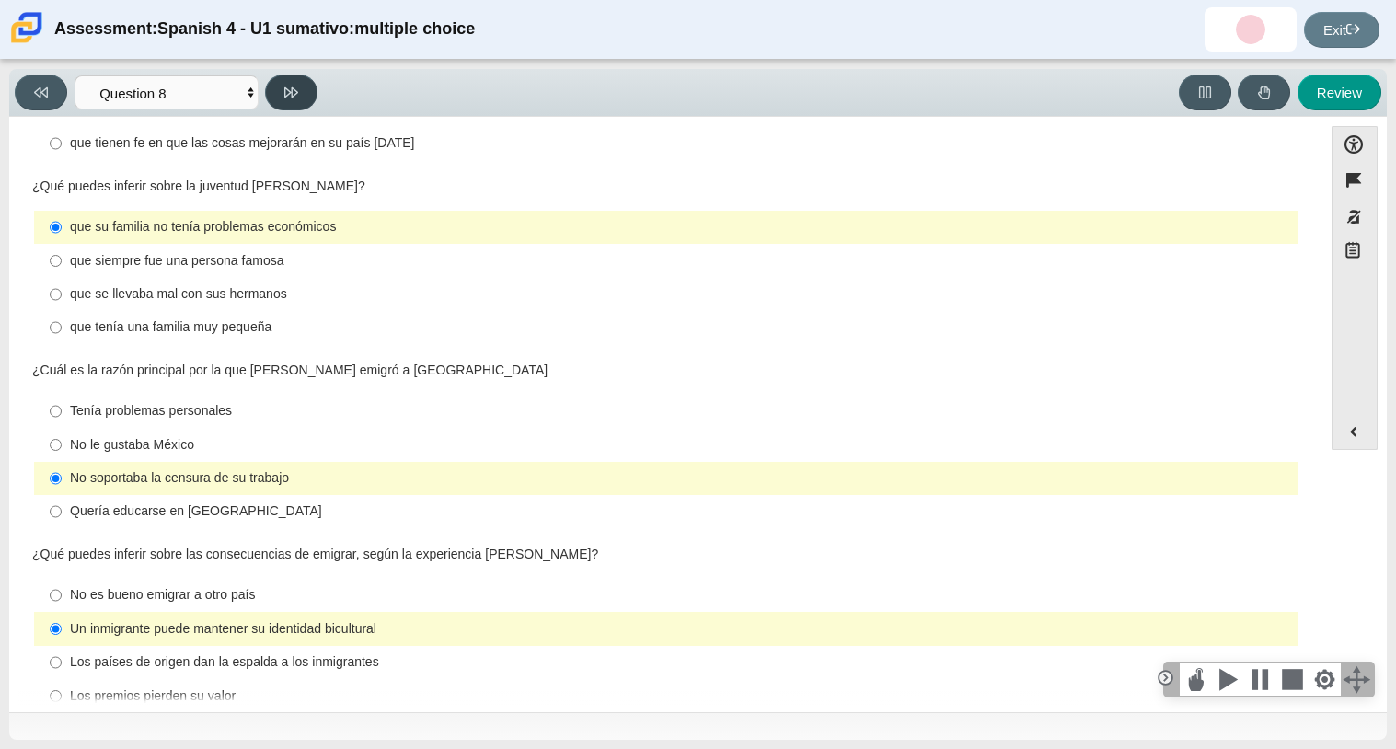
click at [292, 90] on icon at bounding box center [291, 92] width 14 height 10
select select "review"
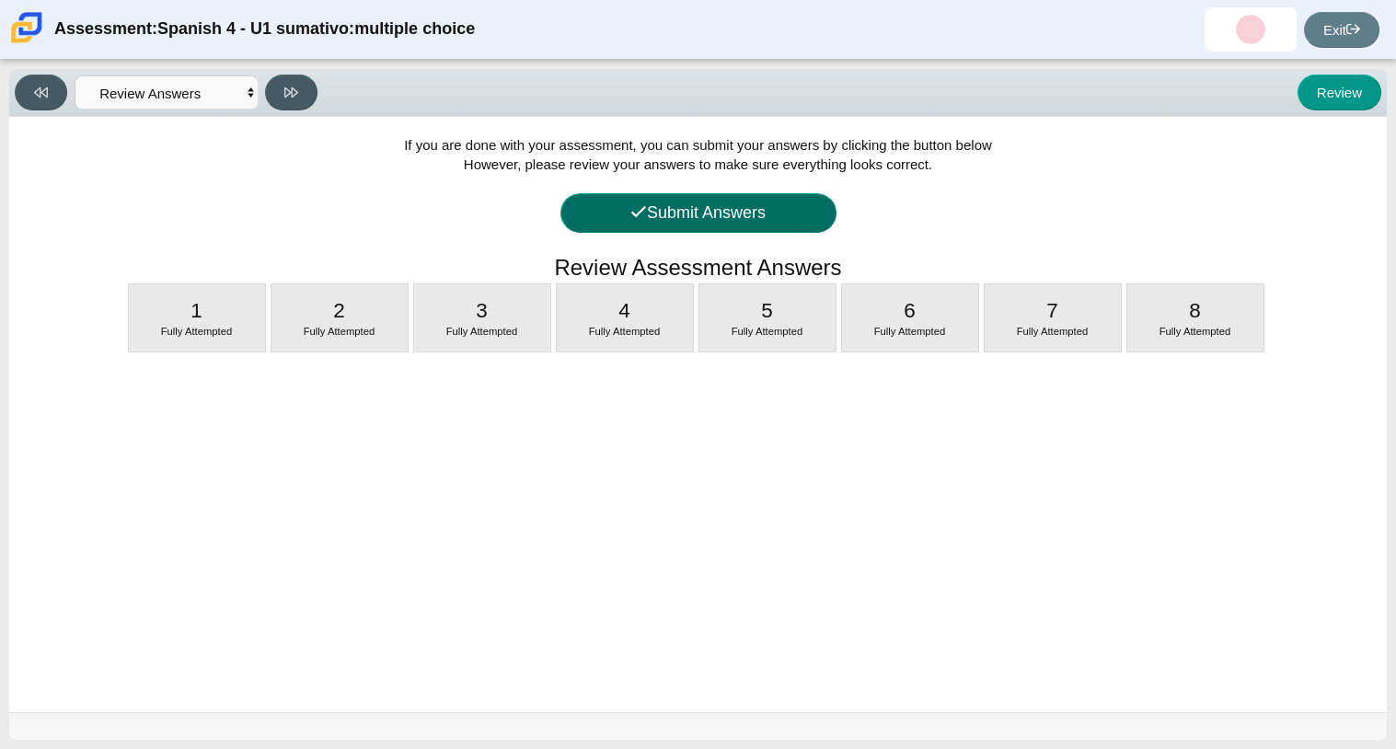
click at [583, 218] on button "Submit Answers" at bounding box center [698, 213] width 276 height 40
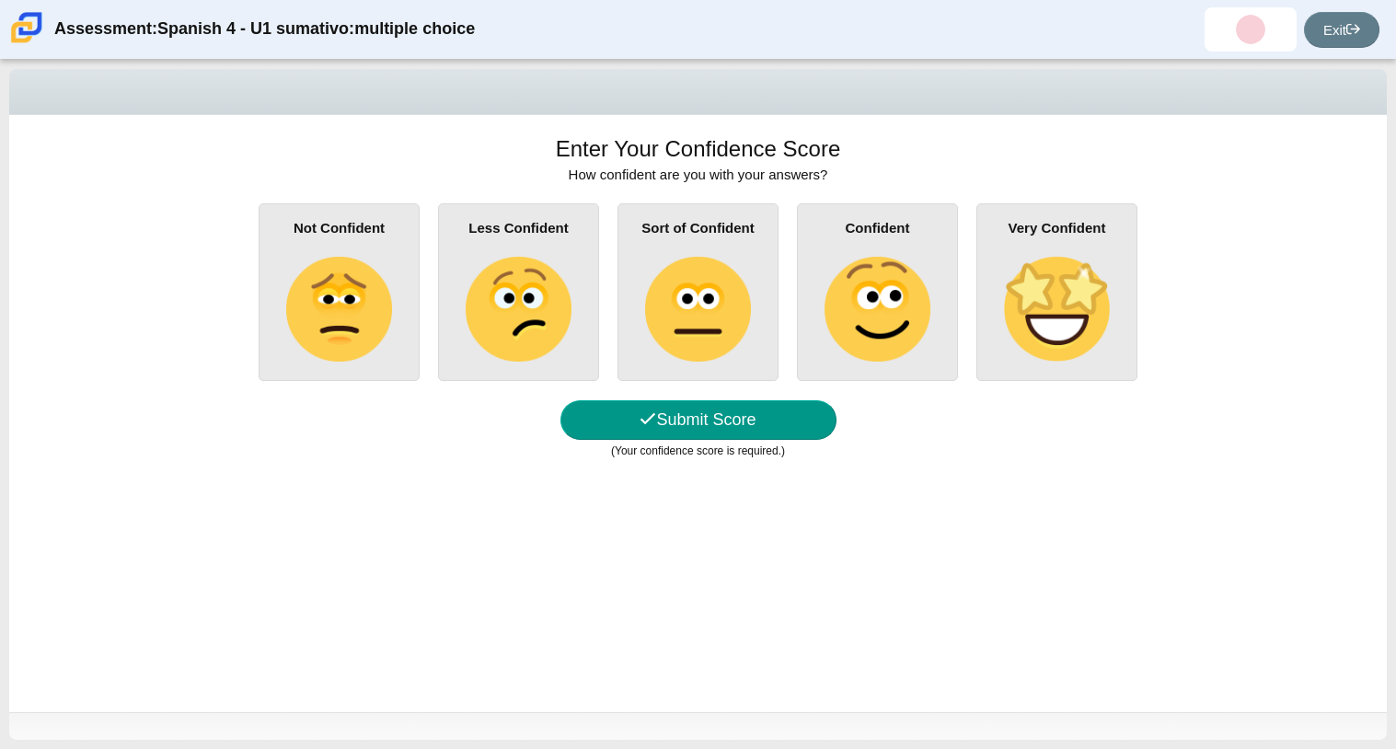
click at [691, 313] on img at bounding box center [697, 309] width 105 height 105
click at [0, 0] on input "Sort of Confident" at bounding box center [0, 0] width 0 height 0
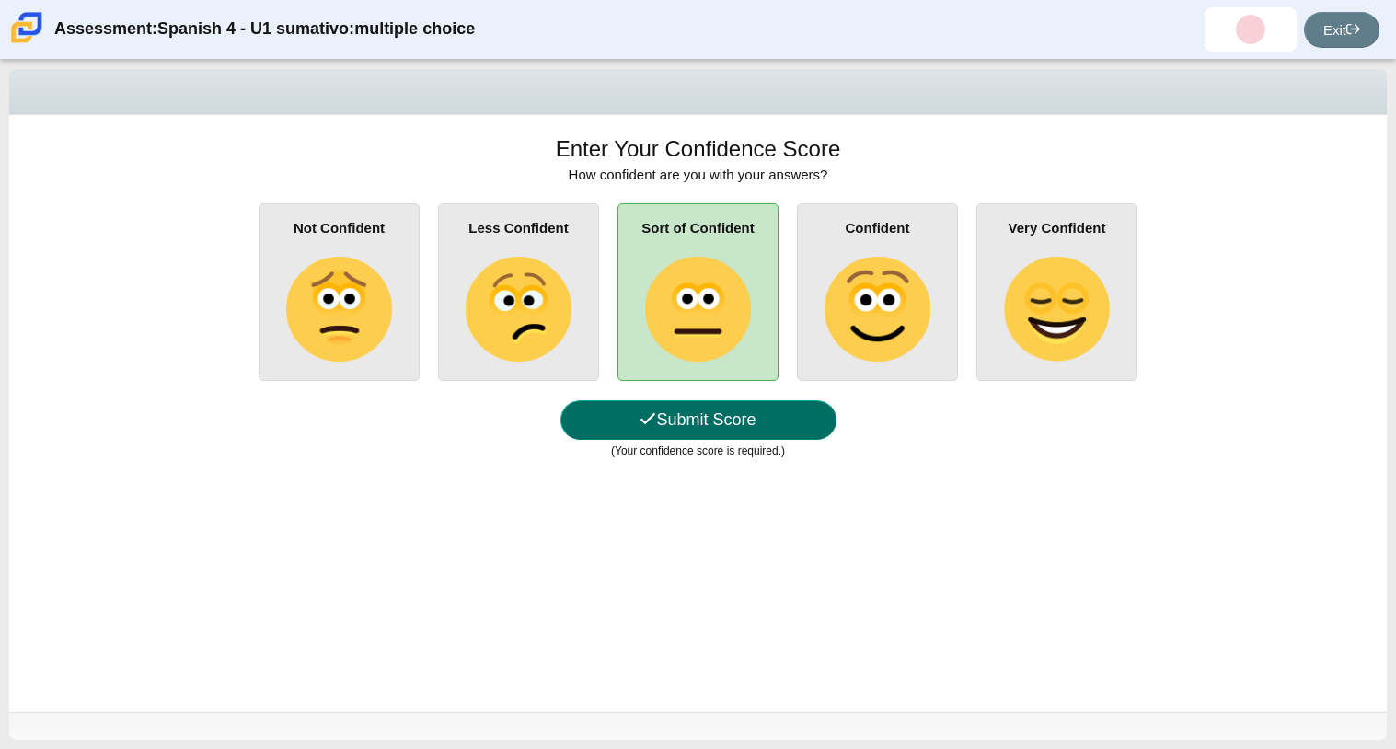
click at [705, 421] on button "Submit Score" at bounding box center [698, 420] width 276 height 40
